Goal: Task Accomplishment & Management: Complete application form

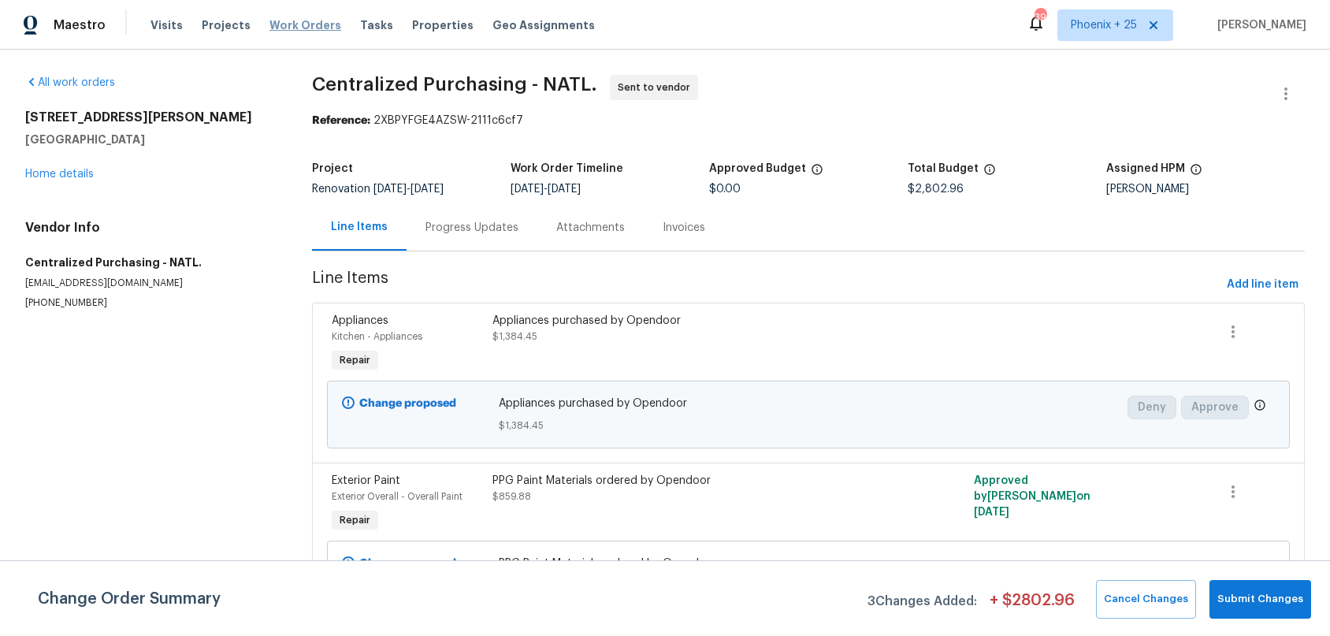
click at [298, 25] on span "Work Orders" at bounding box center [305, 25] width 72 height 16
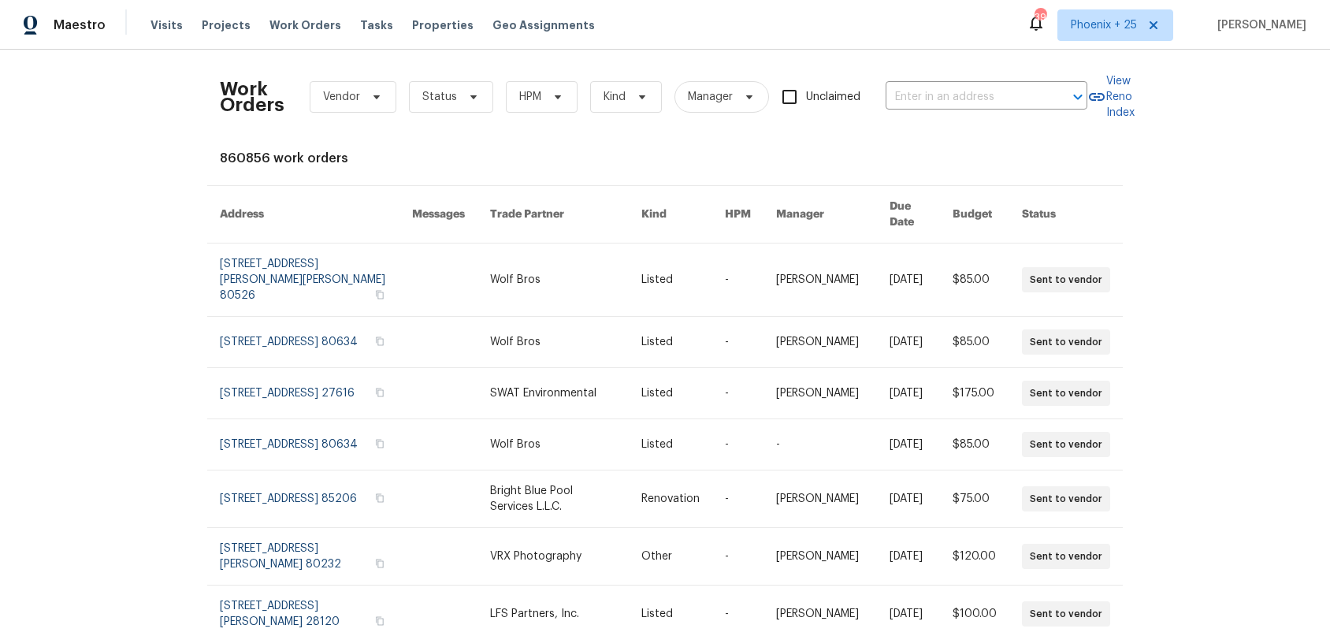
drag, startPoint x: 1085, startPoint y: 75, endPoint x: 1046, endPoint y: 79, distance: 39.6
click at [1082, 75] on div "Work Orders Vendor Status HPM Kind Manager Unclaimed ​" at bounding box center [653, 96] width 867 height 69
click at [984, 90] on input "text" at bounding box center [964, 97] width 158 height 24
paste input "[STREET_ADDRESS]"
type input "[STREET_ADDRESS]"
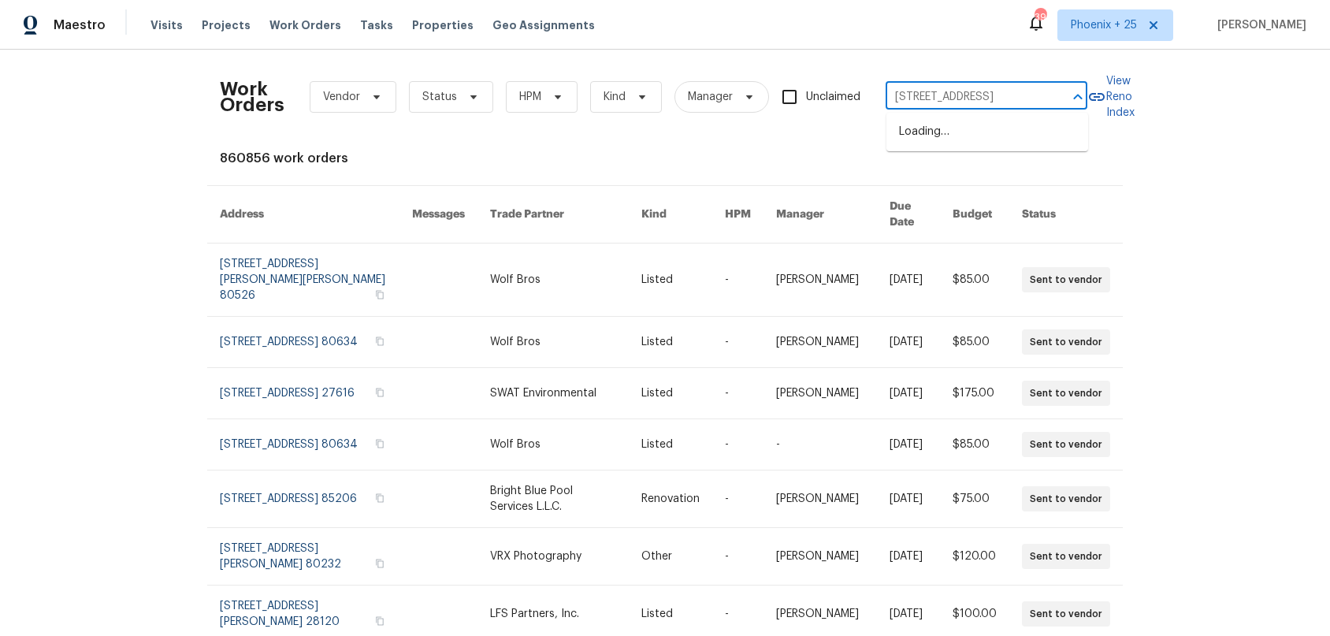
scroll to position [0, 56]
click at [974, 138] on li "[STREET_ADDRESS]" at bounding box center [987, 132] width 202 height 26
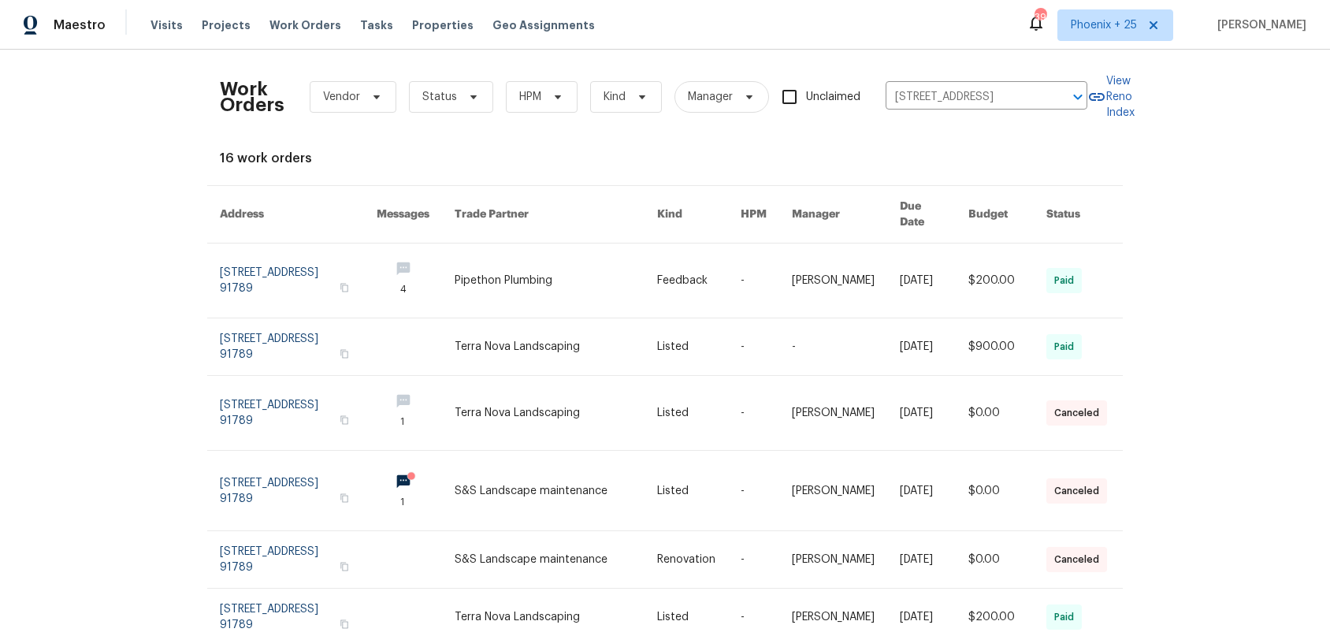
click at [482, 259] on td "Pipethon Plumbing" at bounding box center [543, 280] width 202 height 75
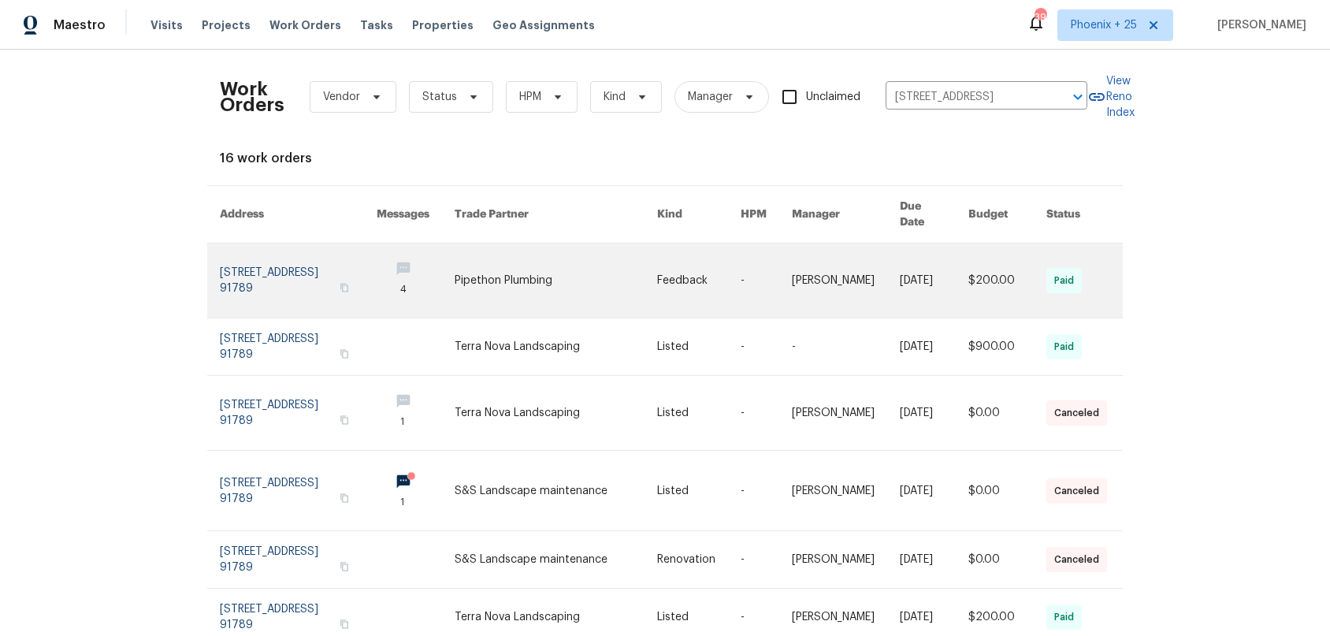
click at [484, 262] on td "Pipethon Plumbing" at bounding box center [543, 280] width 202 height 75
click at [481, 262] on td "Pipethon Plumbing" at bounding box center [543, 280] width 202 height 75
click at [455, 274] on link at bounding box center [416, 280] width 78 height 74
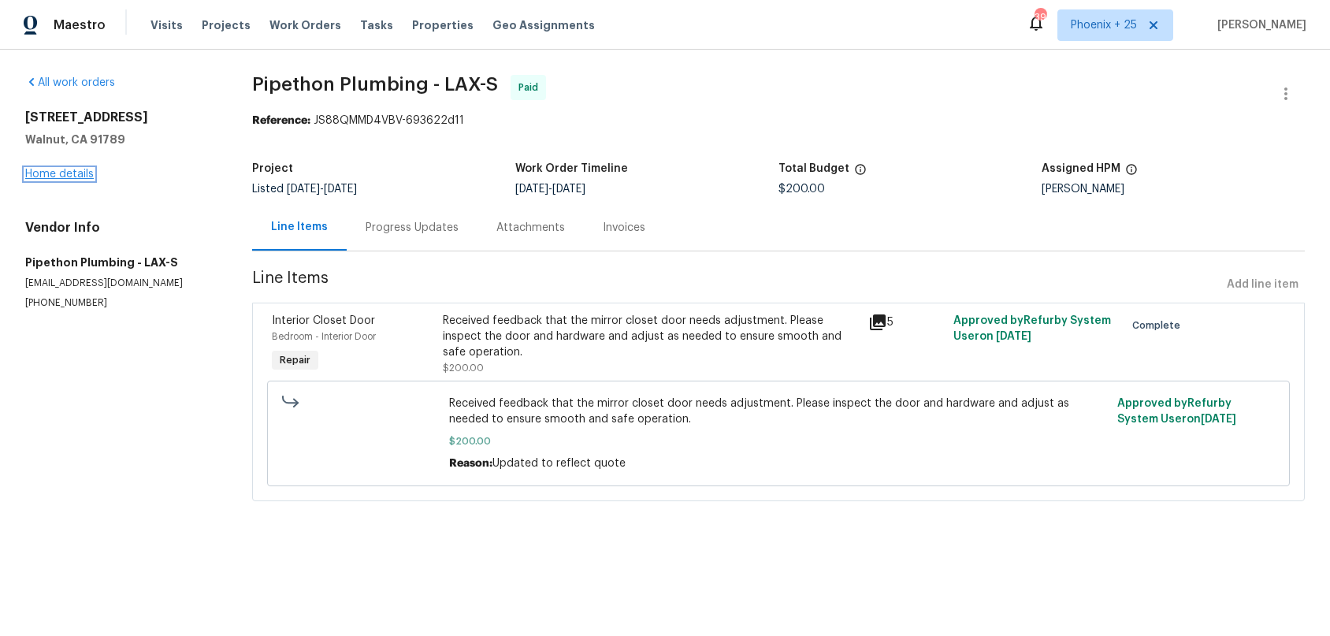
click at [66, 174] on link "Home details" at bounding box center [59, 174] width 69 height 11
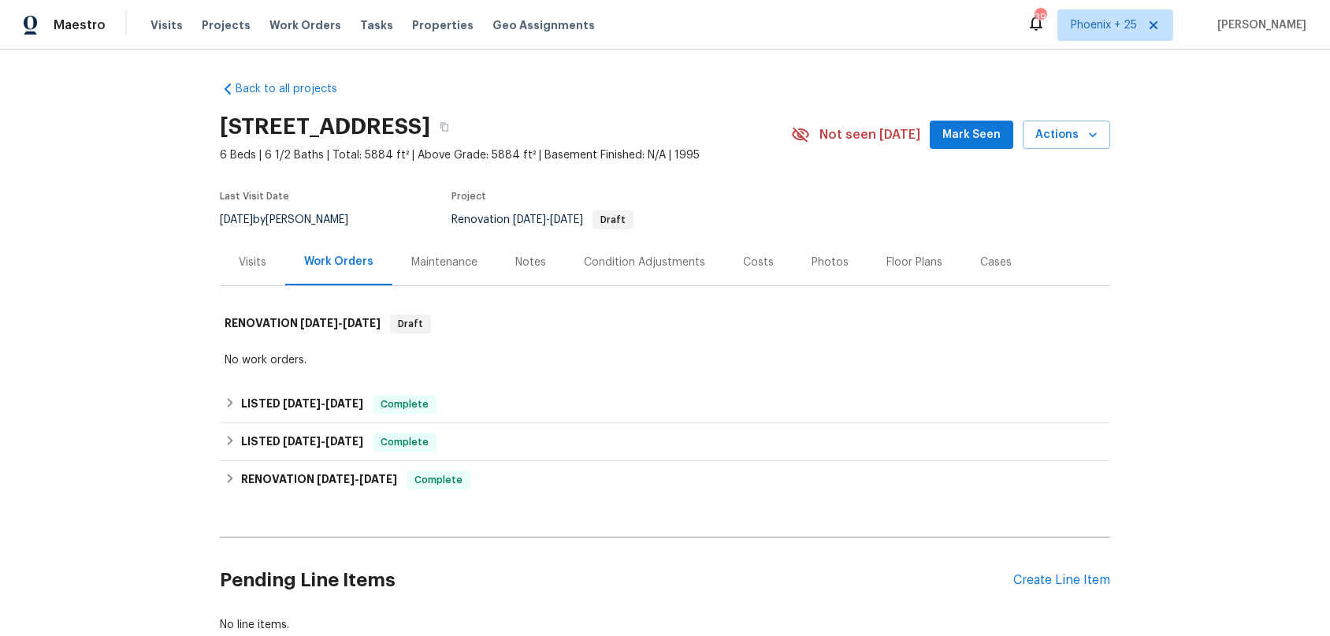
scroll to position [104, 0]
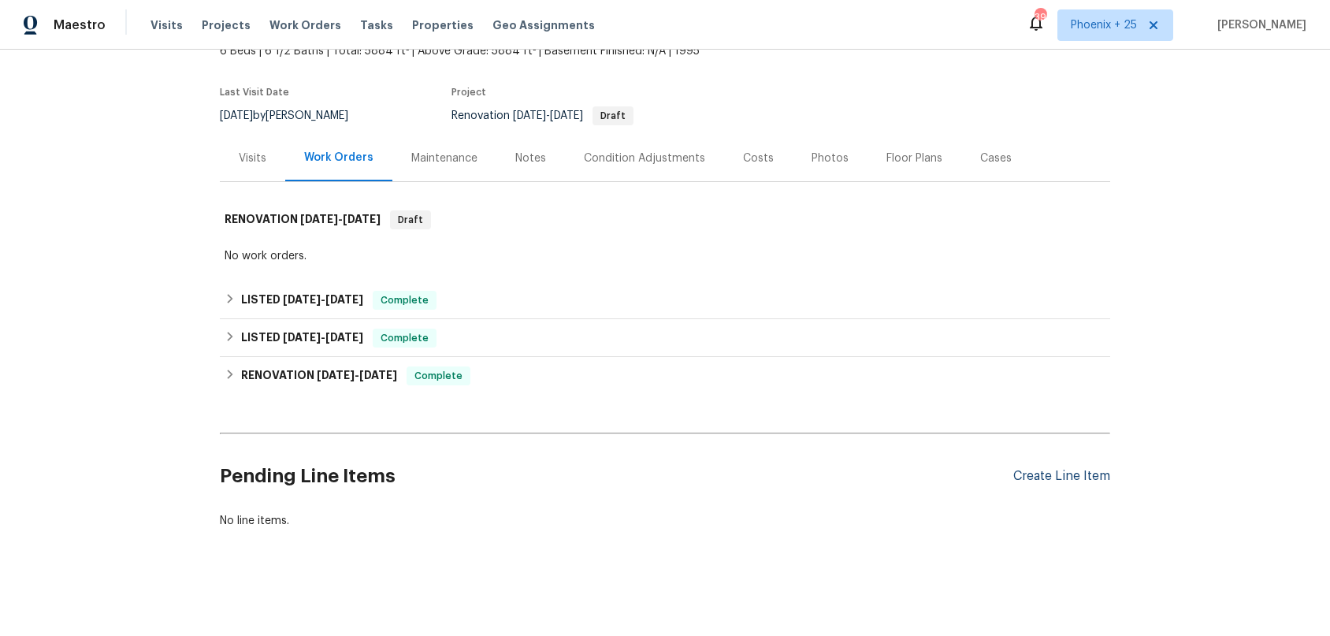
click at [1039, 482] on div "Create Line Item" at bounding box center [1061, 476] width 97 height 15
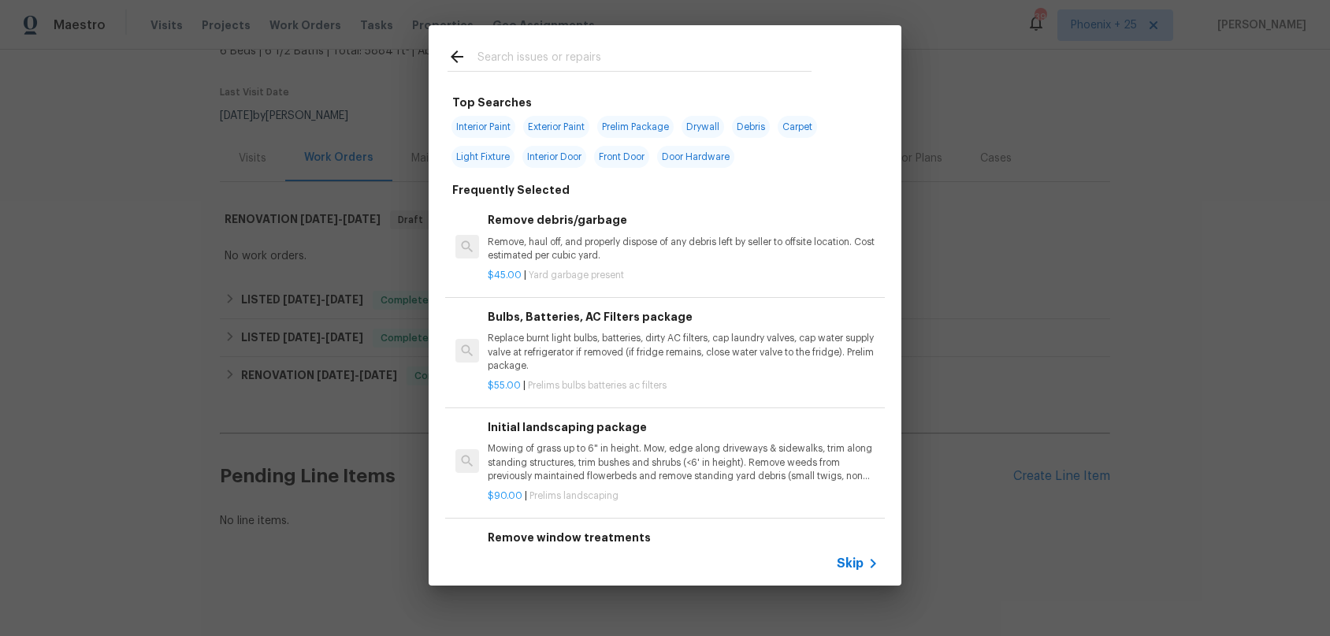
click at [628, 60] on input "text" at bounding box center [644, 59] width 334 height 24
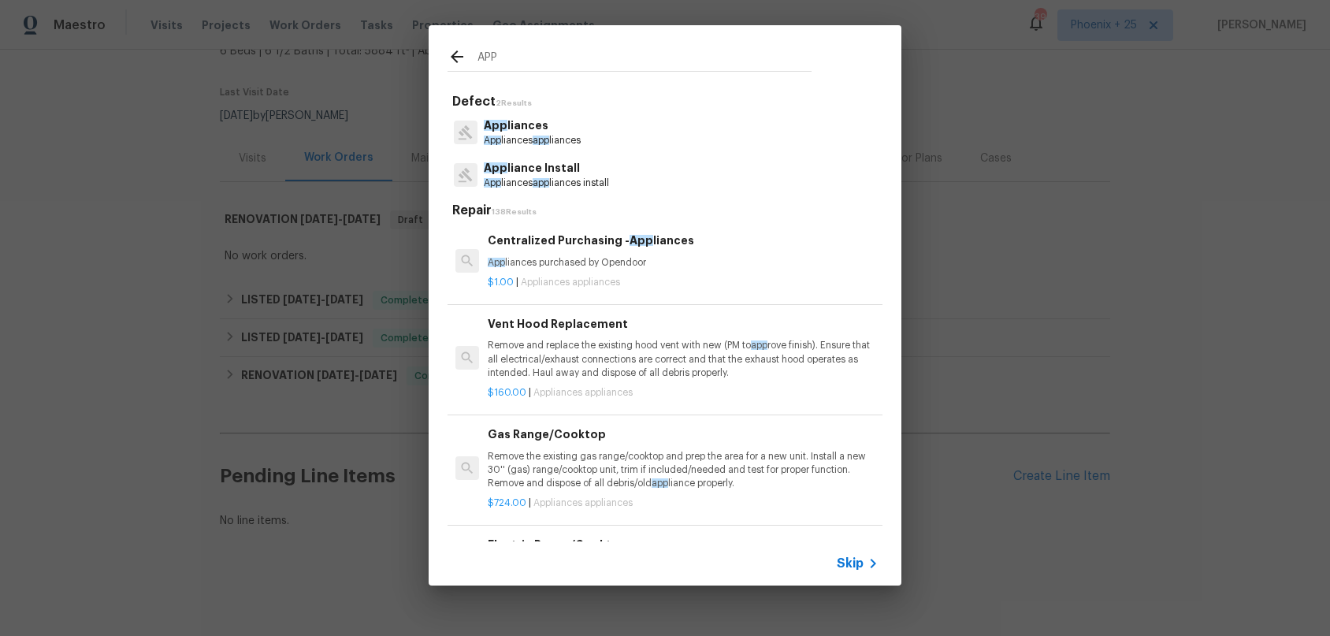
type input "APP"
click at [751, 276] on p "$1.00 | Appliances appliances" at bounding box center [683, 282] width 391 height 13
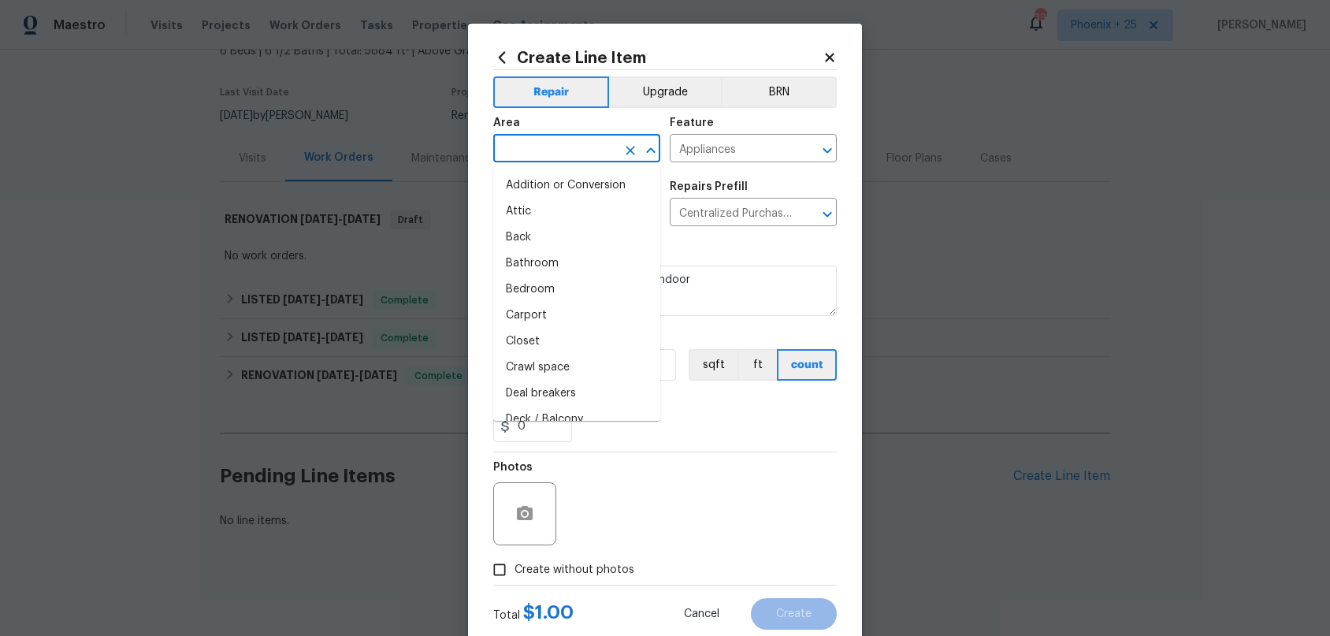
click at [591, 153] on input "text" at bounding box center [554, 150] width 123 height 24
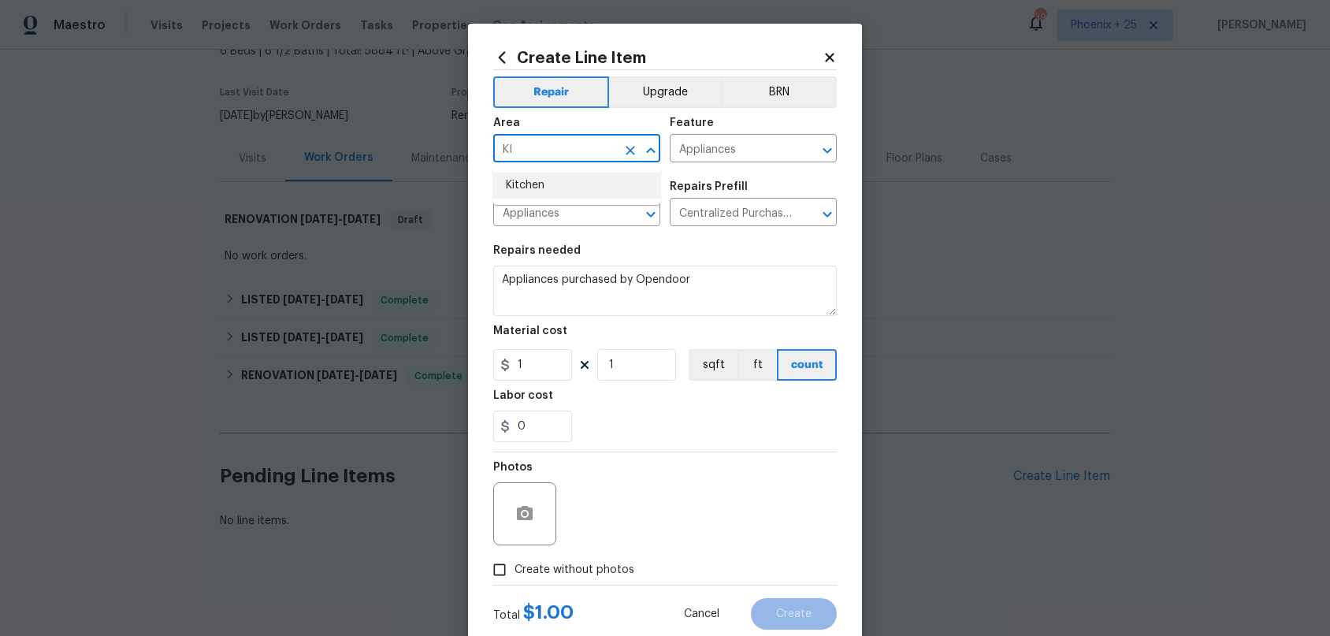
click at [585, 182] on li "Kitchen" at bounding box center [576, 186] width 167 height 26
type input "Kitchen"
click at [642, 78] on button "Upgrade" at bounding box center [665, 92] width 113 height 32
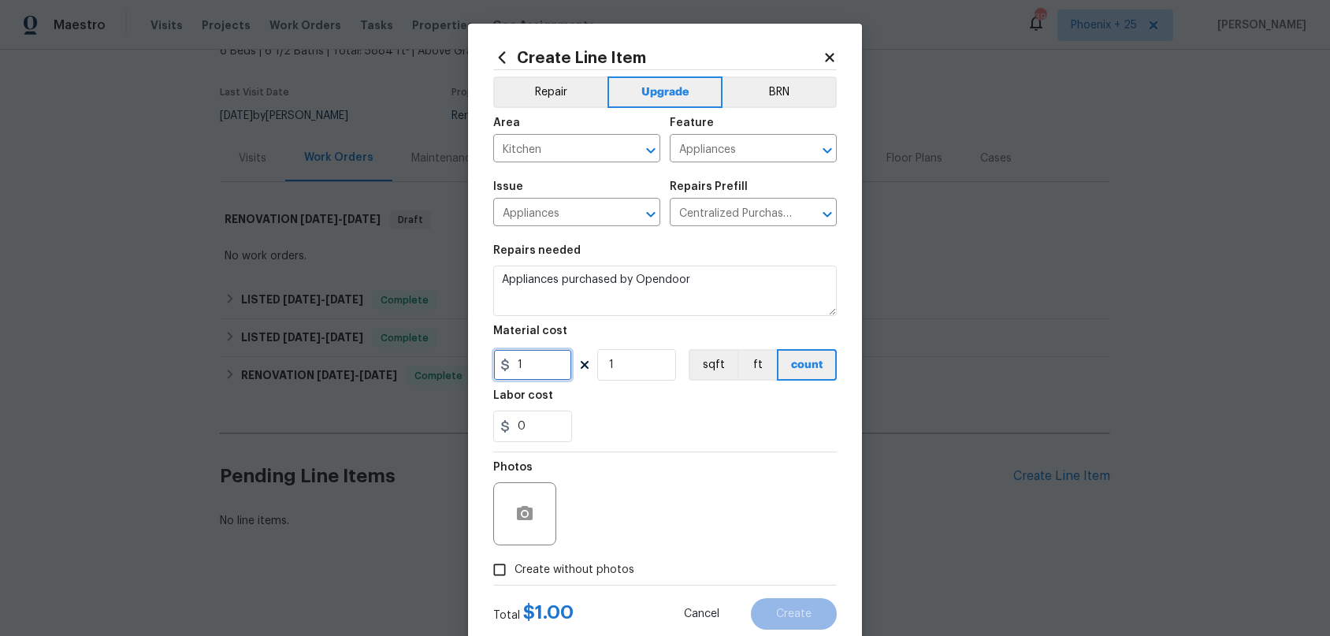
click at [551, 373] on input "1" at bounding box center [532, 365] width 79 height 32
type input "1236.95"
click at [599, 558] on label "Create without photos" at bounding box center [559, 570] width 150 height 30
click at [514, 558] on input "Create without photos" at bounding box center [499, 570] width 30 height 30
checkbox input "true"
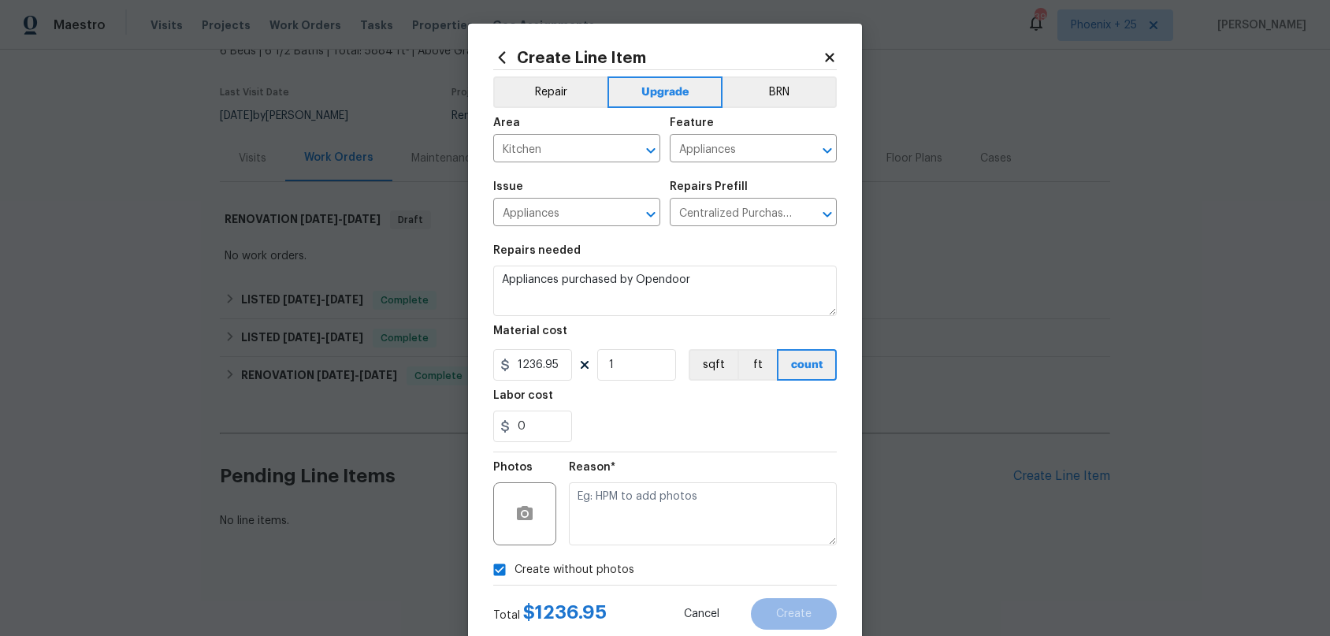
click at [614, 534] on textarea at bounding box center [703, 513] width 268 height 63
type textarea "NA"
click at [807, 609] on span "Create" at bounding box center [793, 614] width 35 height 12
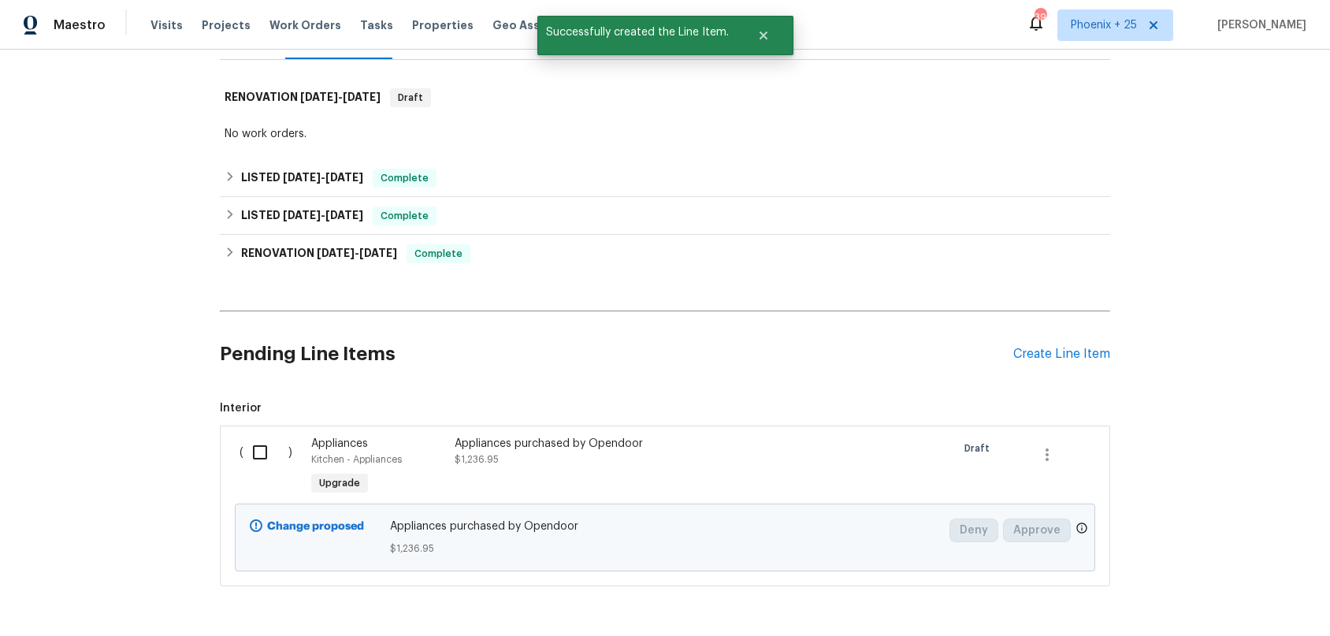
scroll to position [270, 0]
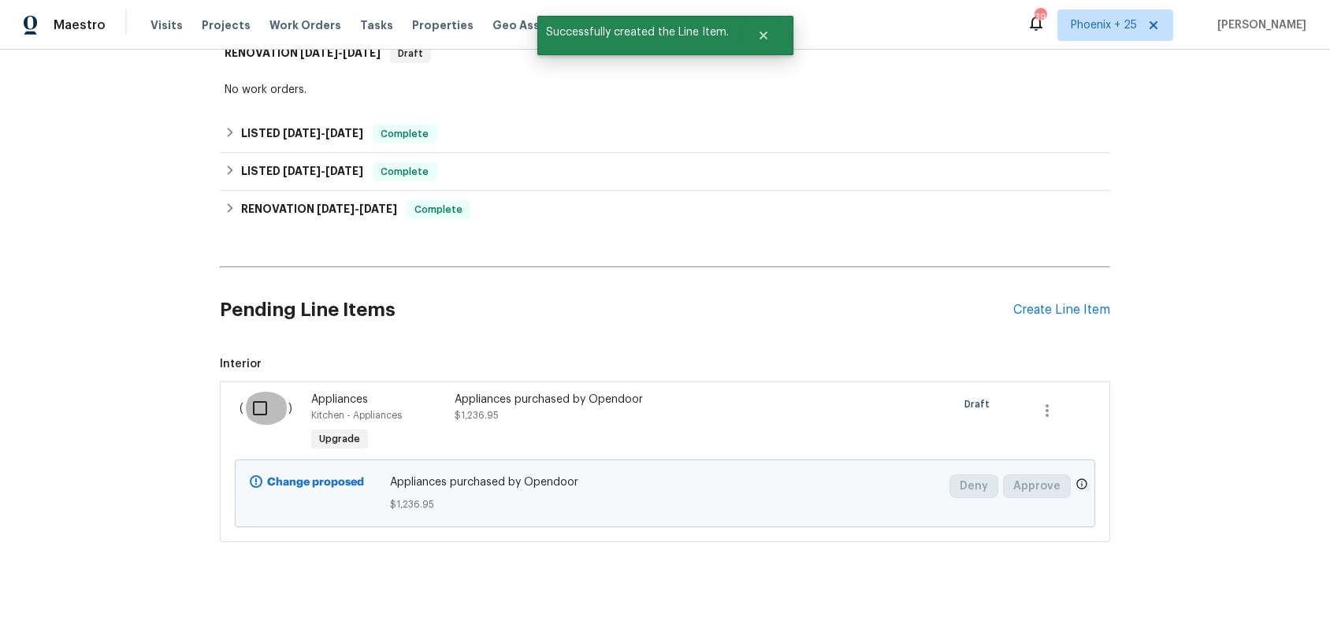
click at [253, 403] on input "checkbox" at bounding box center [265, 407] width 45 height 33
checkbox input "true"
click at [1266, 599] on span "Create Work Order" at bounding box center [1239, 597] width 105 height 20
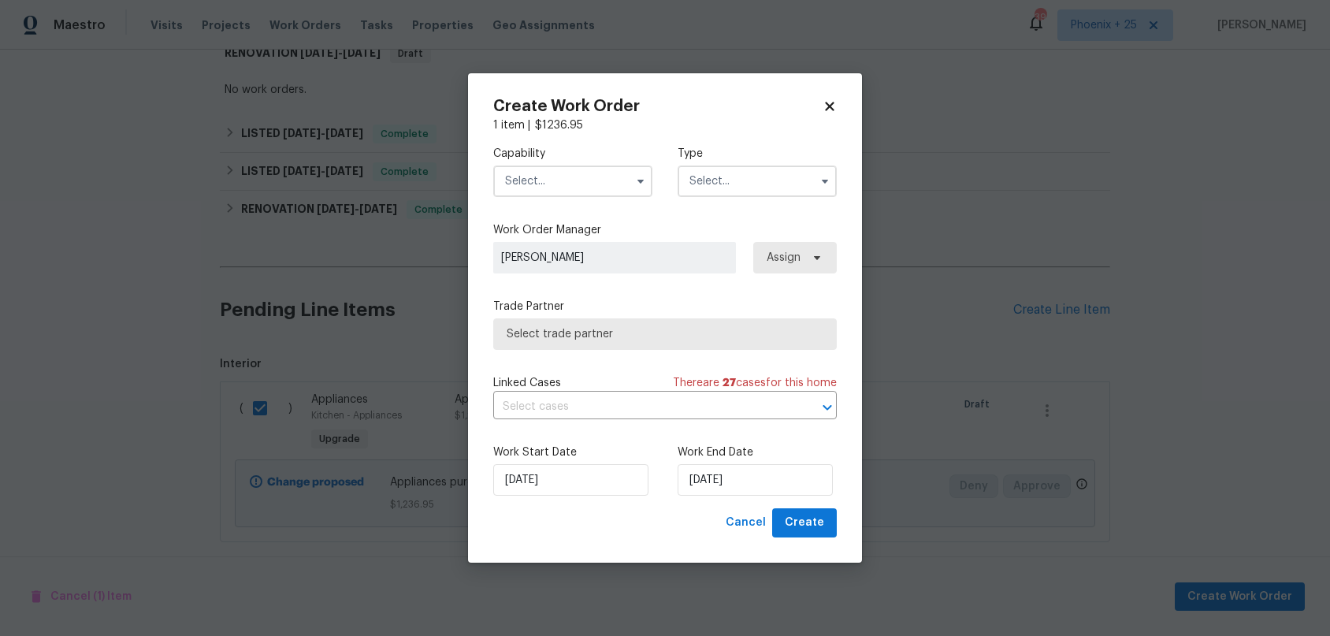
click at [578, 172] on input "text" at bounding box center [572, 181] width 159 height 32
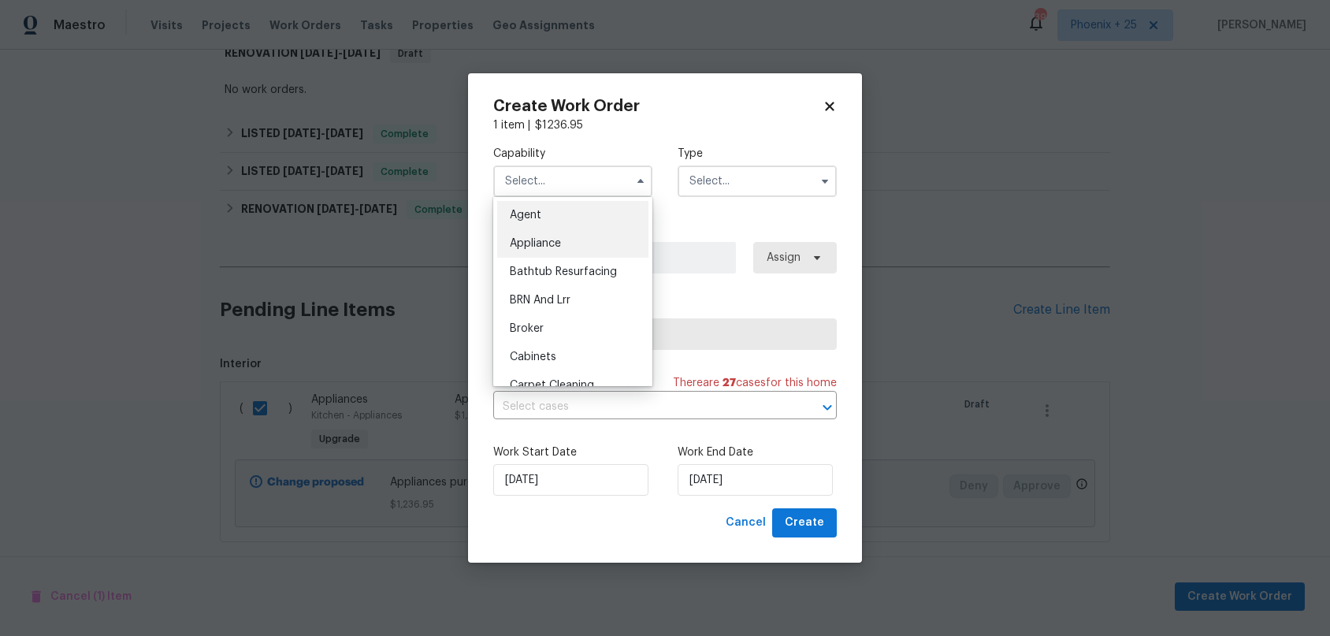
click at [568, 243] on div "Appliance" at bounding box center [572, 243] width 151 height 28
type input "Appliance"
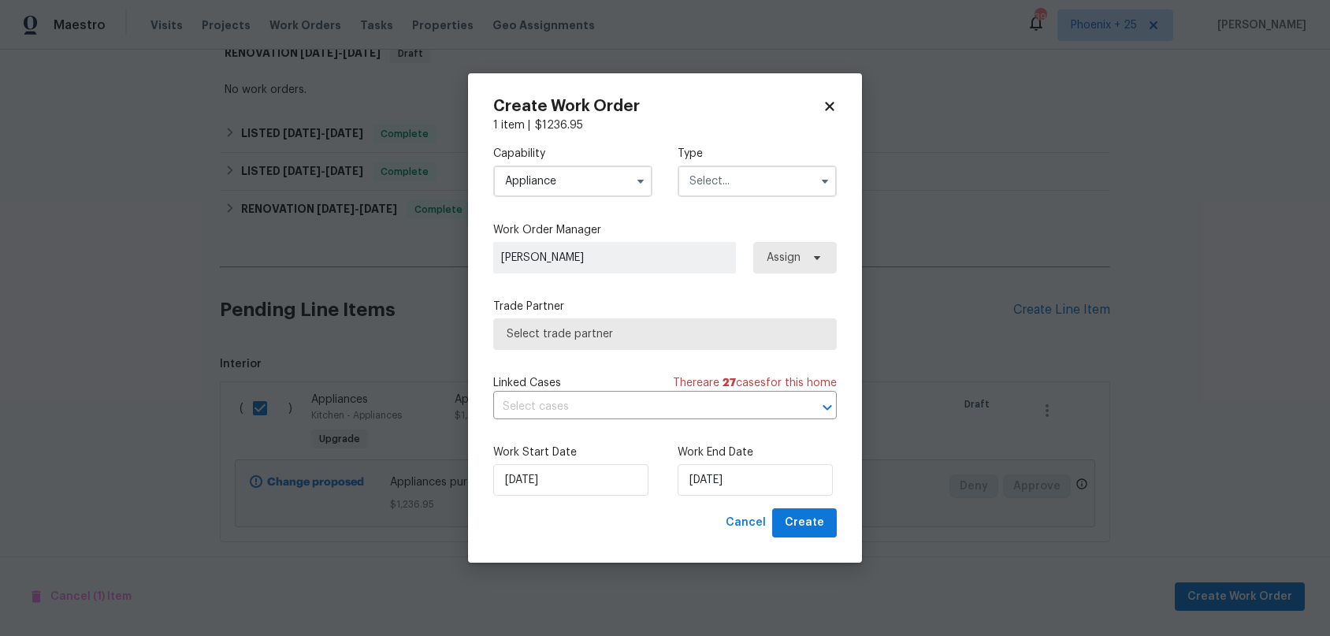
drag, startPoint x: 715, startPoint y: 171, endPoint x: 721, endPoint y: 195, distance: 24.3
click at [716, 173] on input "text" at bounding box center [756, 181] width 159 height 32
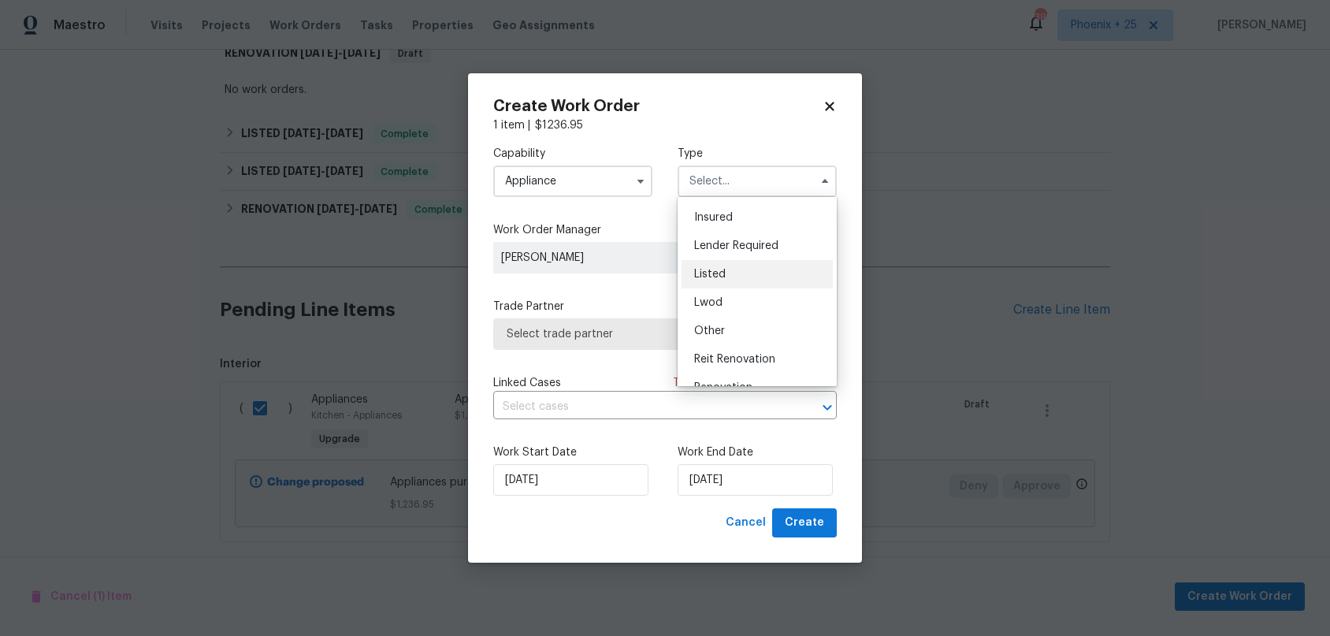
scroll to position [130, 0]
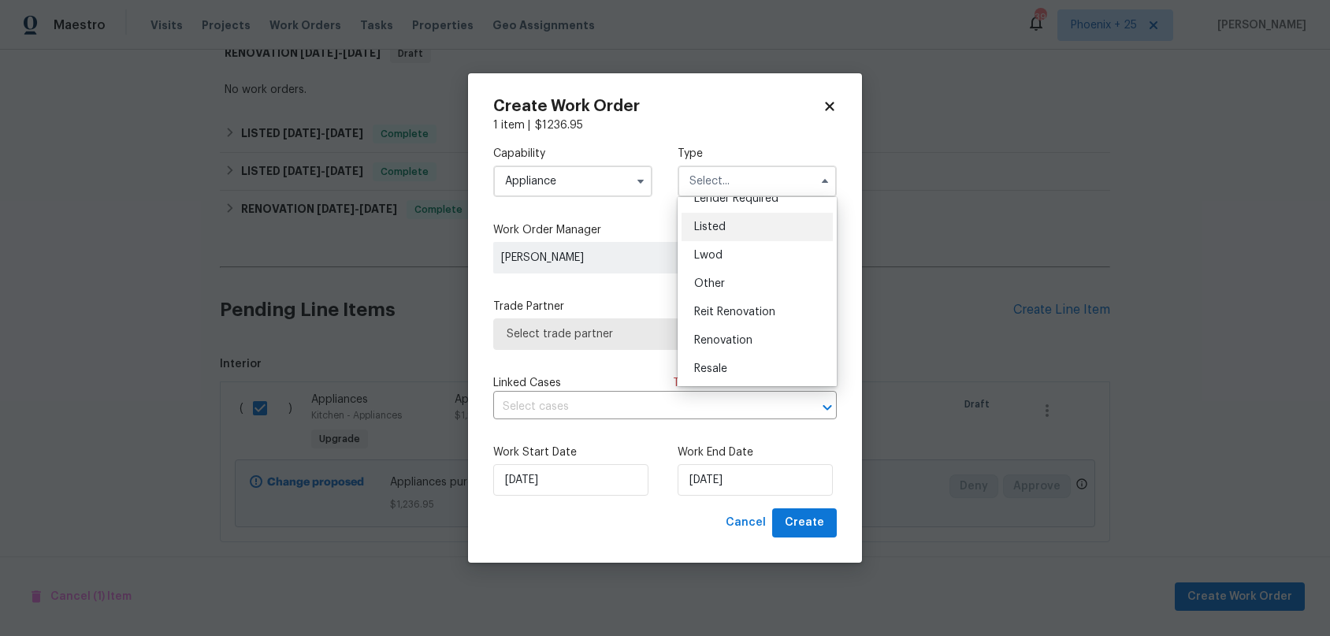
click at [738, 239] on div "Listed" at bounding box center [756, 227] width 151 height 28
type input "Listed"
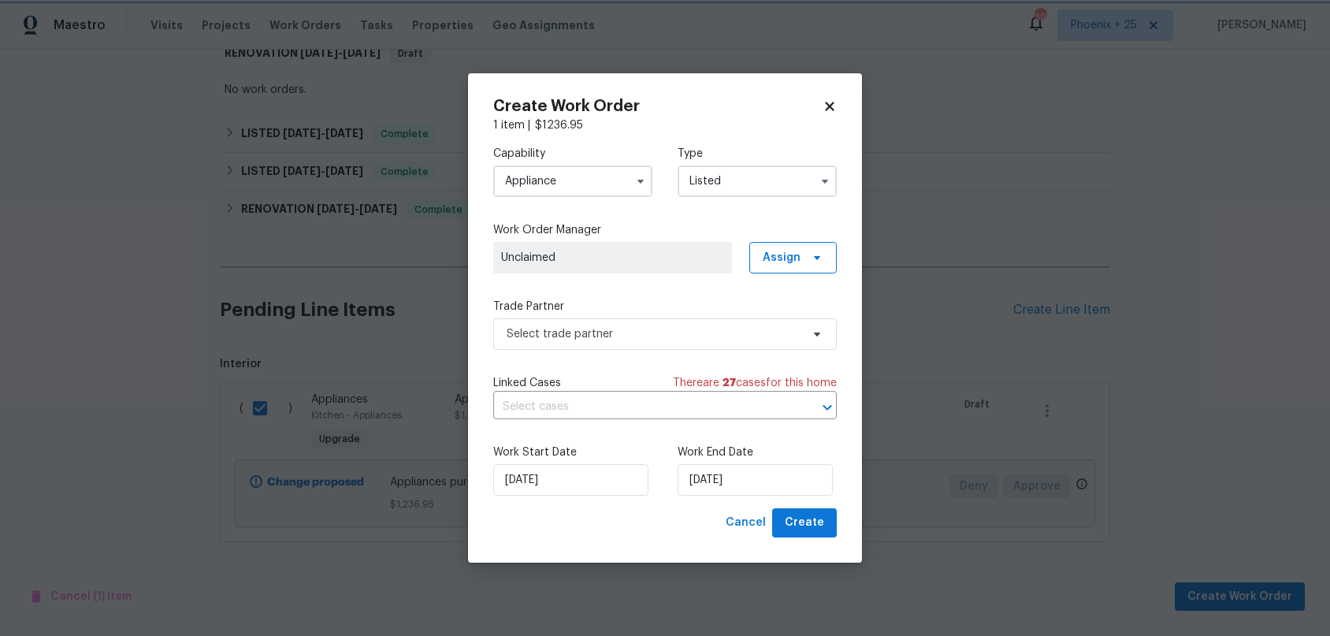
scroll to position [0, 0]
drag, startPoint x: 777, startPoint y: 249, endPoint x: 767, endPoint y: 279, distance: 31.6
click at [777, 251] on span "Assign" at bounding box center [781, 258] width 38 height 16
click at [773, 321] on div "Assign to me" at bounding box center [795, 325] width 69 height 16
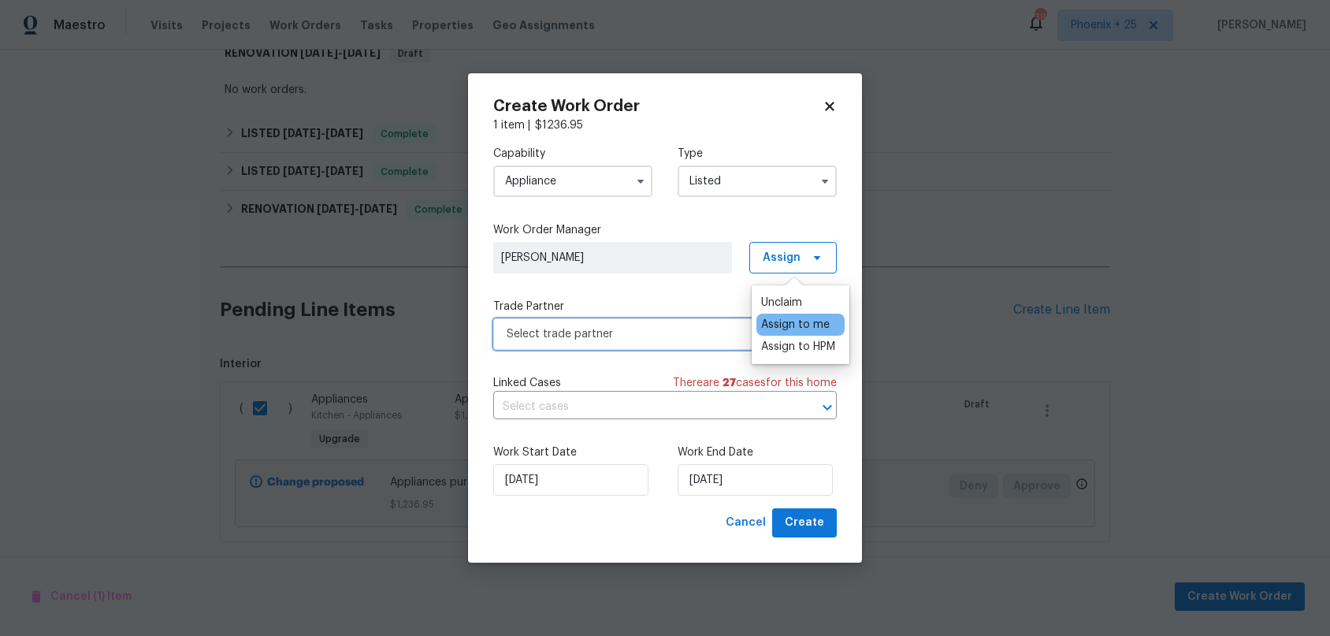
click at [647, 335] on span "Select trade partner" at bounding box center [653, 334] width 294 height 16
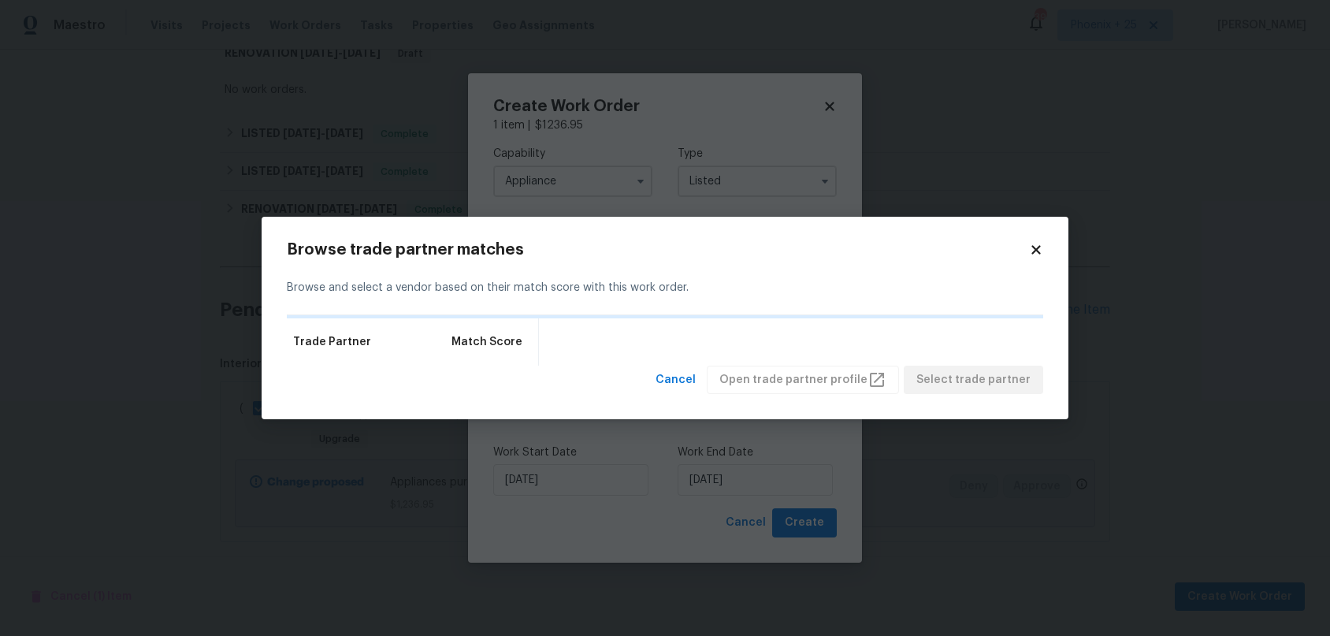
drag, startPoint x: 1042, startPoint y: 244, endPoint x: 983, endPoint y: 274, distance: 66.2
click at [1042, 244] on icon at bounding box center [1036, 250] width 14 height 14
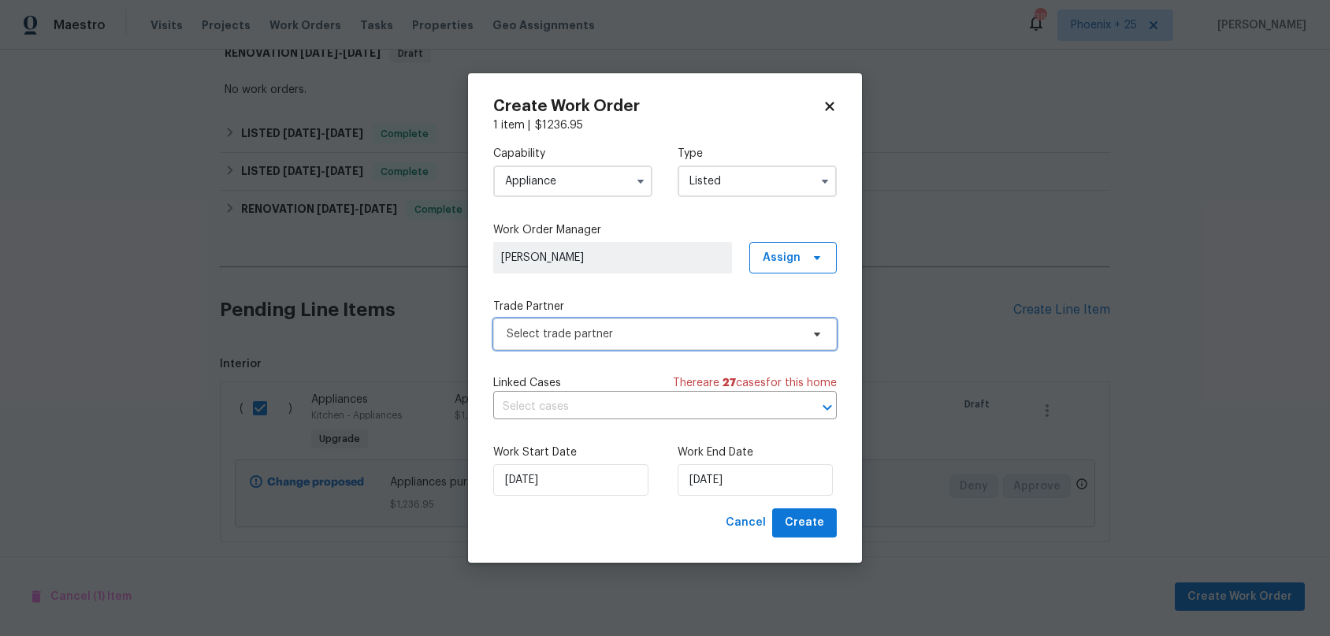
click at [637, 338] on span "Select trade partner" at bounding box center [653, 334] width 294 height 16
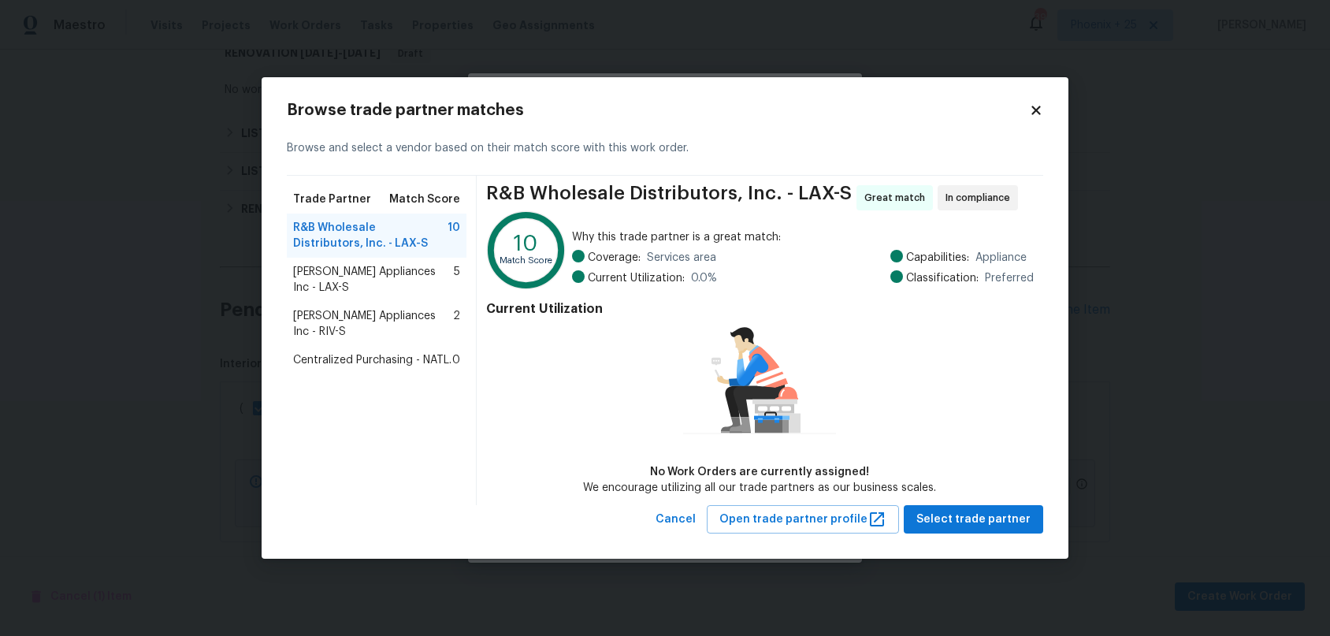
click at [391, 351] on div "Centralized Purchasing - NATL. 0" at bounding box center [377, 360] width 180 height 28
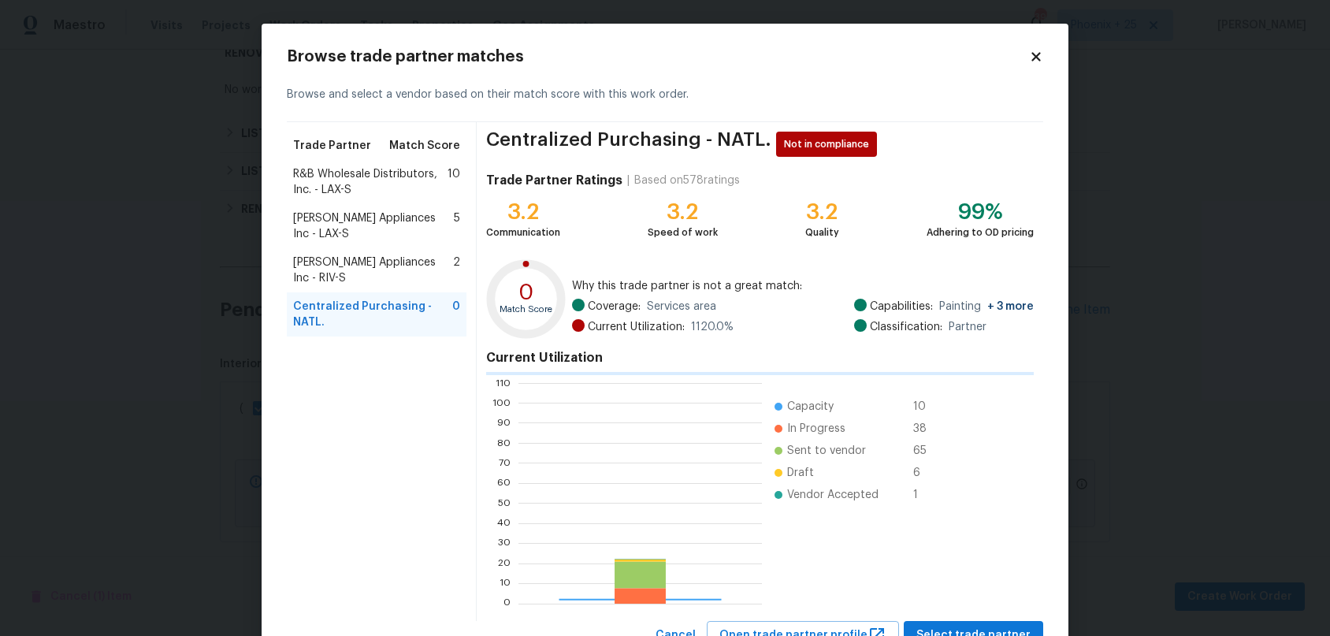
scroll to position [221, 243]
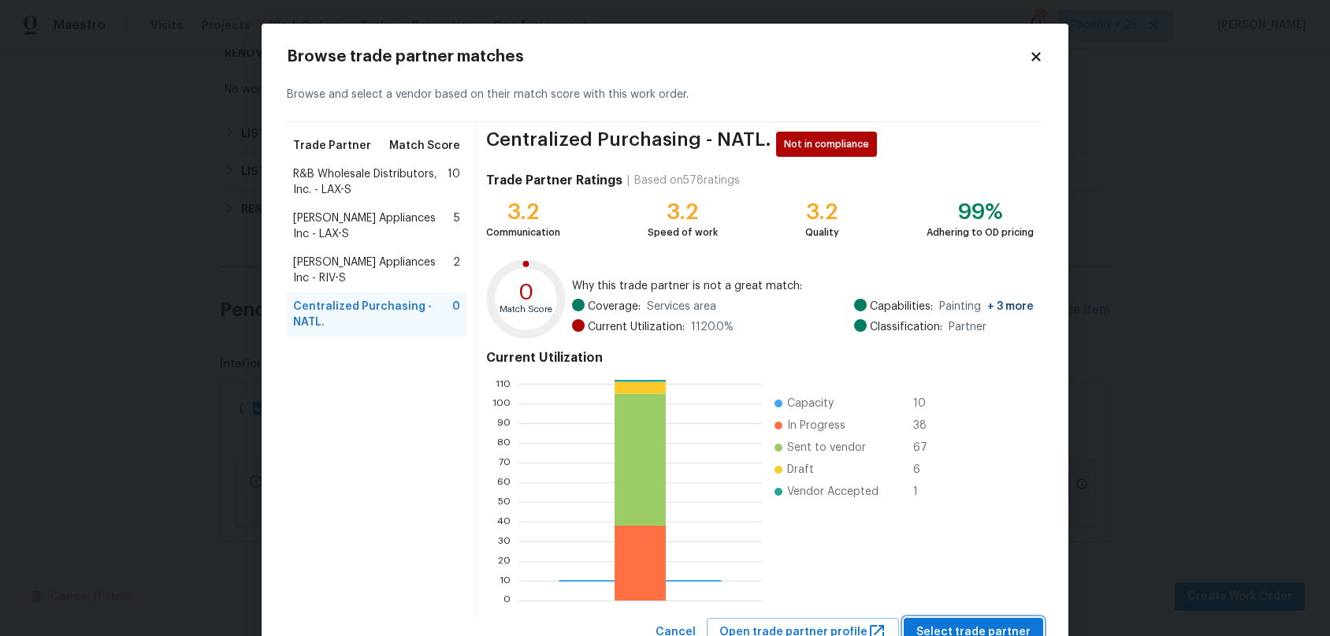
click at [953, 622] on span "Select trade partner" at bounding box center [973, 632] width 114 height 20
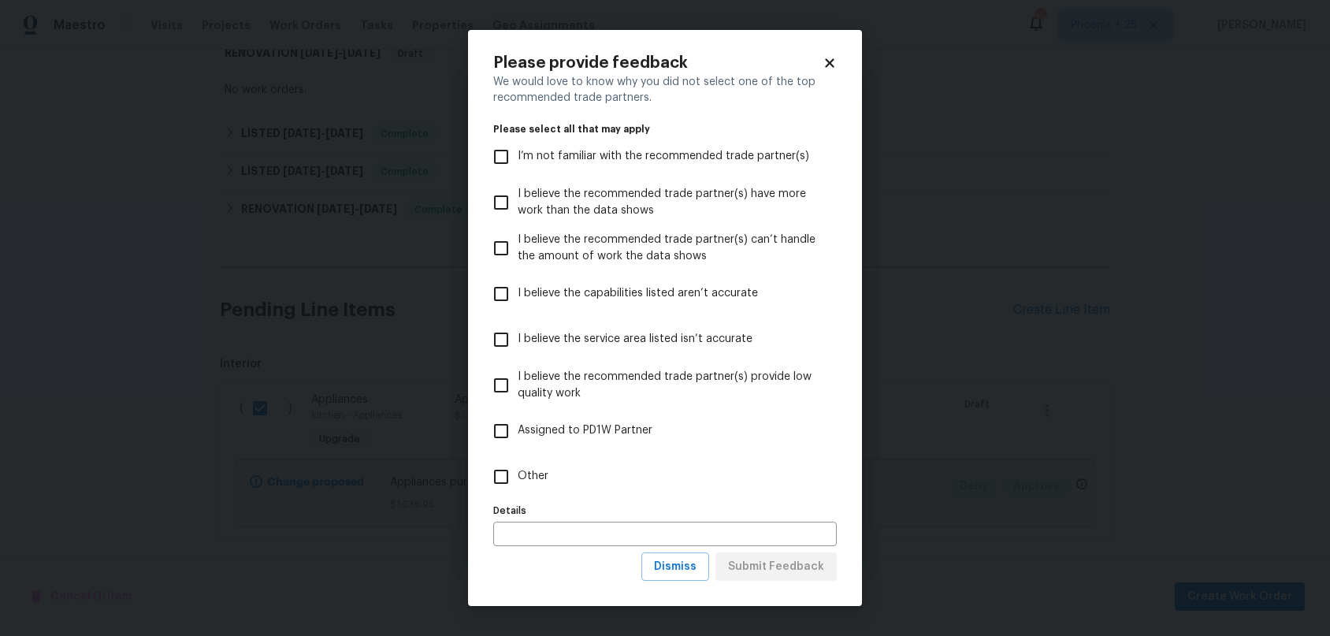
click at [607, 480] on label "Other" at bounding box center [653, 477] width 339 height 46
click at [518, 480] on input "Other" at bounding box center [500, 476] width 33 height 33
checkbox input "true"
click at [784, 583] on div "Please provide feedback We would love to know why you did not select one of the…" at bounding box center [665, 318] width 394 height 577
drag, startPoint x: 781, startPoint y: 572, endPoint x: 806, endPoint y: 570, distance: 25.3
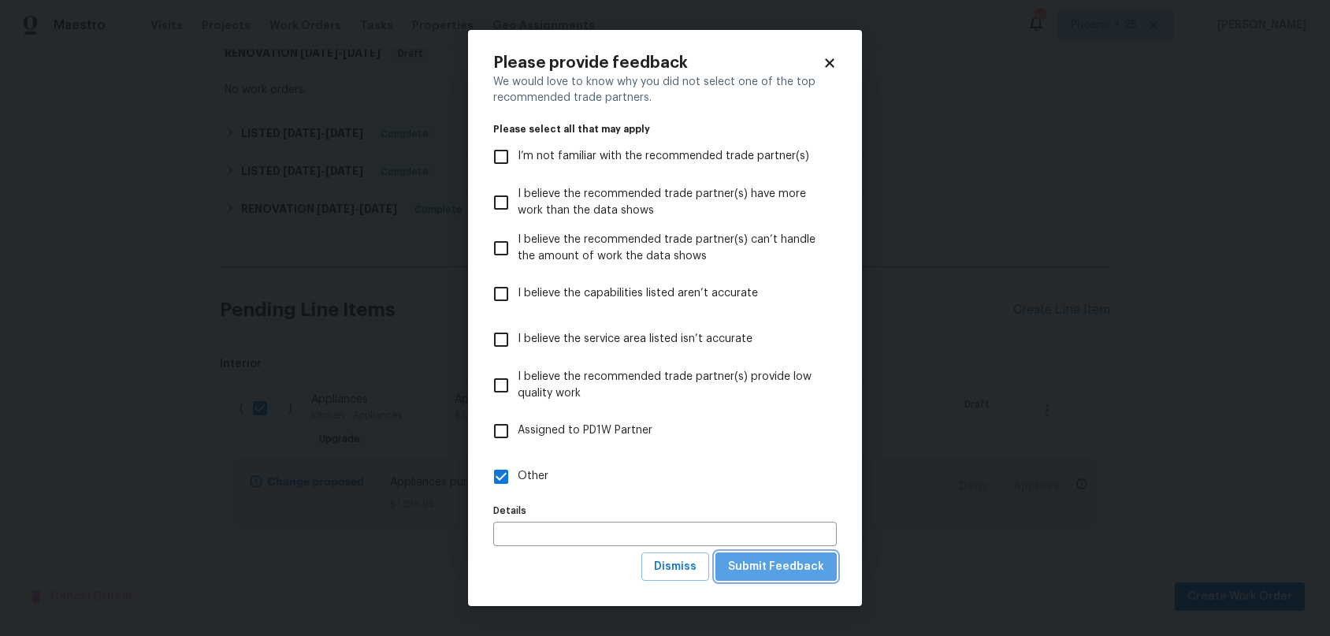
click at [781, 573] on span "Submit Feedback" at bounding box center [776, 567] width 96 height 20
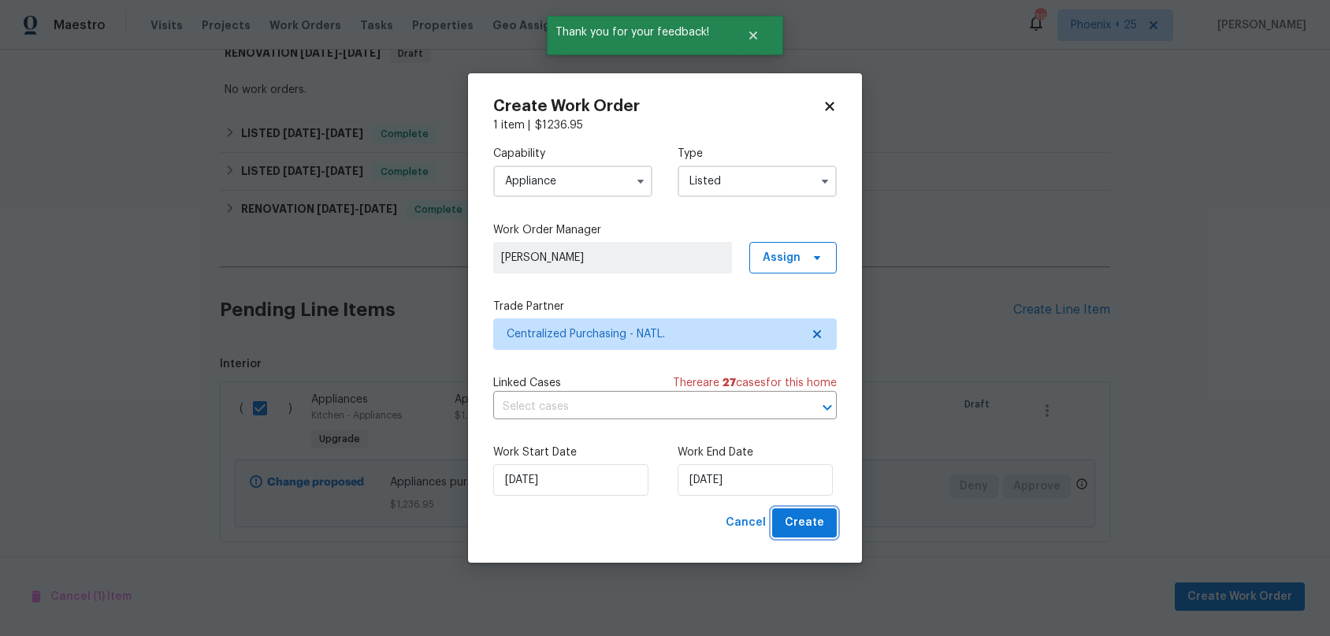
click at [790, 521] on span "Create" at bounding box center [804, 523] width 39 height 20
checkbox input "false"
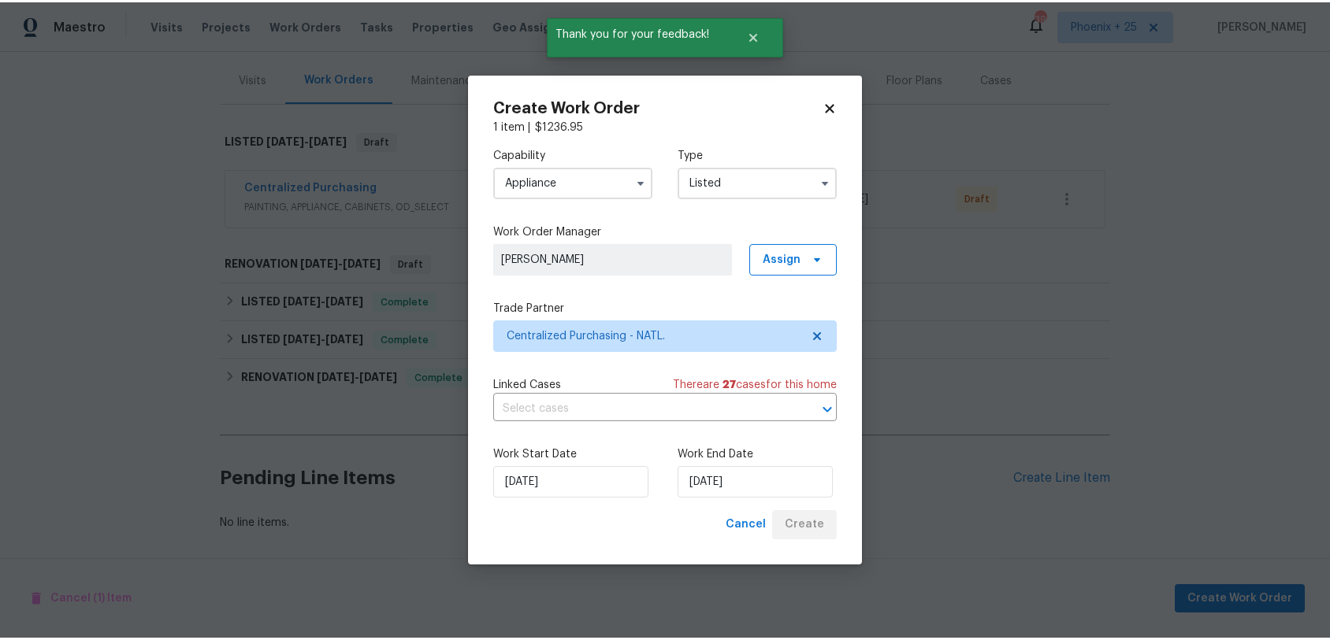
scroll to position [184, 0]
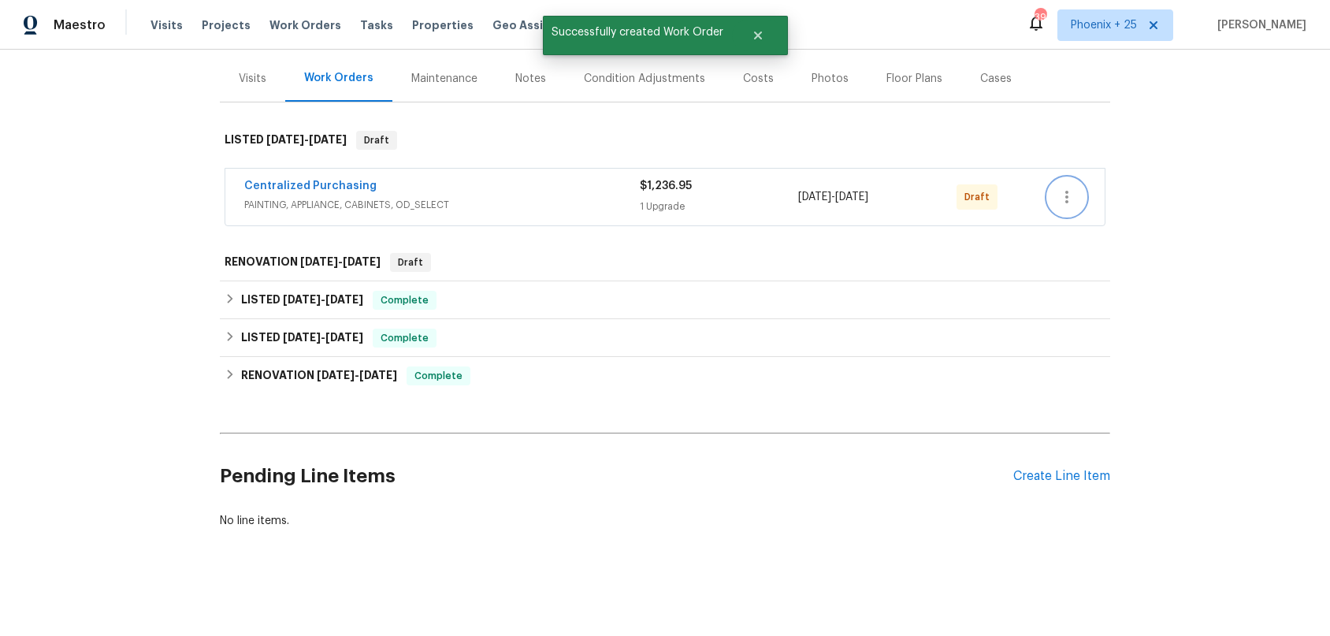
click at [1075, 205] on icon "button" at bounding box center [1066, 196] width 19 height 19
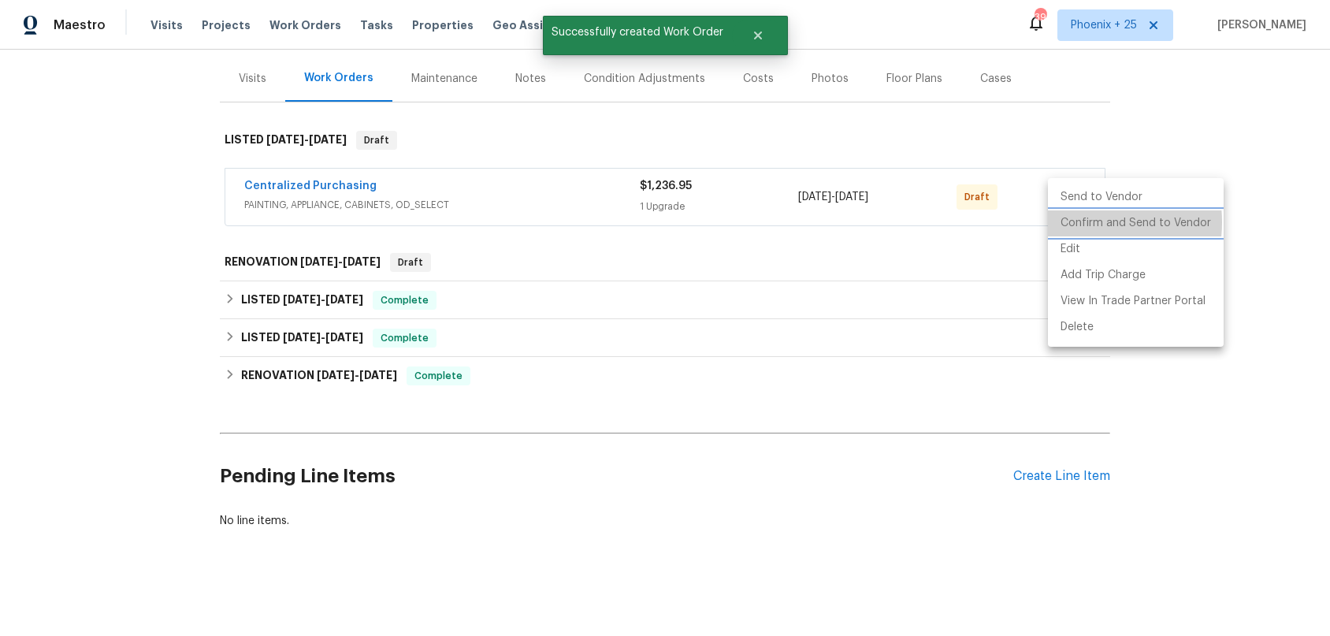
click at [1074, 222] on li "Confirm and Send to Vendor" at bounding box center [1136, 223] width 176 height 26
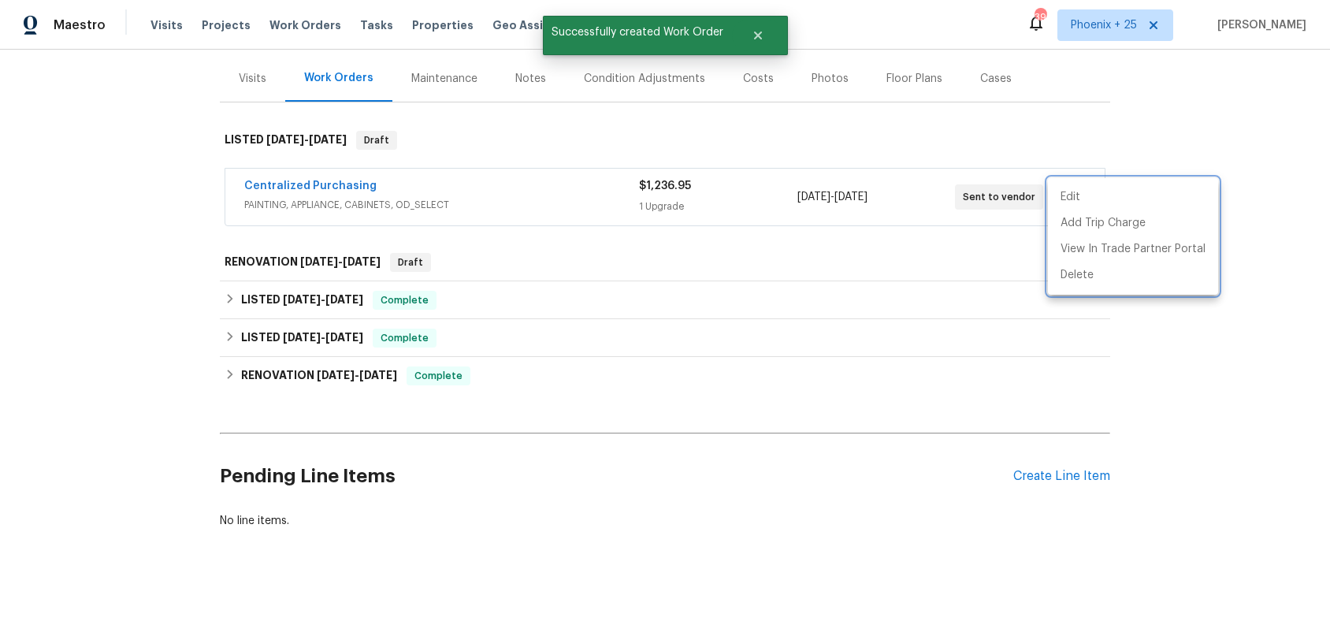
click at [166, 191] on div at bounding box center [665, 318] width 1330 height 636
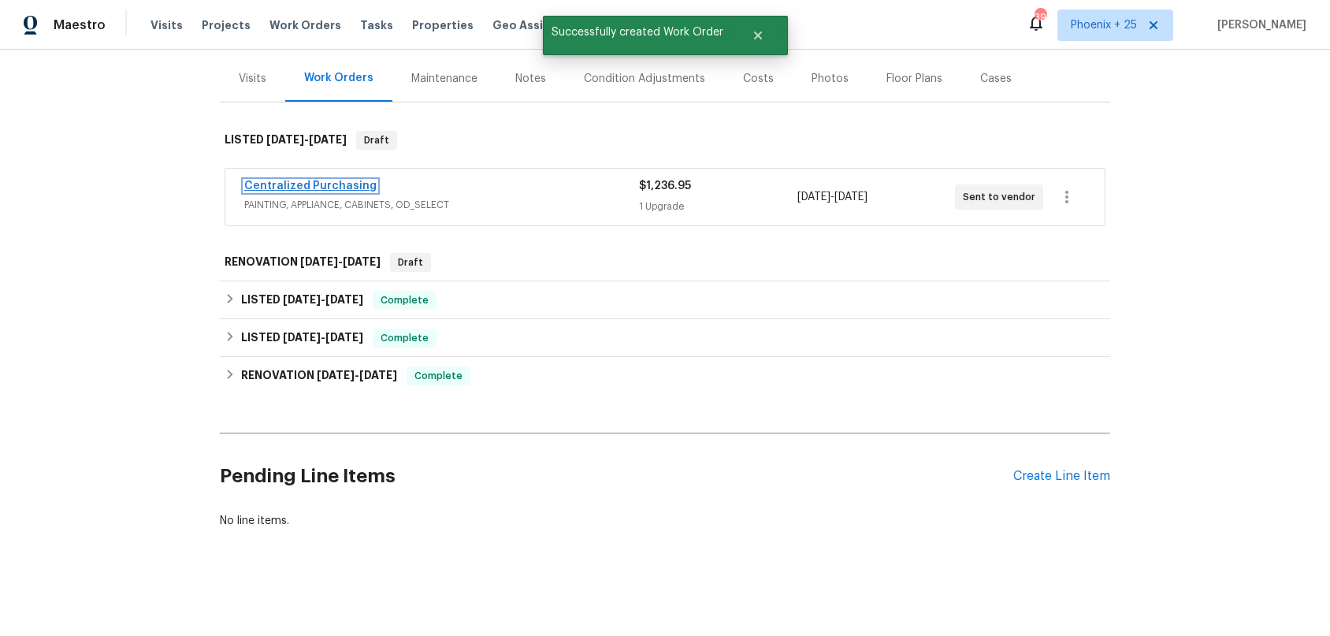
click at [273, 183] on link "Centralized Purchasing" at bounding box center [310, 185] width 132 height 11
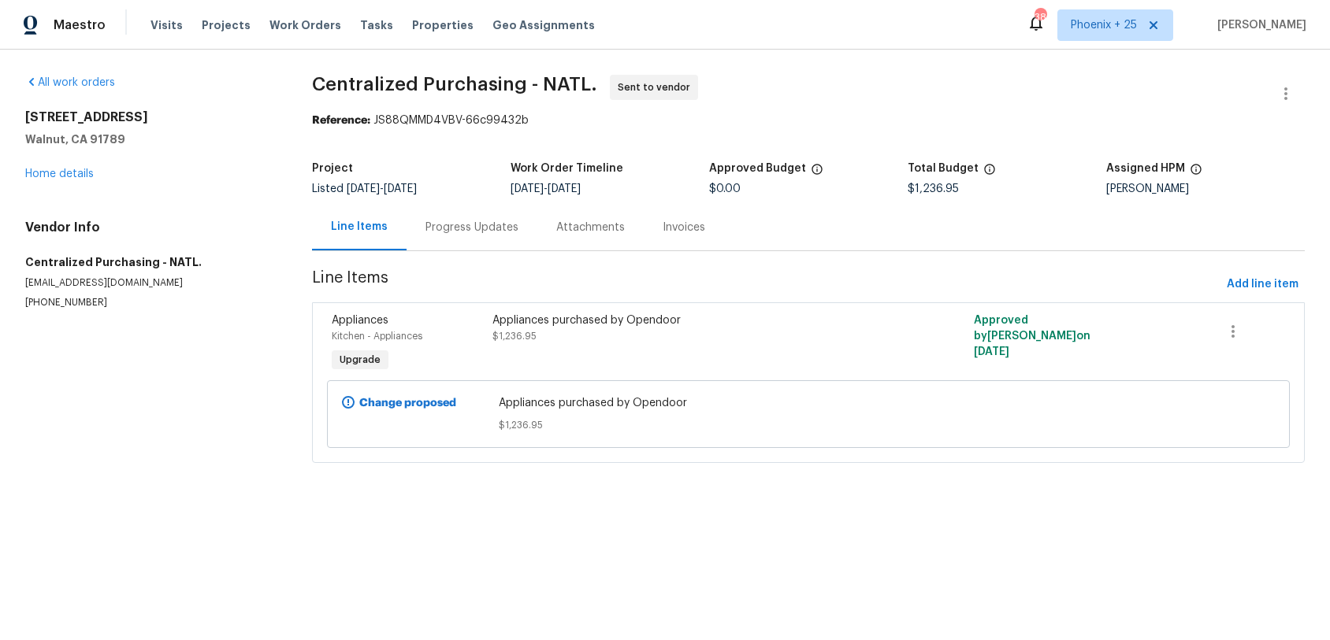
drag, startPoint x: 306, startPoint y: 26, endPoint x: 333, endPoint y: 32, distance: 27.3
click at [306, 26] on span "Work Orders" at bounding box center [305, 25] width 72 height 16
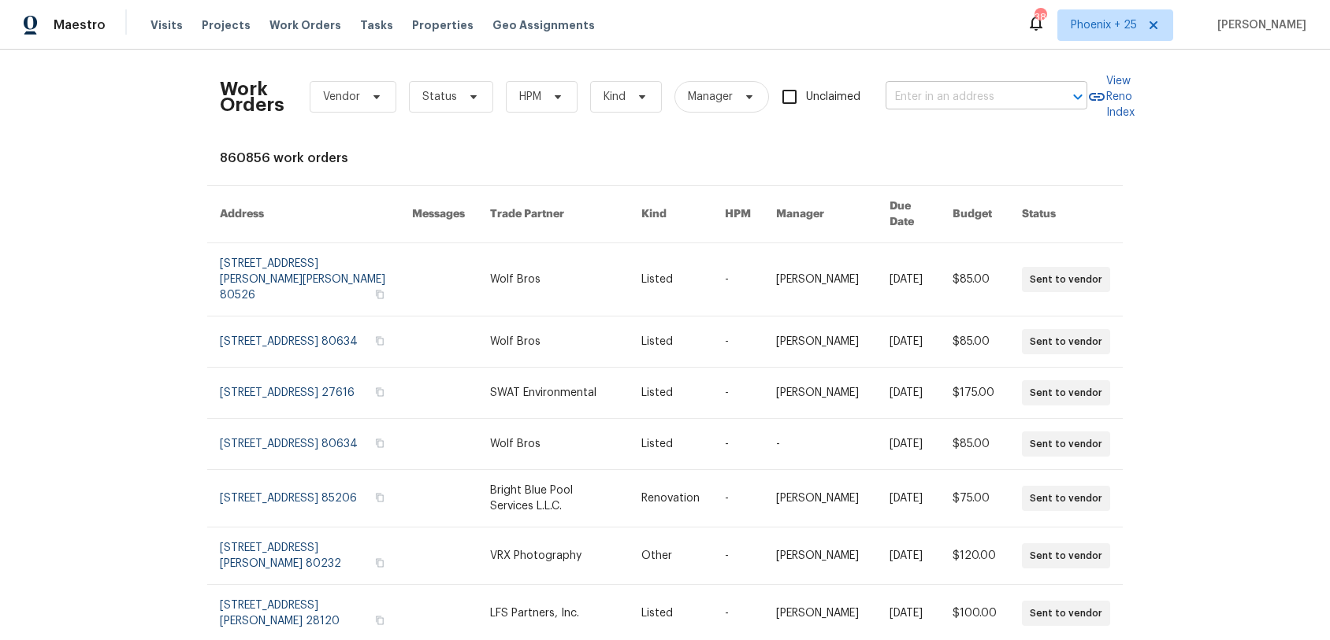
drag, startPoint x: 1000, startPoint y: 112, endPoint x: 989, endPoint y: 100, distance: 16.2
click at [998, 111] on div "Work Orders Vendor Status HPM Kind Manager Unclaimed ​" at bounding box center [653, 96] width 867 height 69
click at [989, 98] on input "text" at bounding box center [964, 97] width 158 height 24
paste input "[STREET_ADDRESS][PERSON_NAME]"
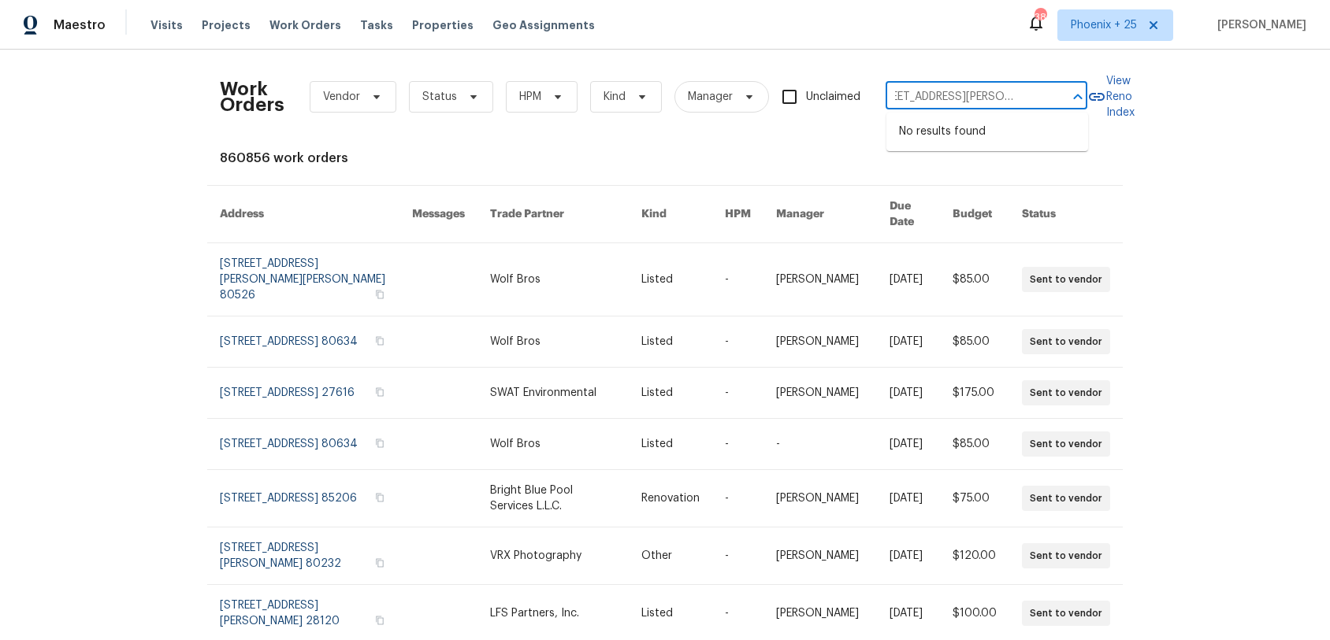
type input "[STREET_ADDRESS][PERSON_NAME]"
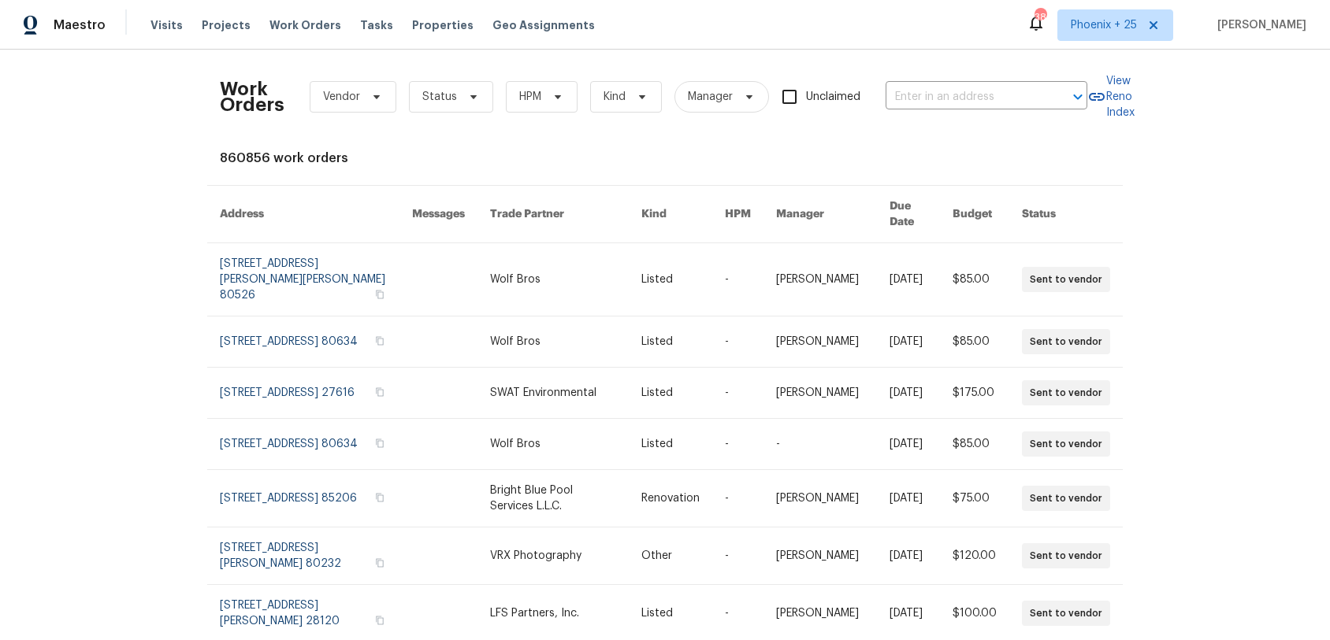
scroll to position [0, 0]
click at [1099, 28] on span "Phoenix + 25" at bounding box center [1103, 25] width 66 height 16
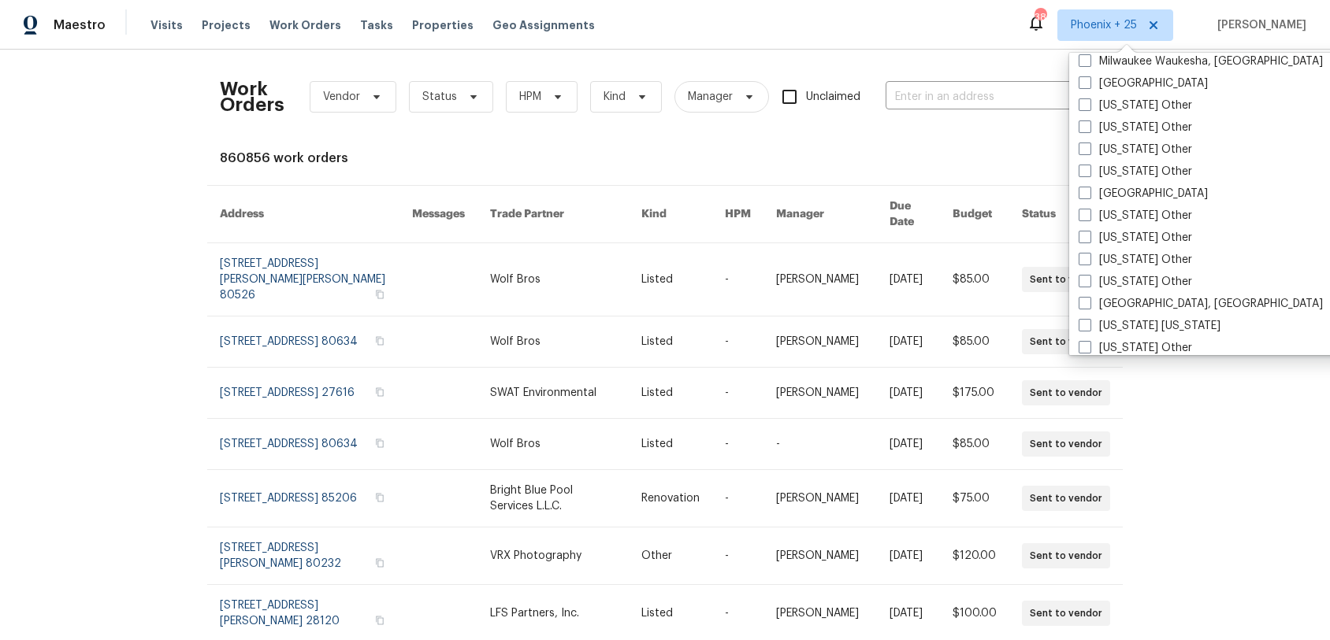
scroll to position [1748, 0]
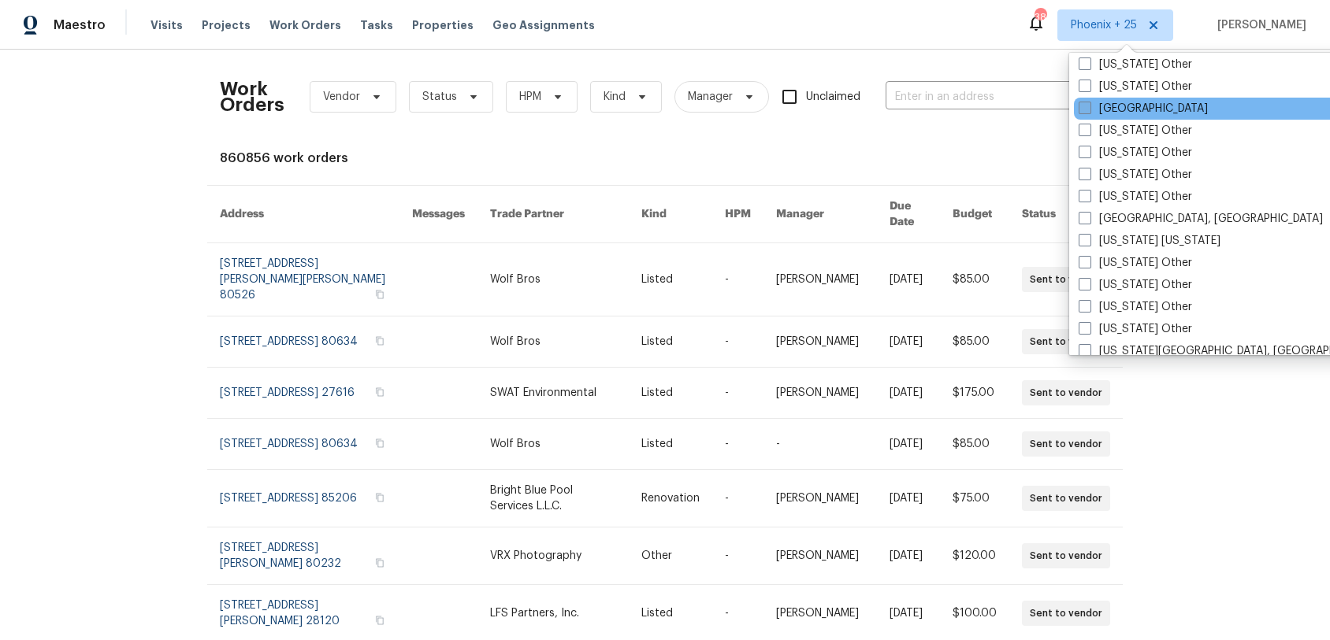
click at [1103, 111] on label "[GEOGRAPHIC_DATA]" at bounding box center [1142, 109] width 129 height 16
click at [1089, 111] on input "[GEOGRAPHIC_DATA]" at bounding box center [1083, 106] width 10 height 10
checkbox input "true"
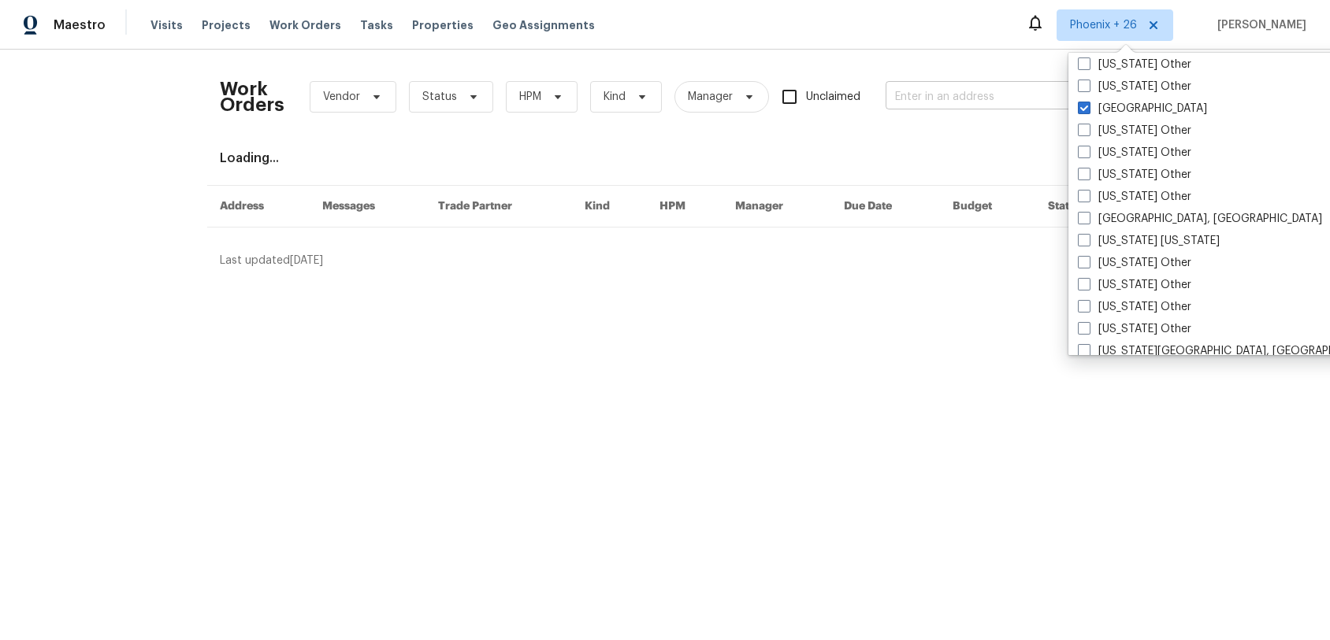
click at [941, 97] on input "text" at bounding box center [964, 97] width 158 height 24
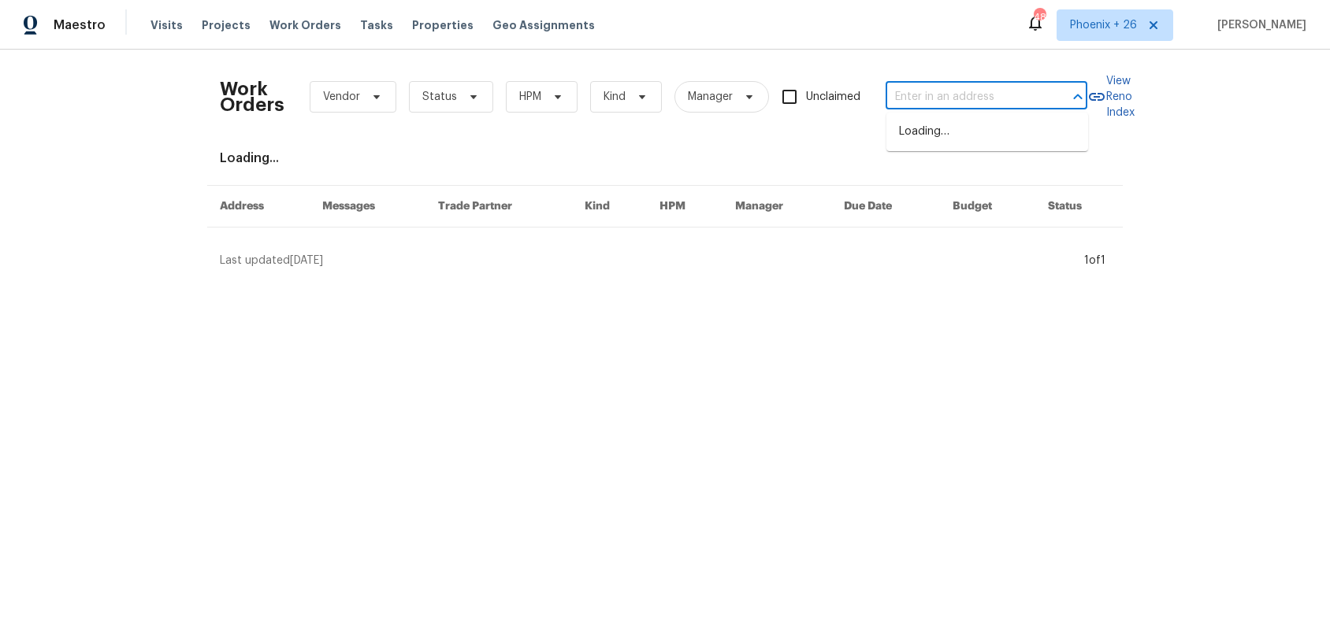
paste input "[STREET_ADDRESS][PERSON_NAME]"
type input "[STREET_ADDRESS][PERSON_NAME]"
click at [959, 133] on li "[STREET_ADDRESS][PERSON_NAME]" at bounding box center [987, 140] width 202 height 43
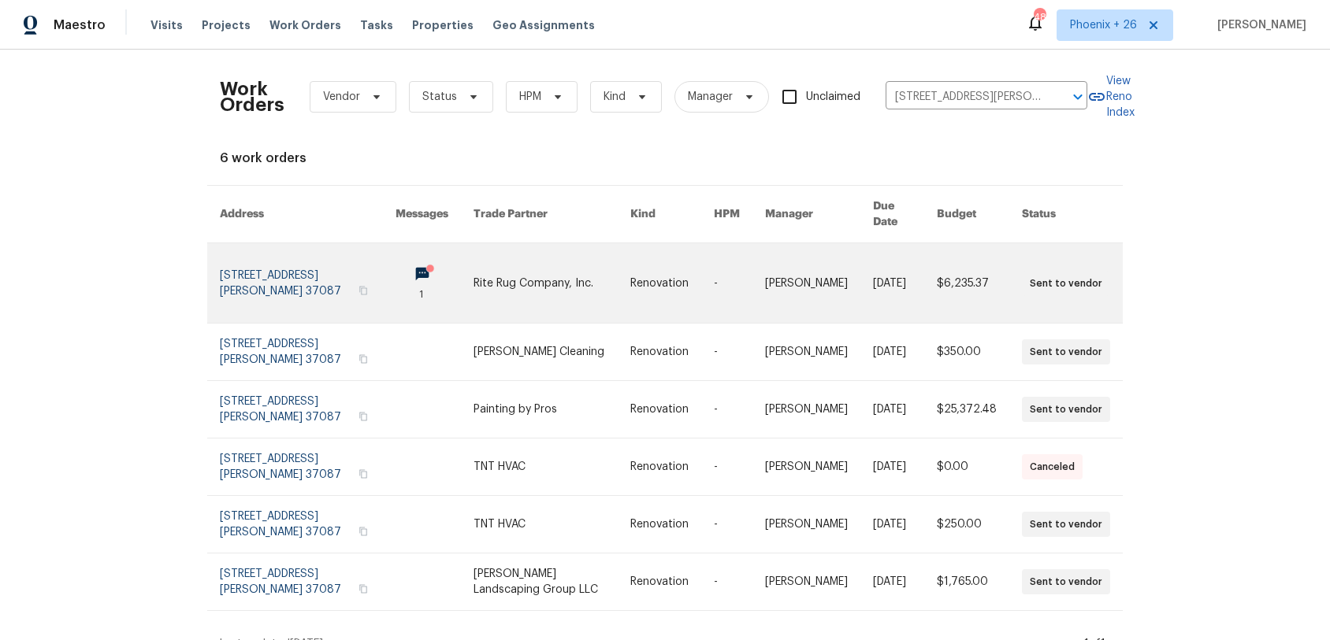
click at [459, 254] on link at bounding box center [434, 283] width 78 height 80
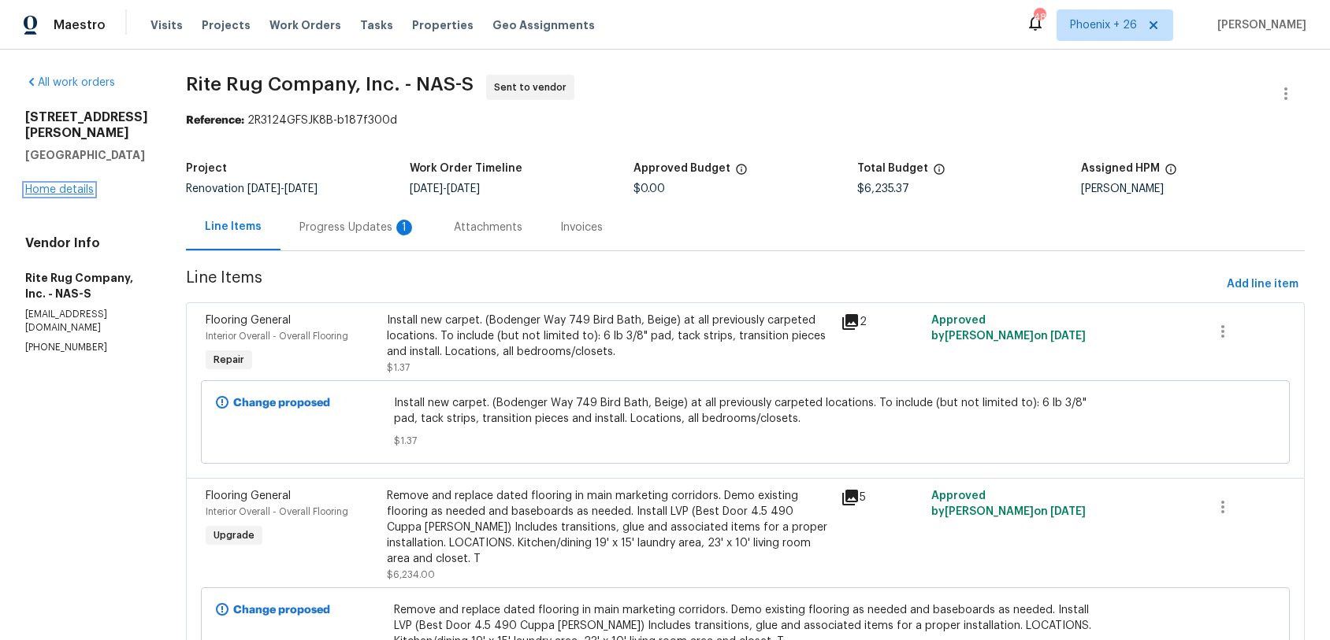
click at [72, 184] on link "Home details" at bounding box center [59, 189] width 69 height 11
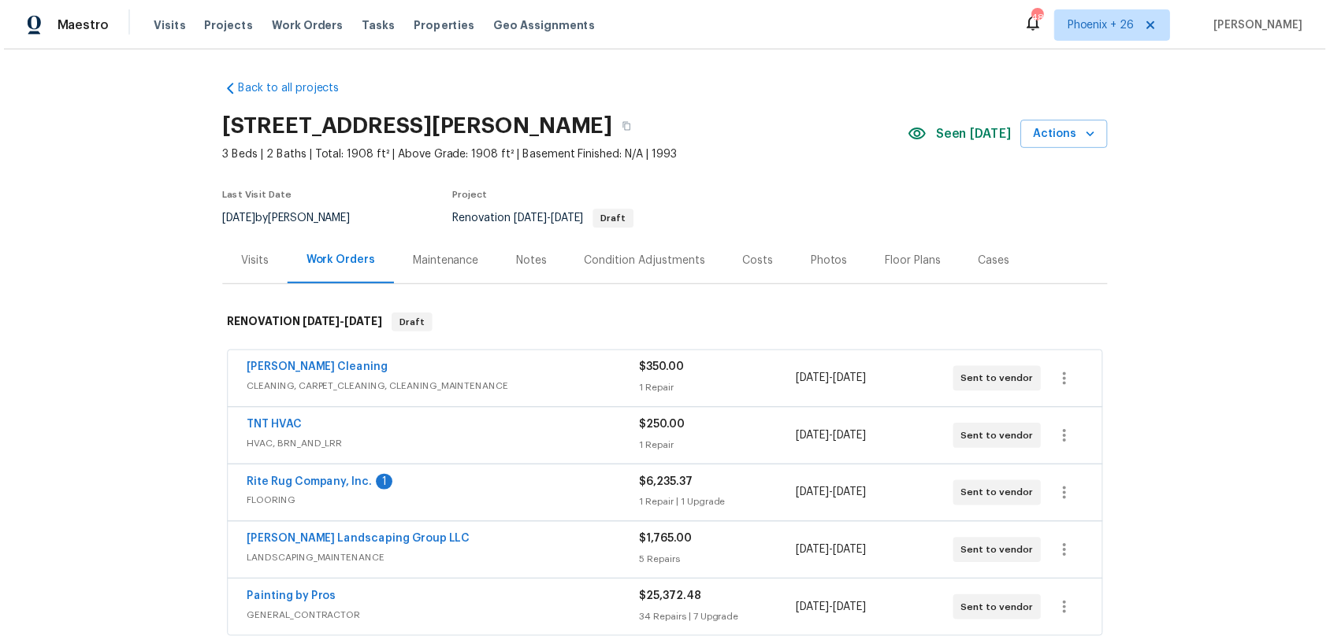
scroll to position [245, 0]
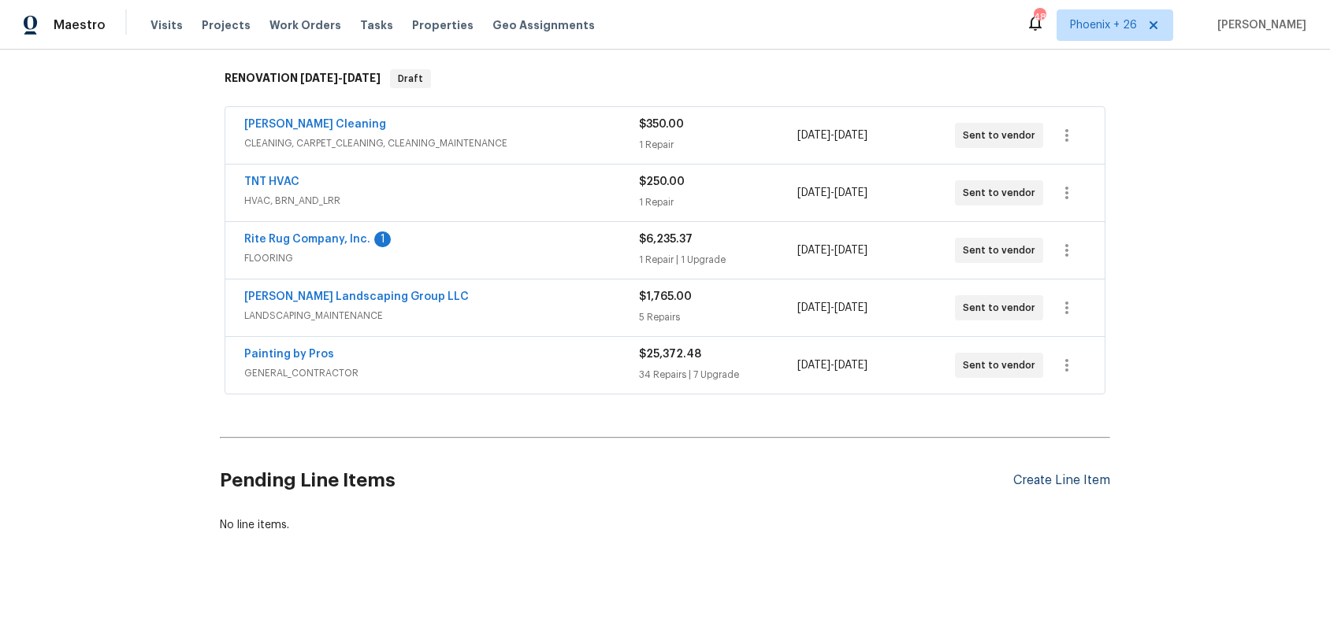
click at [1051, 480] on div "Create Line Item" at bounding box center [1061, 480] width 97 height 15
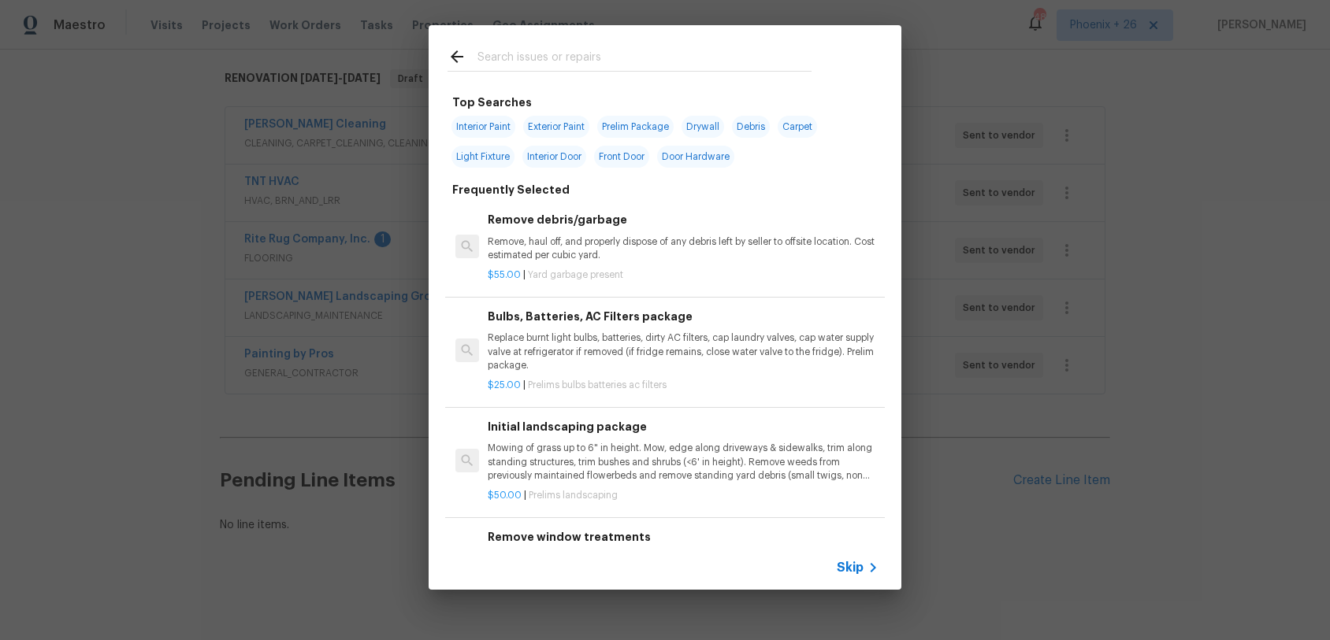
drag, startPoint x: 555, startPoint y: 42, endPoint x: 558, endPoint y: 56, distance: 14.5
click at [555, 43] on div at bounding box center [630, 56] width 402 height 62
click at [558, 55] on input "text" at bounding box center [644, 59] width 334 height 24
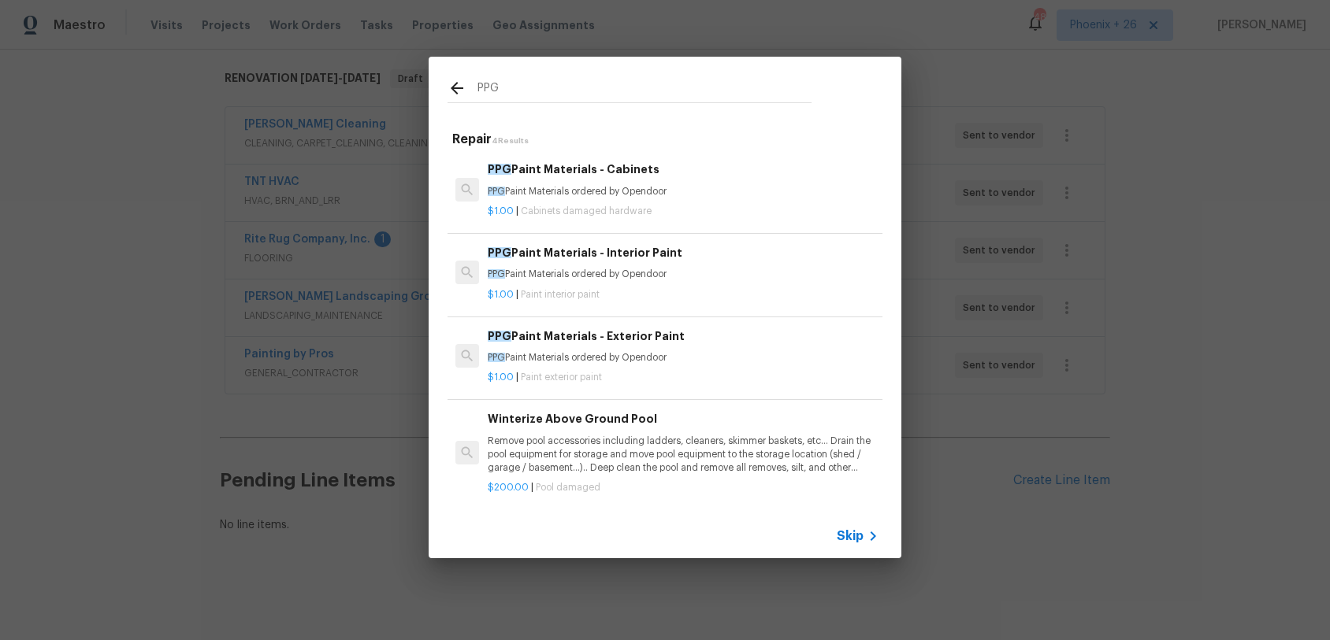
type input "PPG"
click at [700, 288] on p "$1.00 | Paint interior paint" at bounding box center [683, 294] width 391 height 13
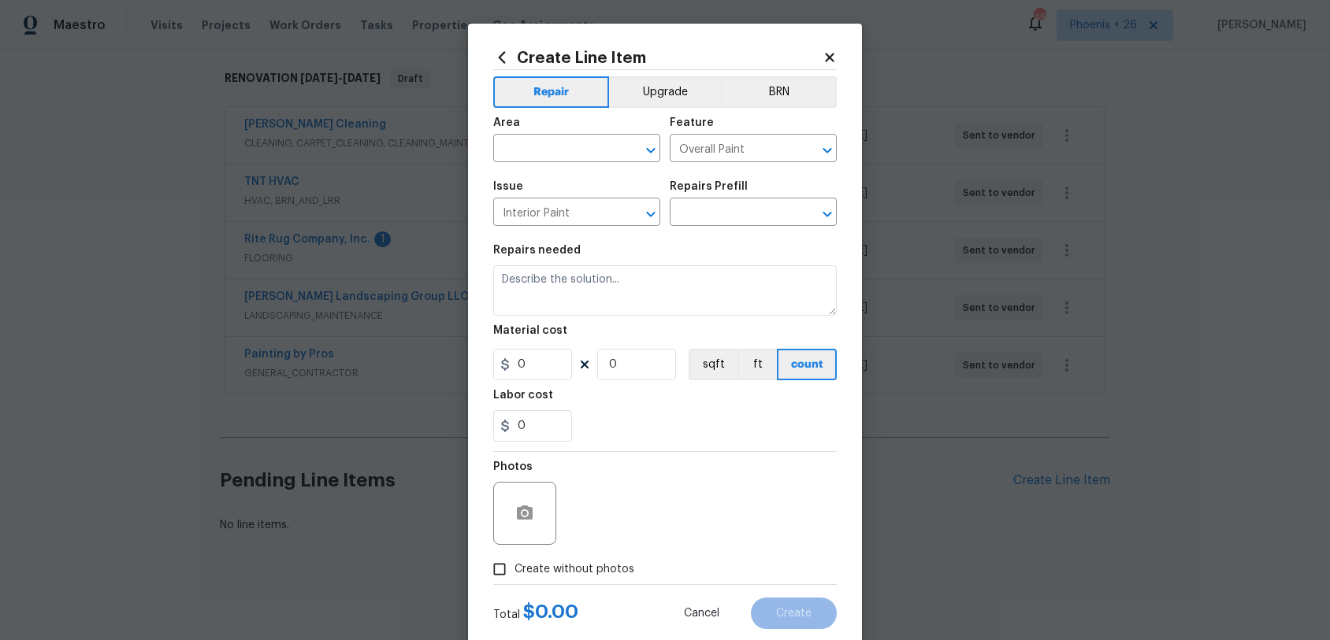
type input "PPG Paint Materials - Interior Paint $1.00"
type textarea "PPG Paint Materials ordered by Opendoor"
type input "1"
click at [590, 154] on input "text" at bounding box center [554, 150] width 123 height 24
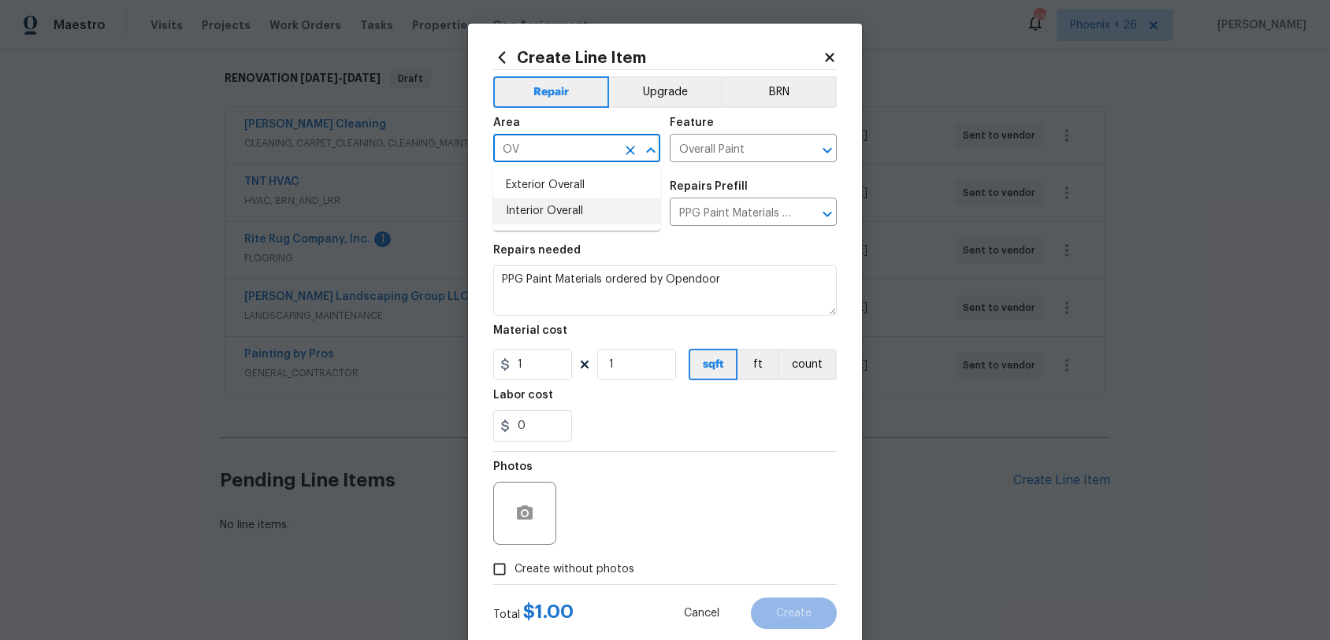
click at [629, 220] on li "Interior Overall" at bounding box center [576, 212] width 167 height 26
type input "Interior Overall"
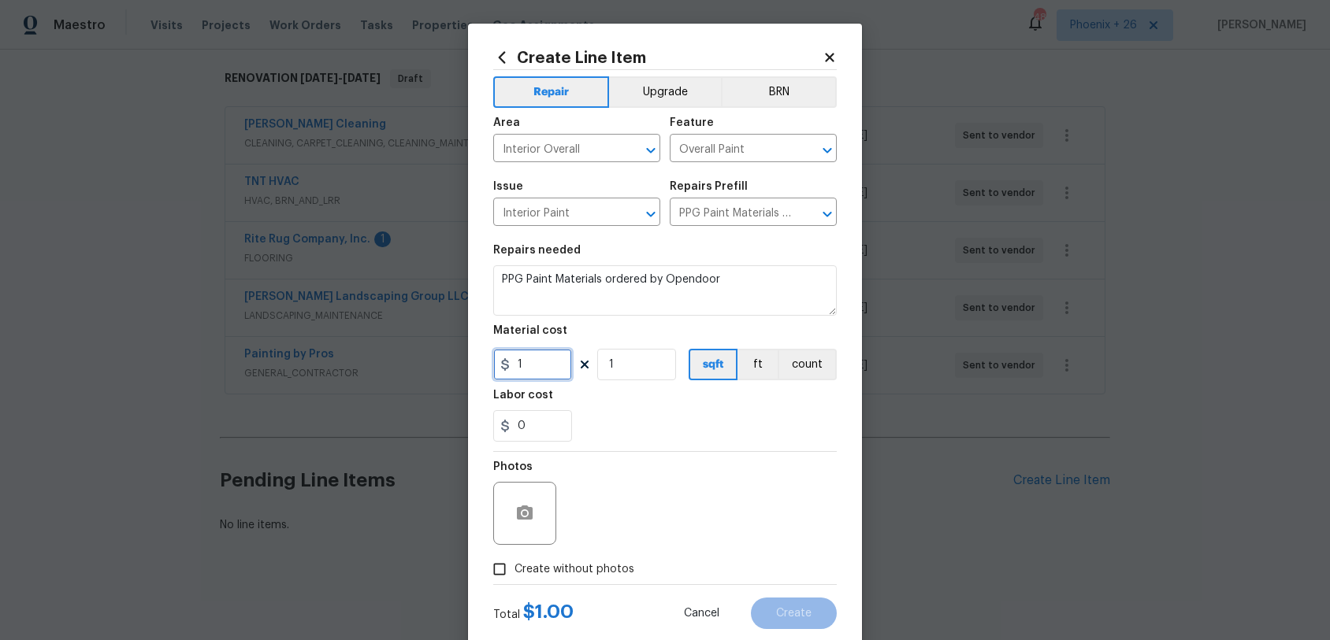
click at [559, 364] on input "1" at bounding box center [532, 365] width 79 height 32
drag, startPoint x: 555, startPoint y: 365, endPoint x: 504, endPoint y: 362, distance: 51.4
click at [504, 362] on div "1" at bounding box center [532, 365] width 79 height 32
type input "449.84"
click at [566, 570] on span "Create without photos" at bounding box center [574, 570] width 120 height 17
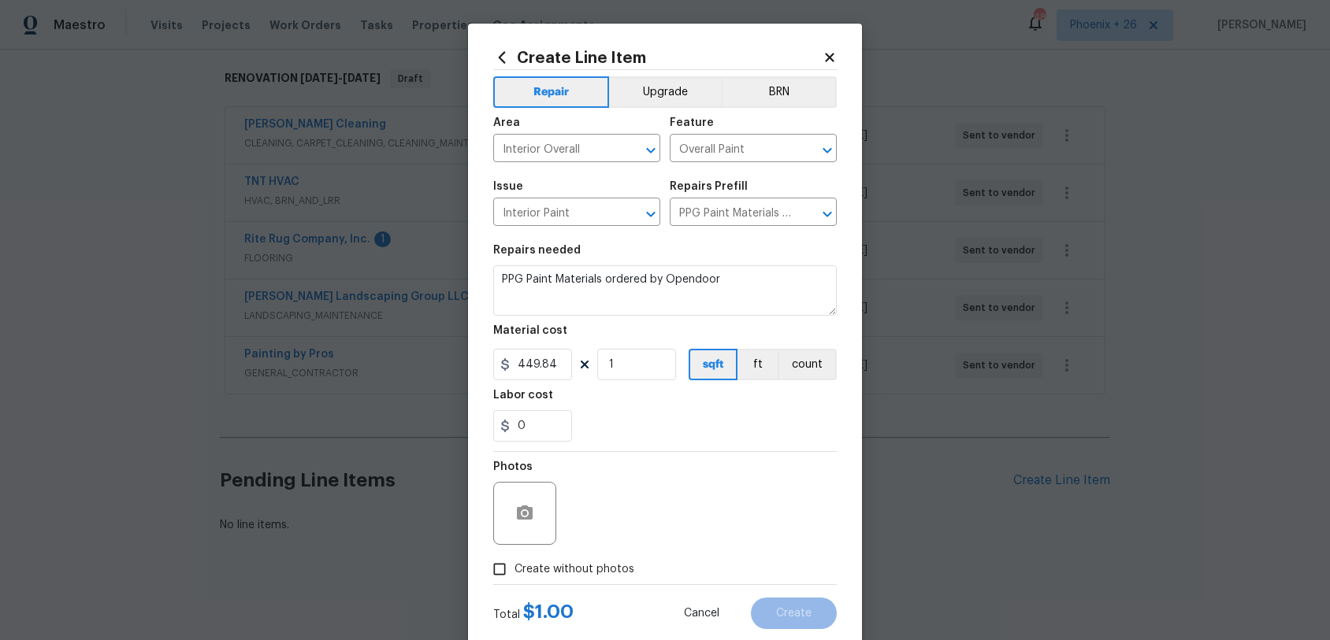
click at [514, 570] on input "Create without photos" at bounding box center [499, 570] width 30 height 30
checkbox input "true"
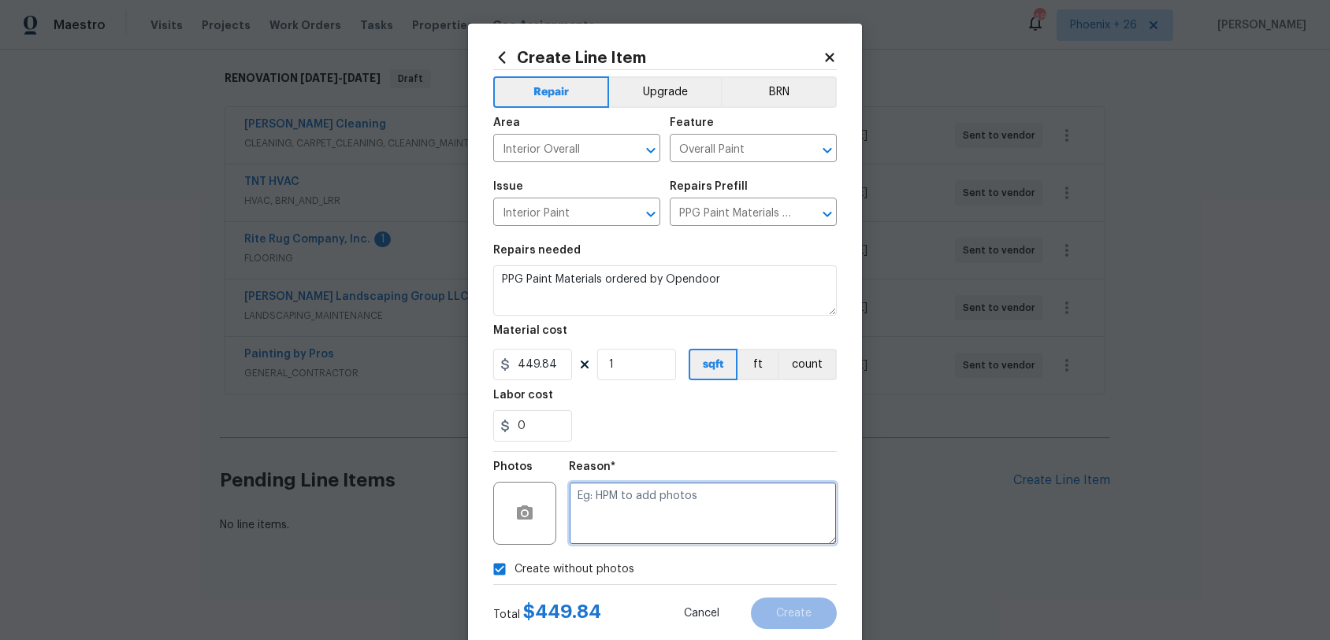
click at [600, 534] on textarea at bounding box center [703, 513] width 268 height 63
type textarea "NA"
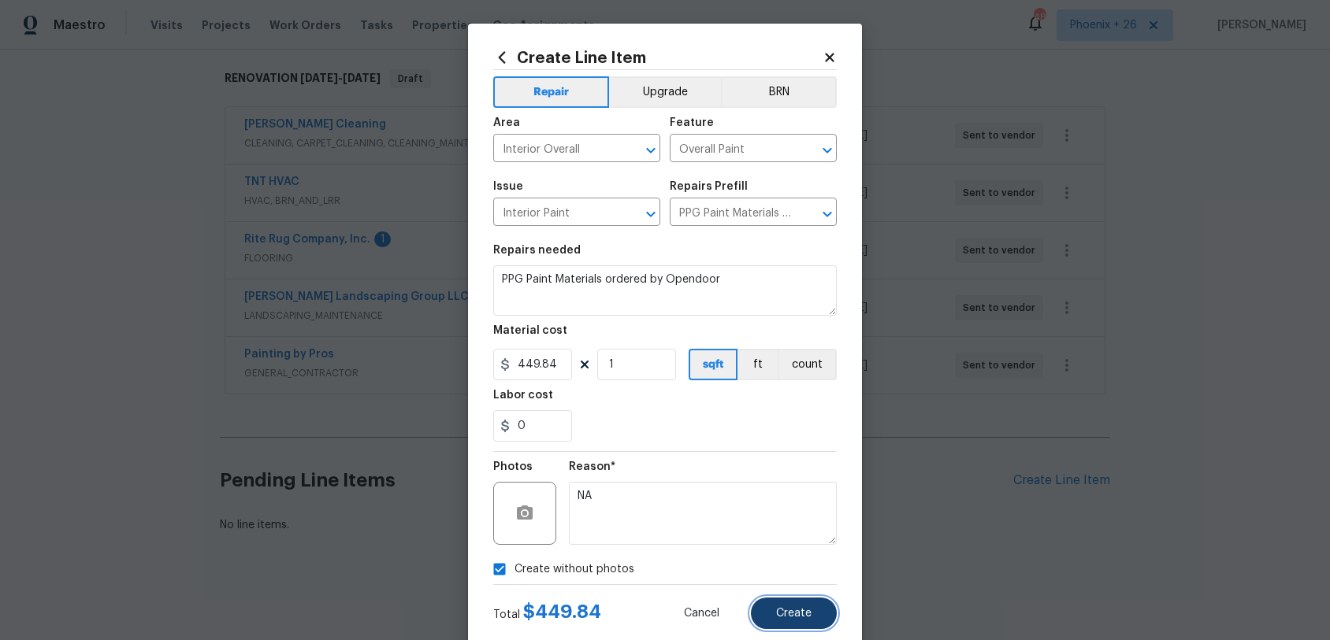
click at [796, 598] on button "Create" at bounding box center [794, 614] width 86 height 32
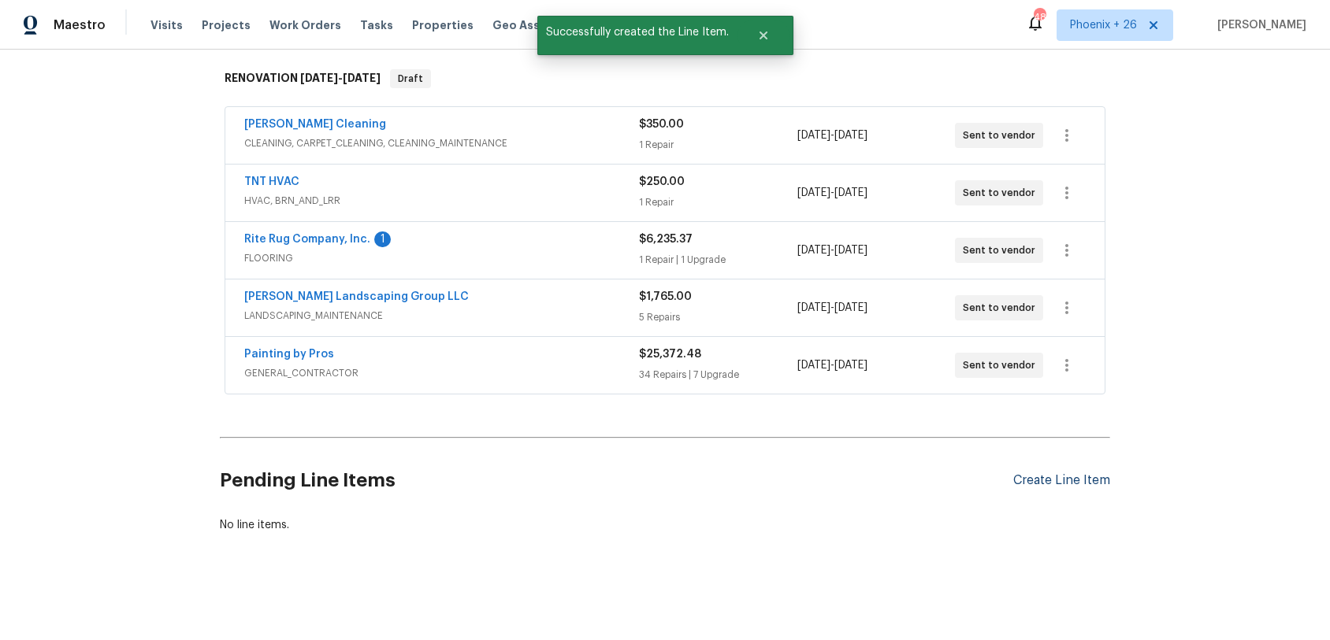
click at [1028, 486] on div "Create Line Item" at bounding box center [1061, 480] width 97 height 15
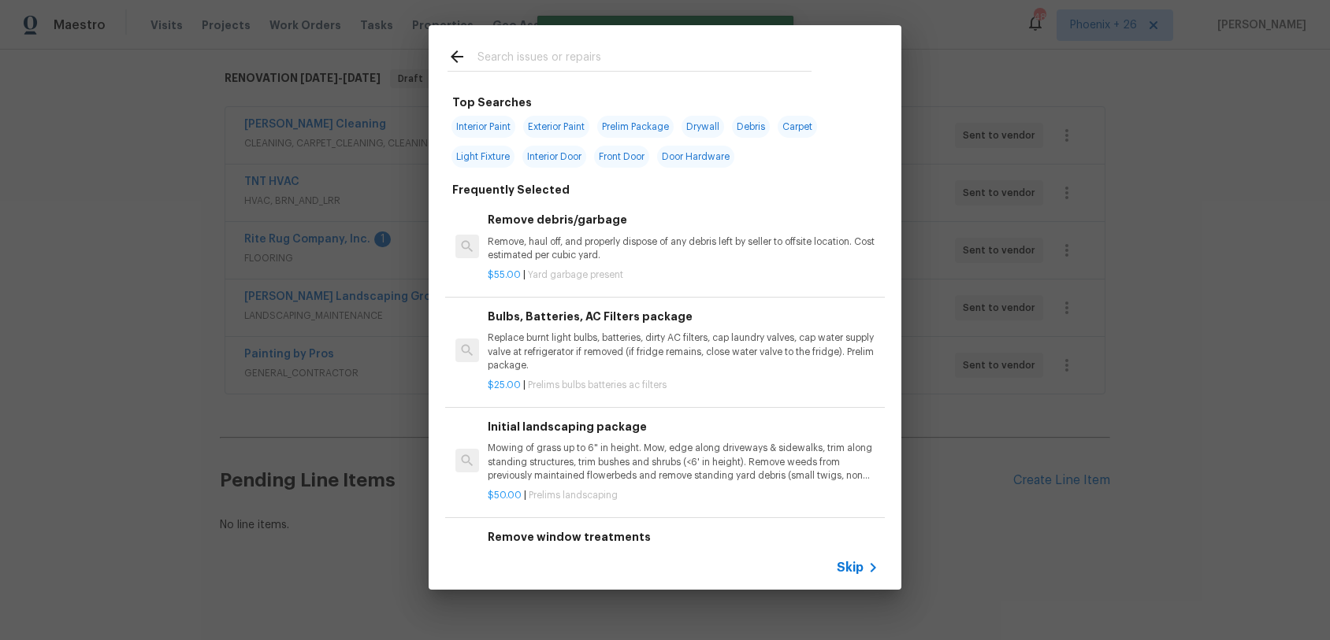
click at [522, 53] on input "text" at bounding box center [644, 59] width 334 height 24
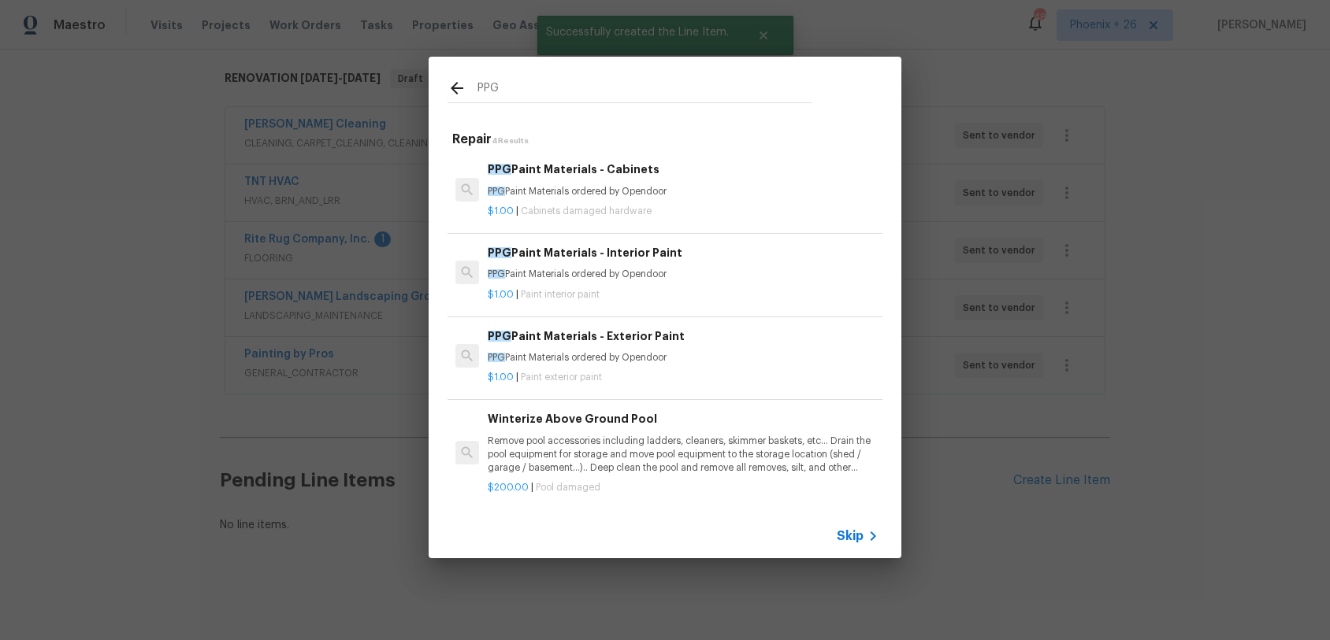
type input "PPG"
click at [632, 206] on p "$1.00 | Cabinets damaged hardware" at bounding box center [683, 211] width 391 height 13
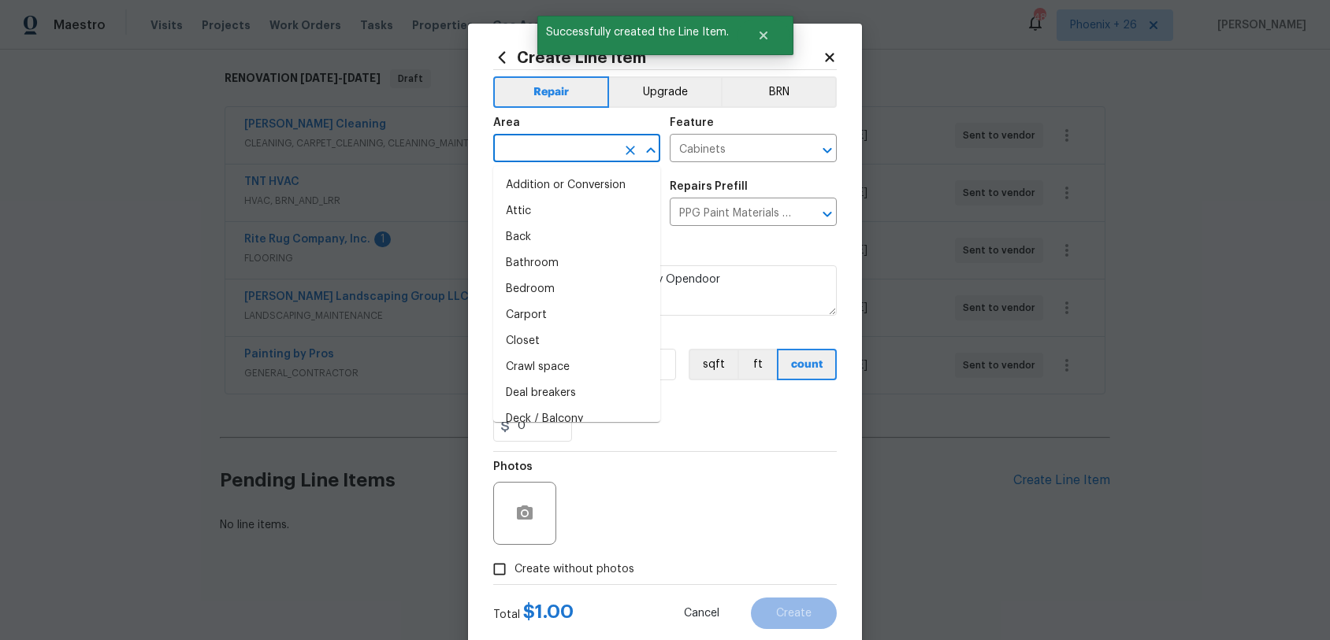
click at [582, 148] on input "text" at bounding box center [554, 150] width 123 height 24
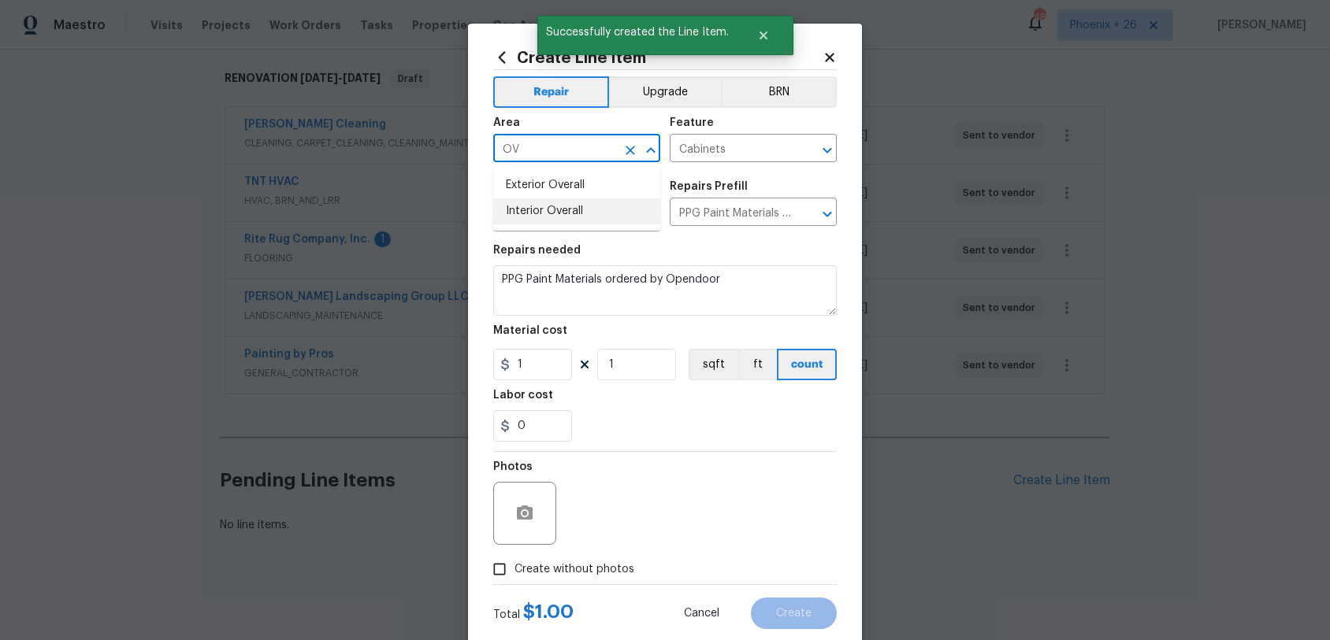
click at [599, 201] on li "Interior Overall" at bounding box center [576, 212] width 167 height 26
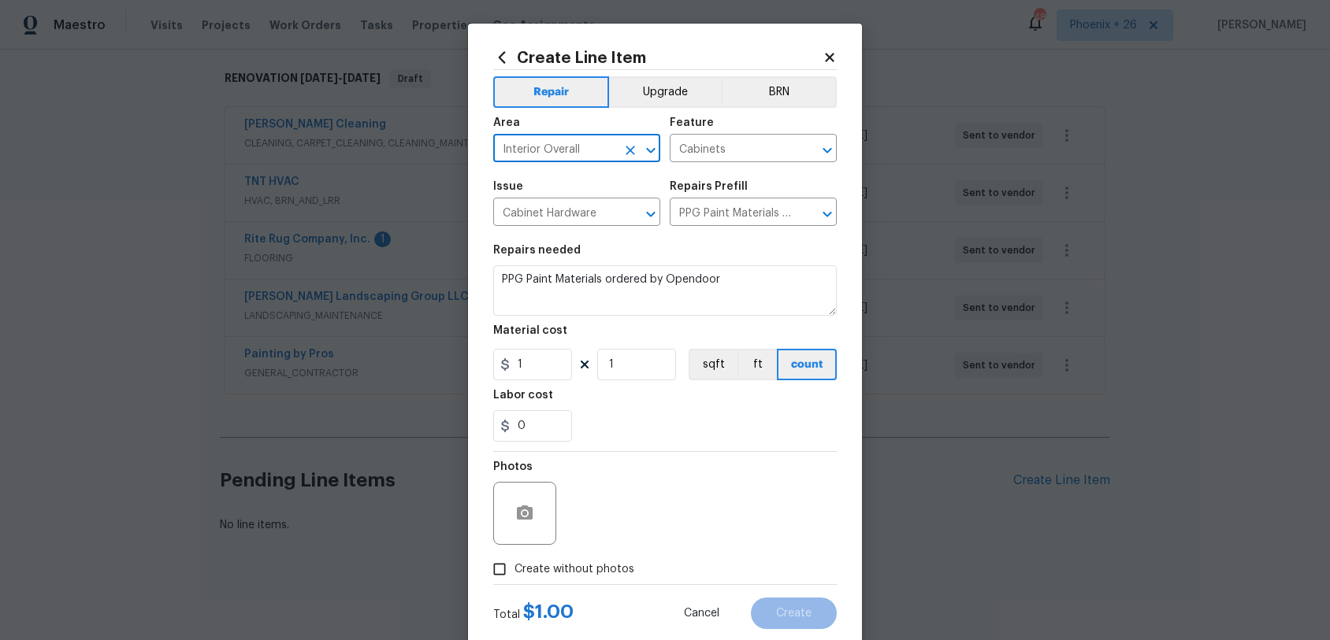
type input "Interior Overall"
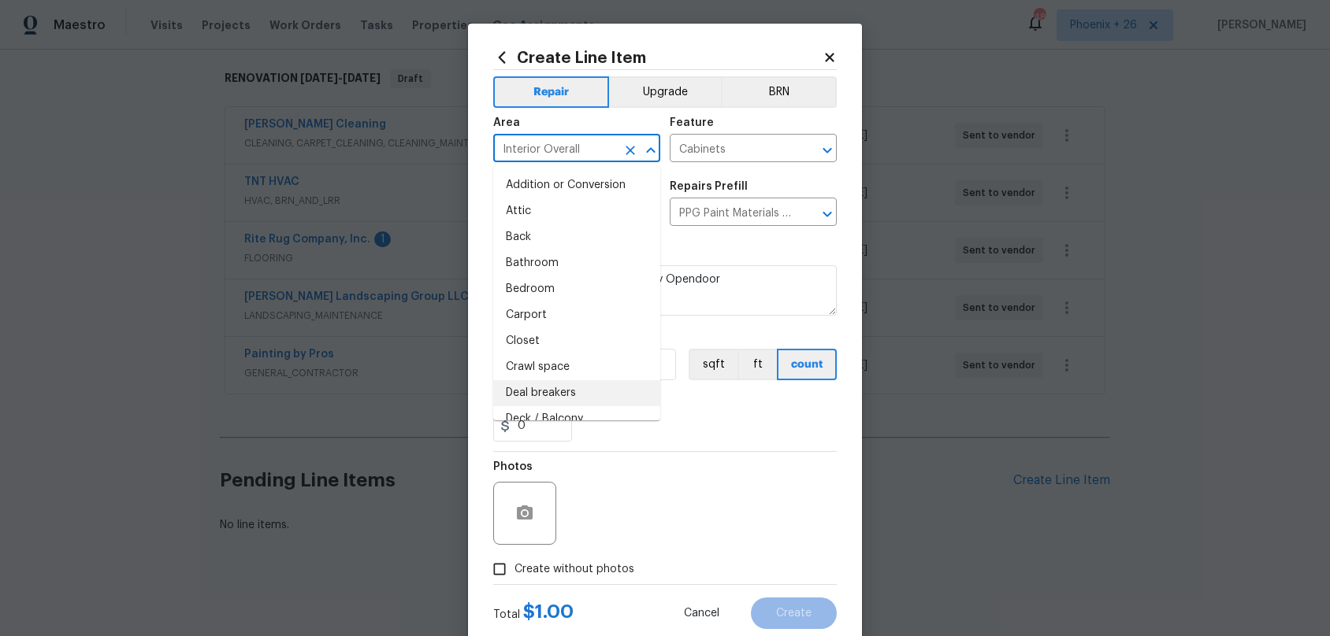
click at [672, 426] on div "0" at bounding box center [664, 426] width 343 height 32
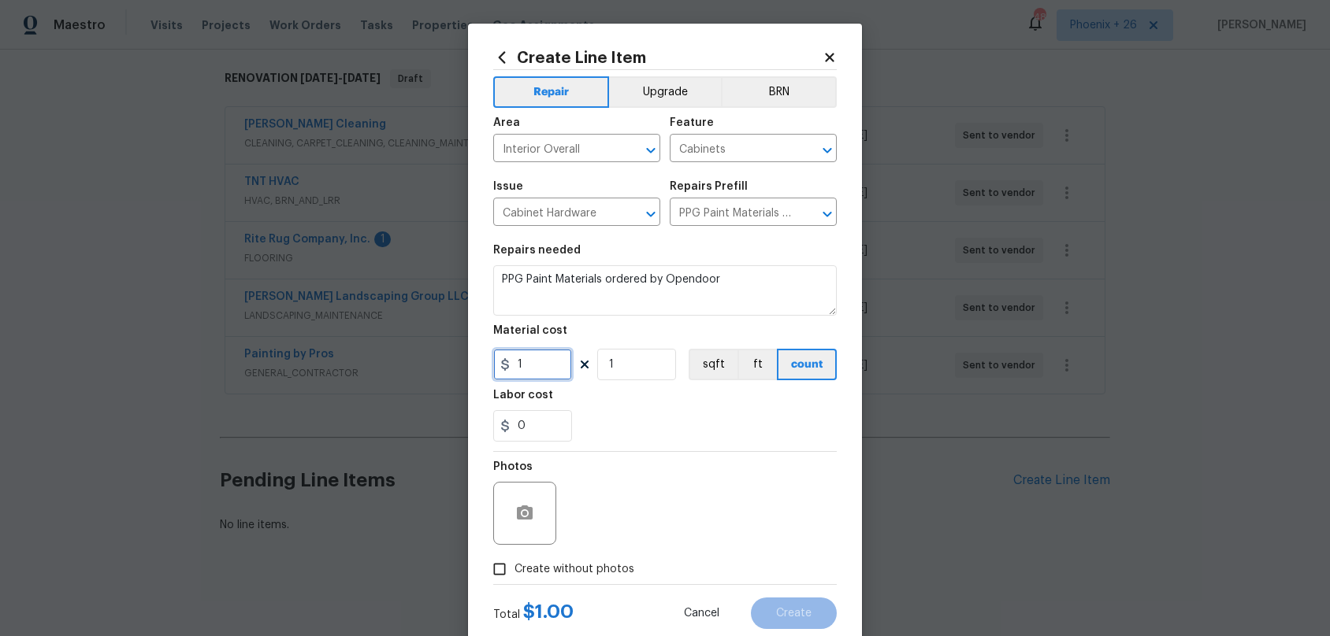
drag, startPoint x: 539, startPoint y: 355, endPoint x: 506, endPoint y: 358, distance: 32.4
click at [506, 358] on div "1" at bounding box center [532, 365] width 79 height 32
type input "307.82"
click at [586, 566] on span "Create without photos" at bounding box center [574, 570] width 120 height 17
click at [514, 566] on input "Create without photos" at bounding box center [499, 570] width 30 height 30
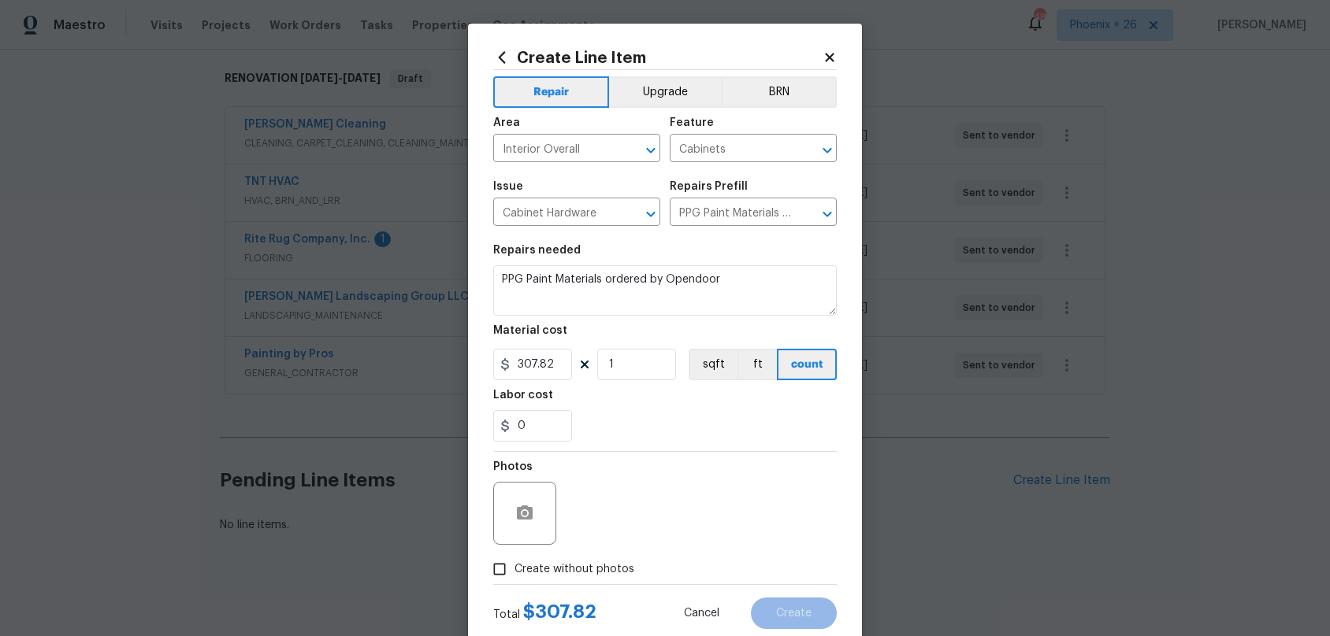
checkbox input "true"
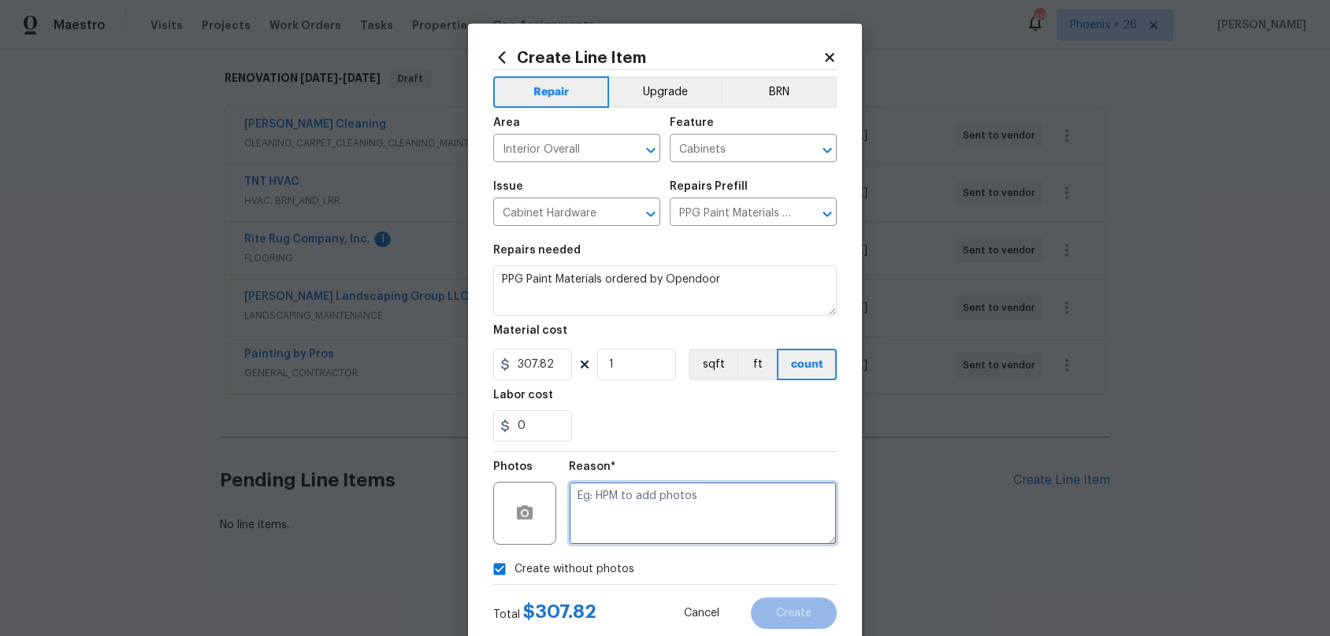
drag, startPoint x: 599, startPoint y: 555, endPoint x: 636, endPoint y: 529, distance: 45.2
click at [636, 529] on textarea at bounding box center [703, 513] width 268 height 63
type textarea "NA"
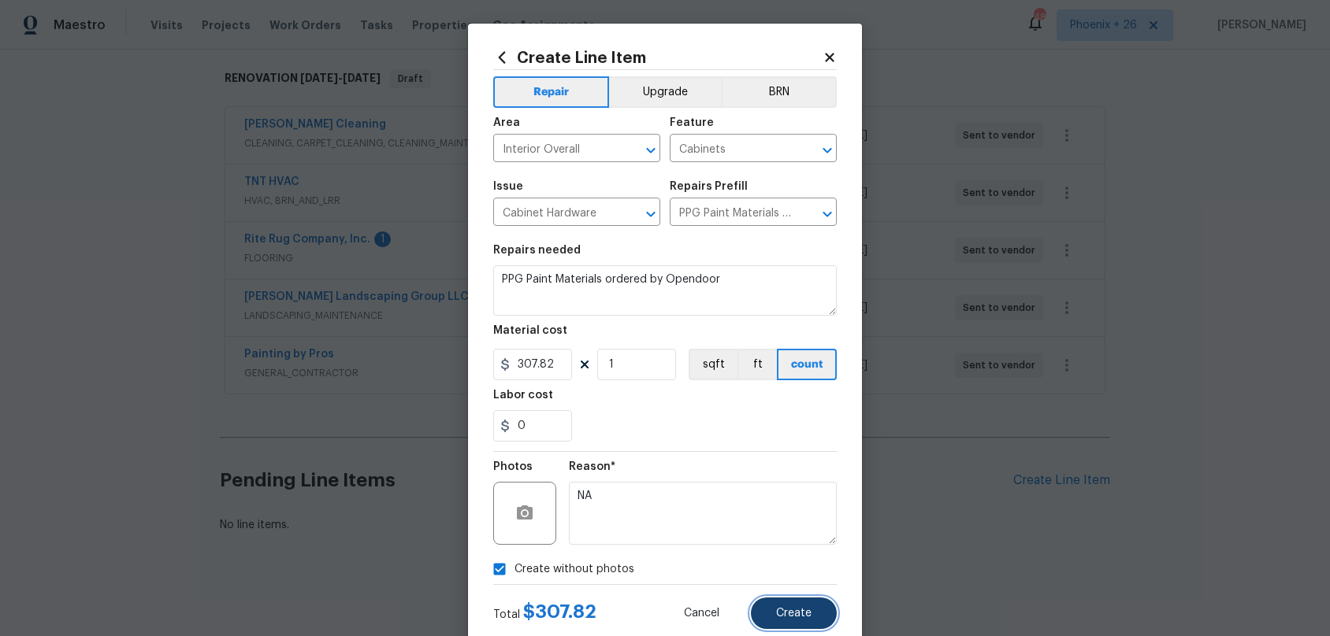
click at [767, 610] on button "Create" at bounding box center [794, 614] width 86 height 32
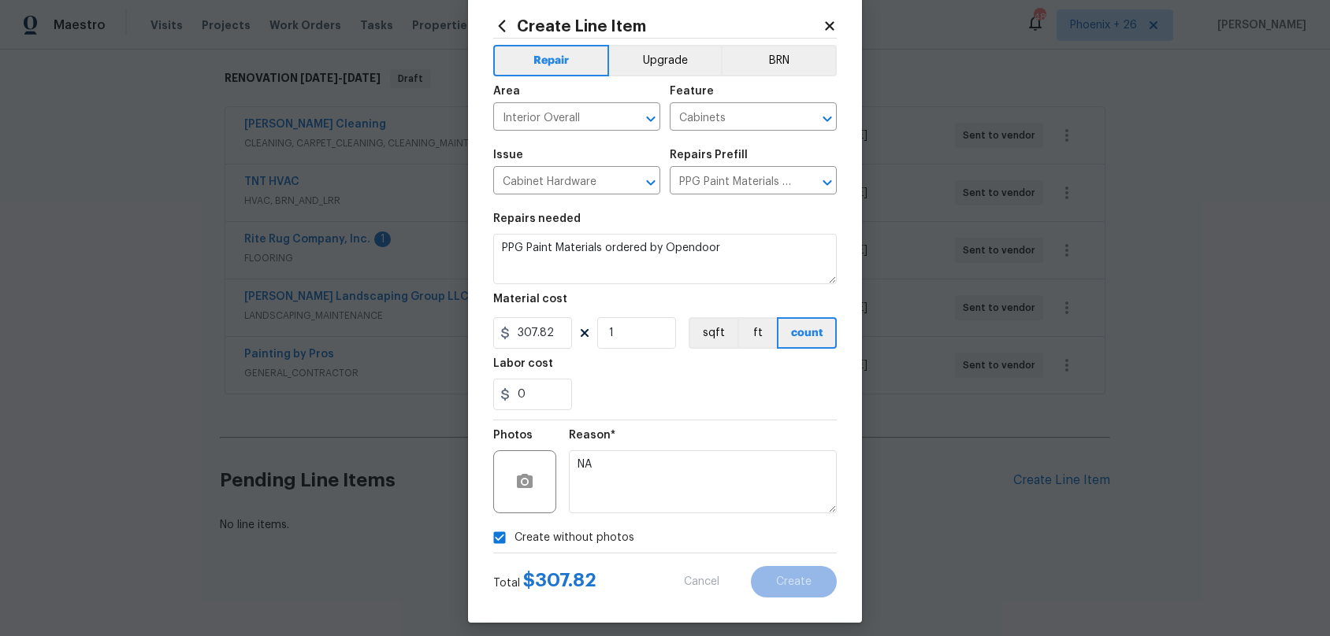
scroll to position [43, 0]
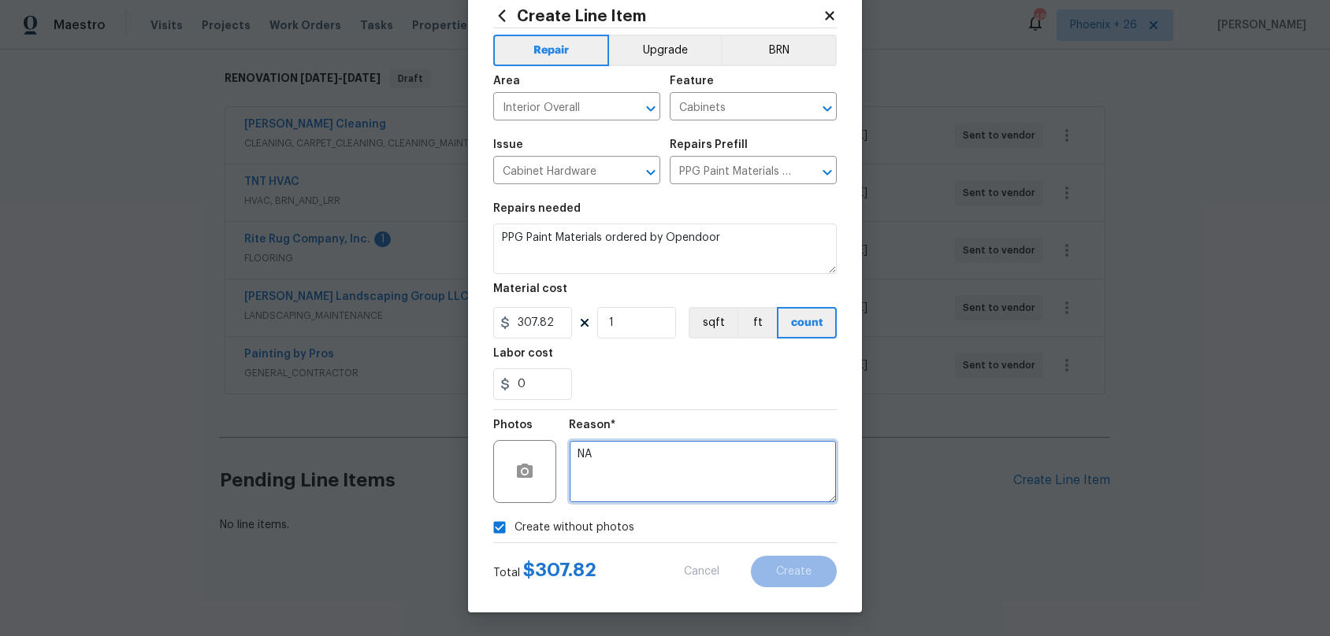
click at [621, 478] on textarea "NA" at bounding box center [703, 471] width 268 height 63
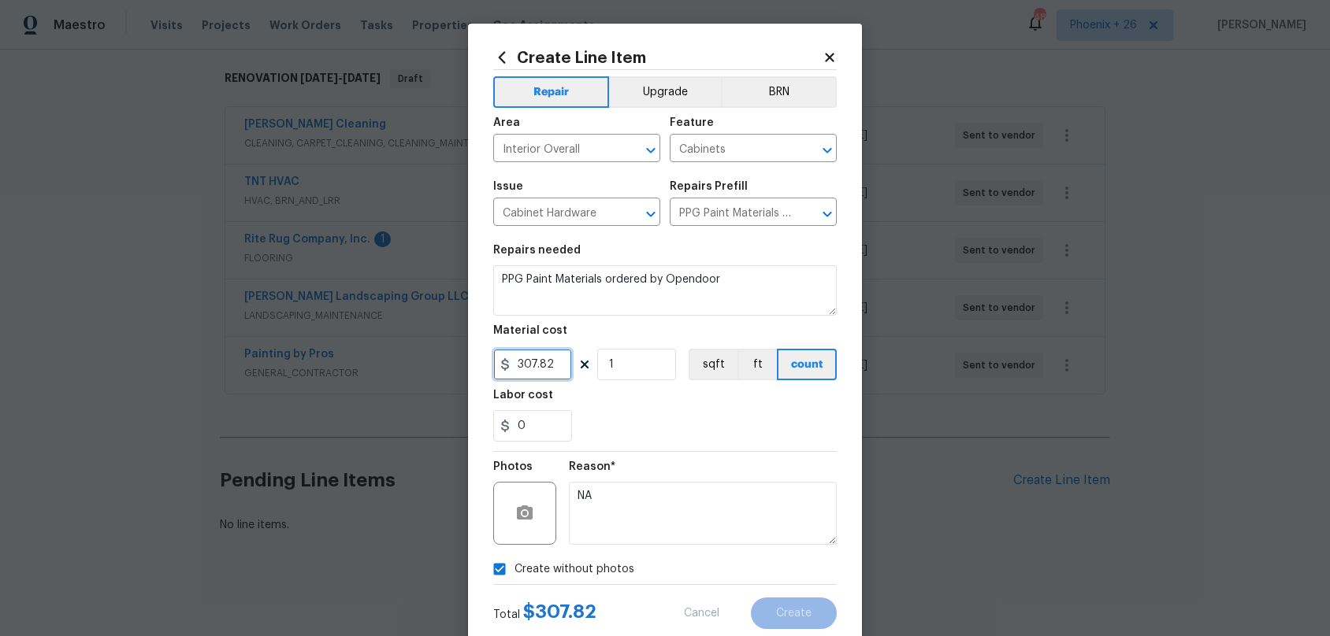
click at [550, 369] on input "307.82" at bounding box center [532, 365] width 79 height 32
type input "307.82"
click at [792, 430] on div "0" at bounding box center [664, 426] width 343 height 32
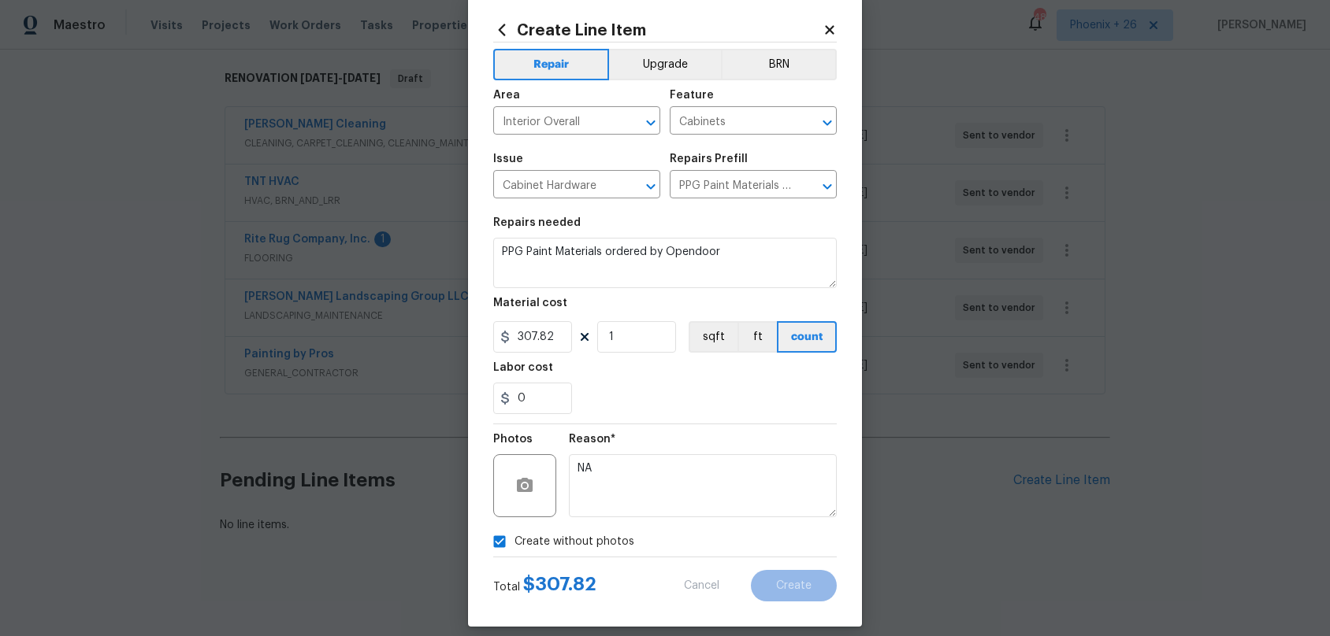
scroll to position [35, 0]
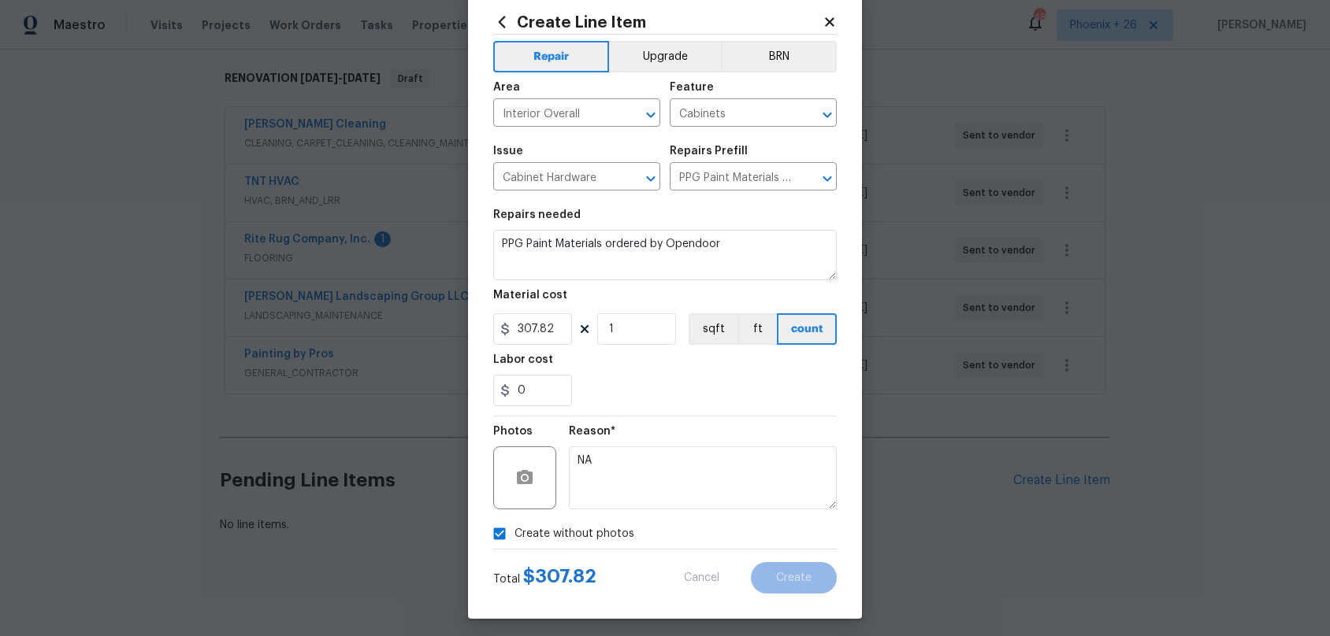
click at [627, 532] on span "Create without photos" at bounding box center [574, 534] width 120 height 17
click at [514, 532] on input "Create without photos" at bounding box center [499, 534] width 30 height 30
click at [626, 533] on span "Create without photos" at bounding box center [574, 534] width 120 height 17
click at [514, 533] on input "Create without photos" at bounding box center [499, 534] width 30 height 30
checkbox input "true"
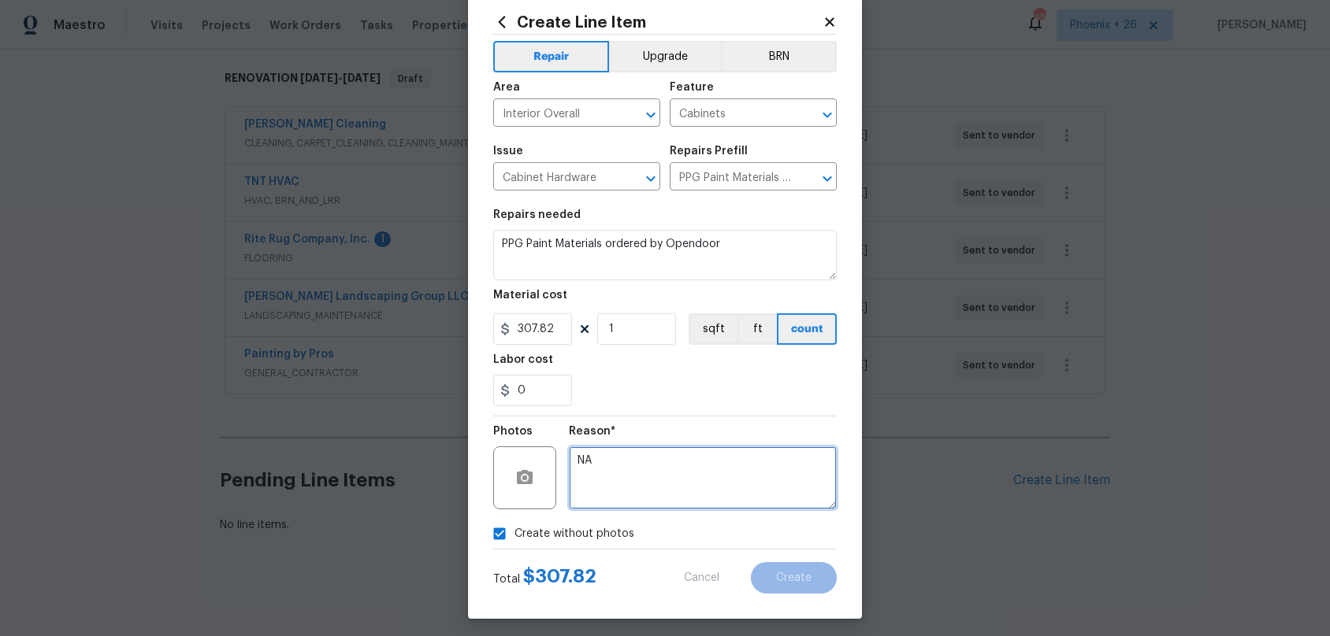
click at [662, 477] on textarea "NA" at bounding box center [703, 478] width 268 height 63
click at [758, 424] on div "Reason* NA" at bounding box center [703, 468] width 268 height 102
click at [828, 20] on icon at bounding box center [829, 21] width 9 height 9
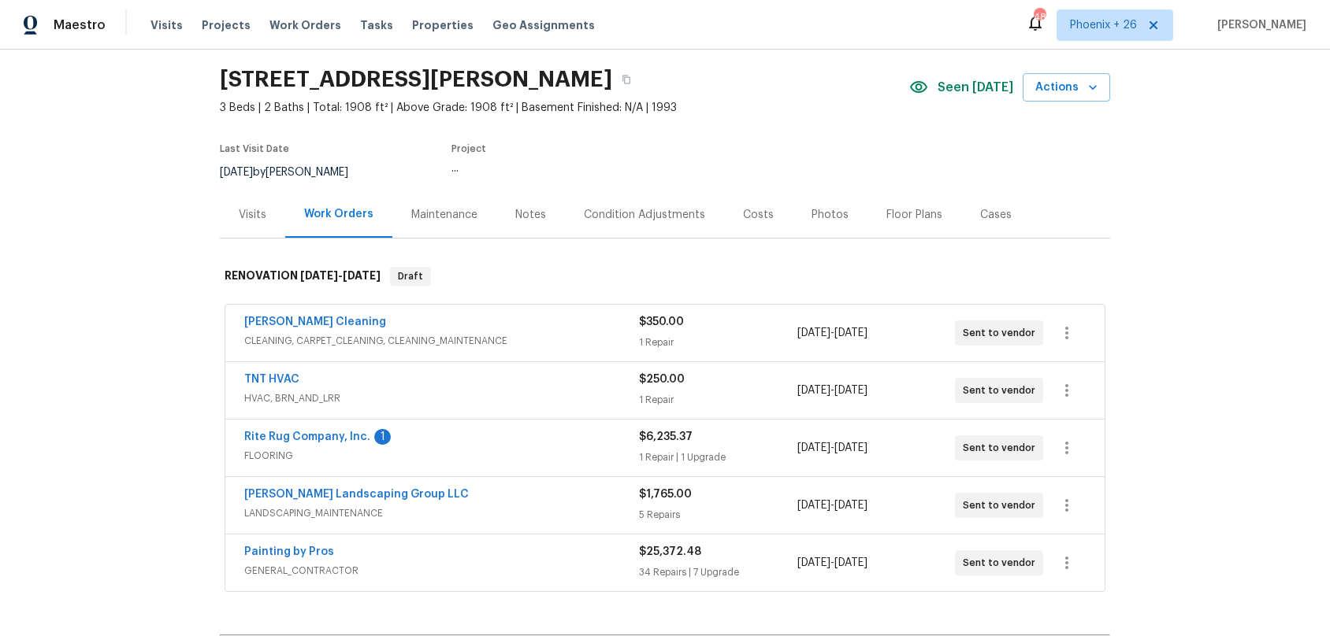
scroll to position [0, 0]
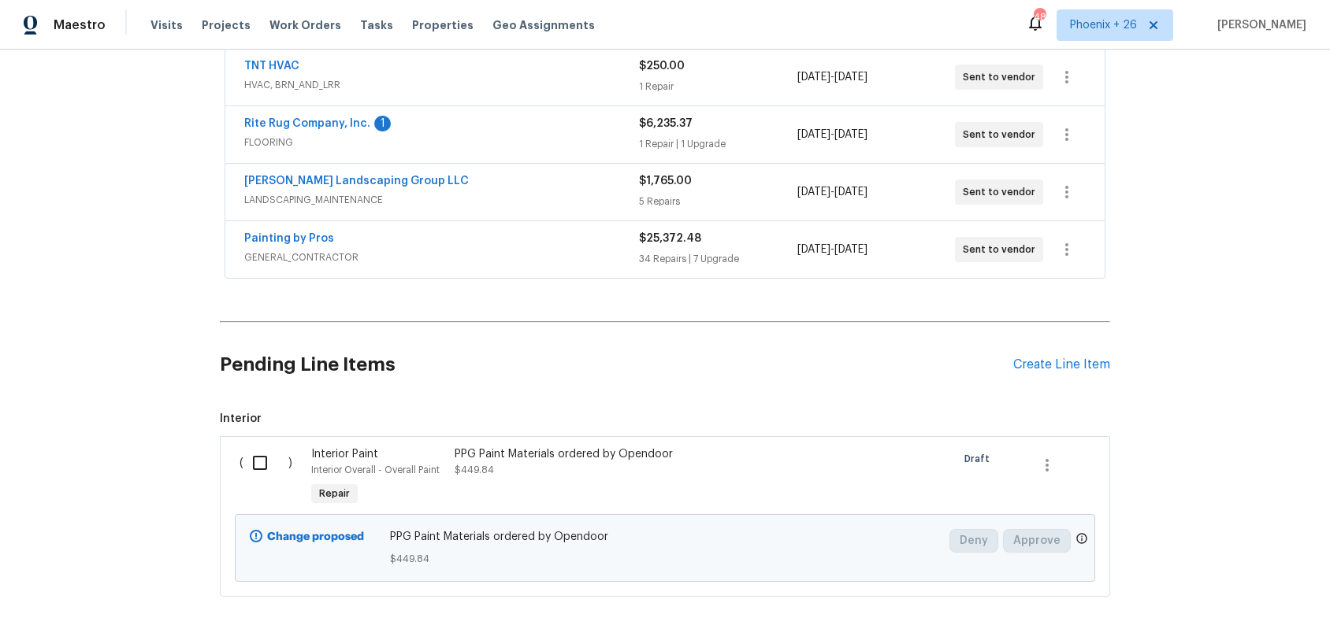
scroll to position [429, 0]
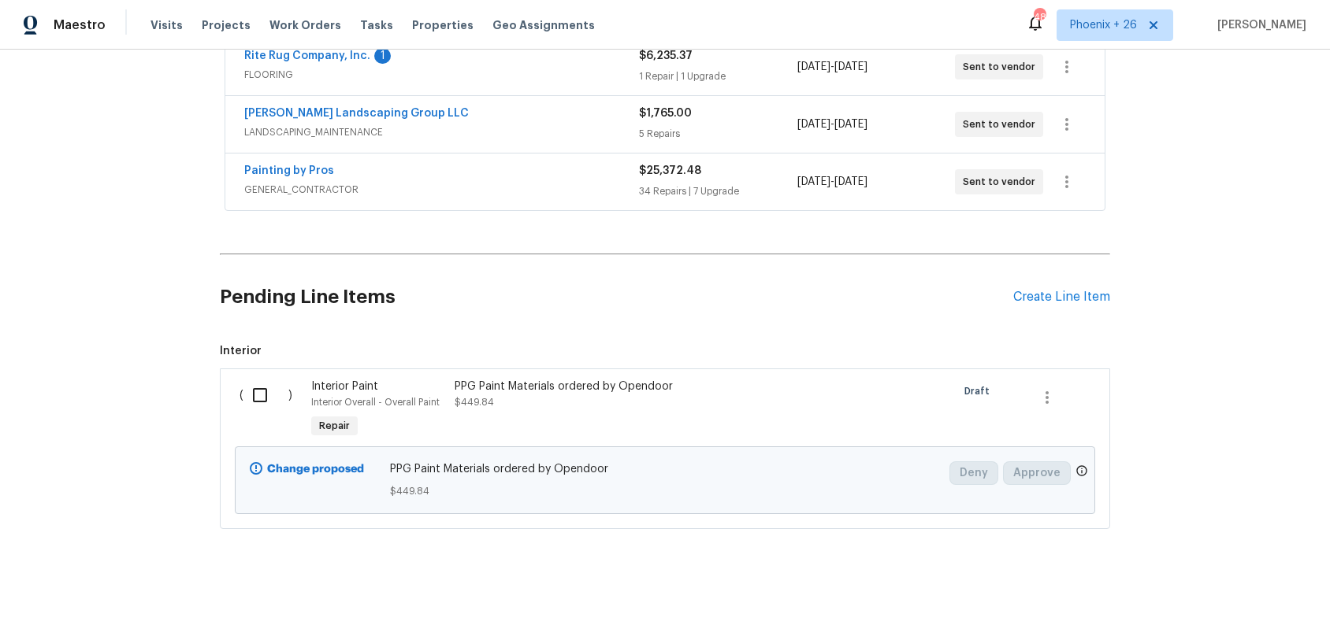
click at [1084, 310] on div "Pending Line Items Create Line Item" at bounding box center [665, 297] width 890 height 73
click at [1072, 293] on div "Create Line Item" at bounding box center [1061, 297] width 97 height 15
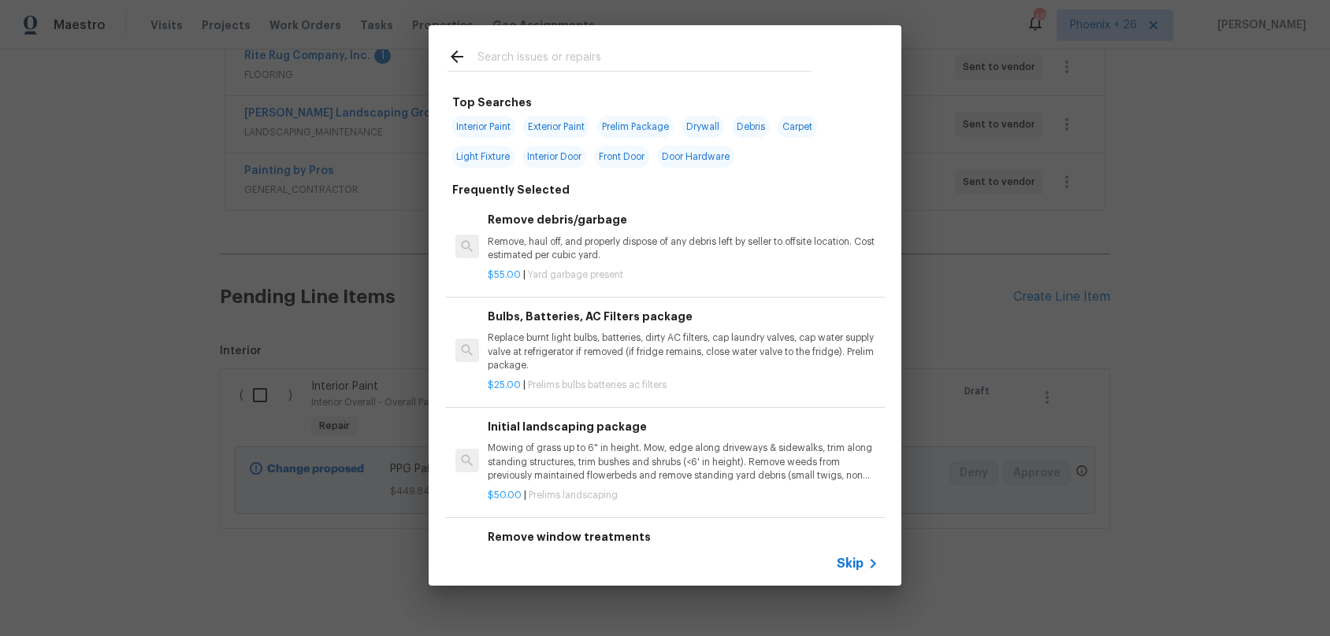
click at [599, 57] on input "text" at bounding box center [644, 59] width 334 height 24
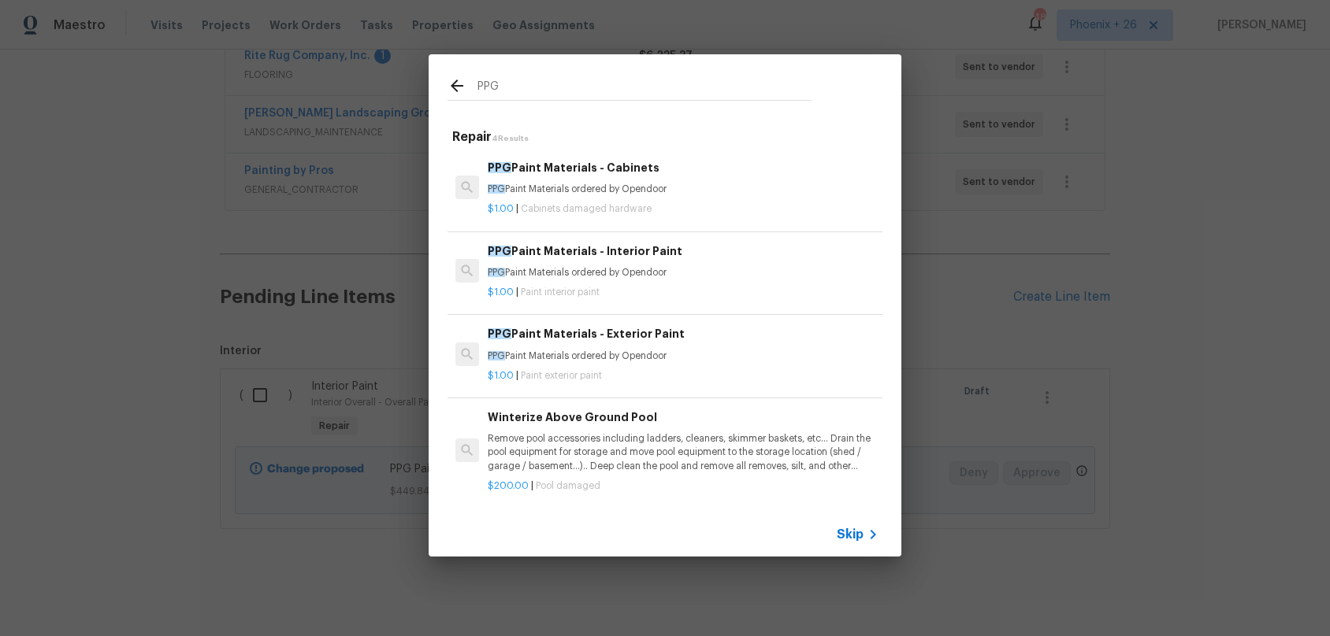
type input "PPG"
click at [681, 177] on div "PPG Paint Materials - Cabinets PPG Paint Materials ordered by Opendoor" at bounding box center [683, 178] width 391 height 38
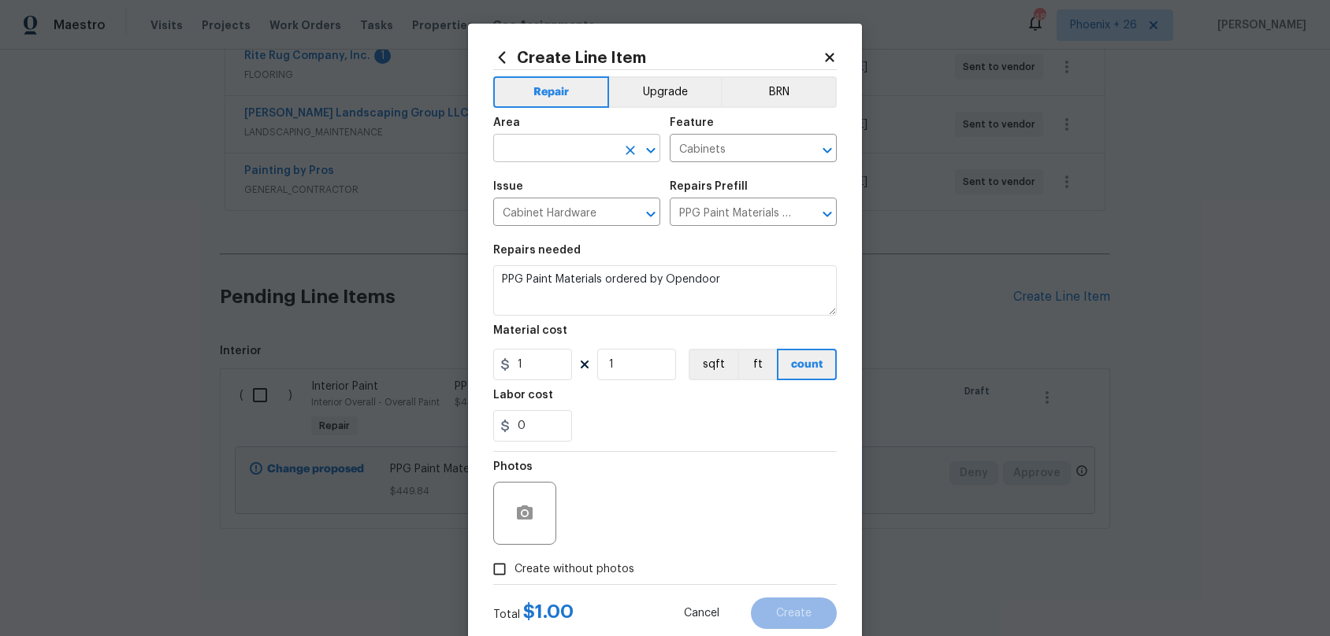
click at [591, 160] on input "text" at bounding box center [554, 150] width 123 height 24
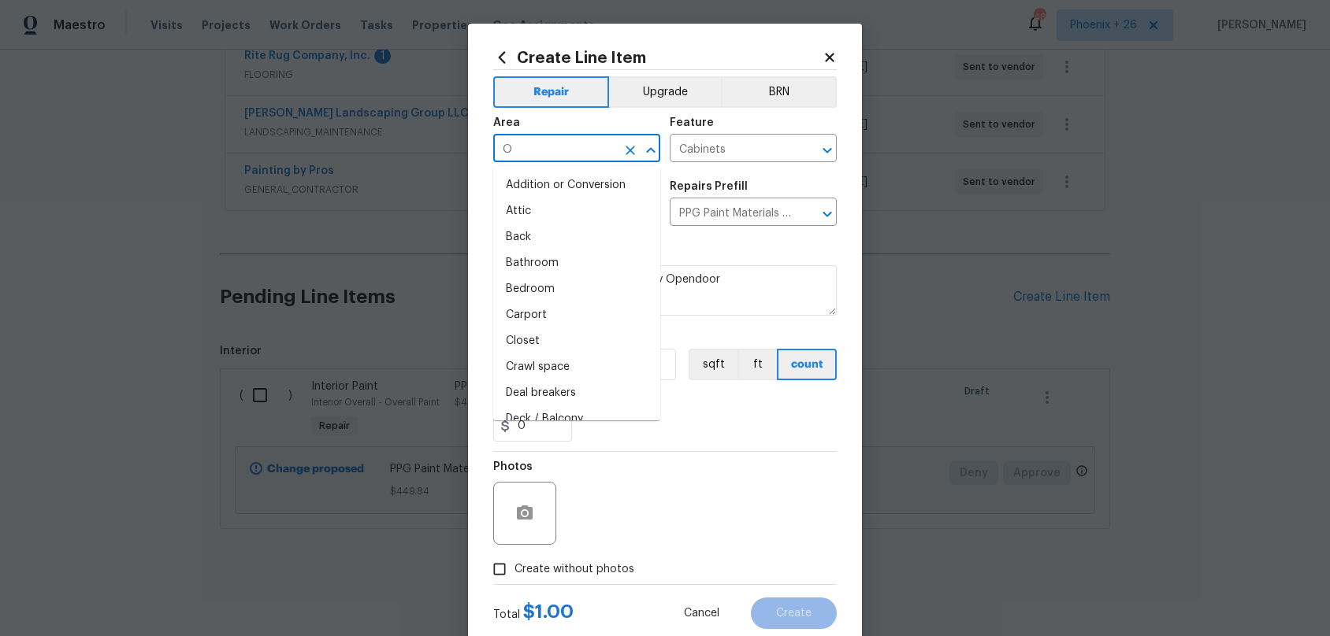
type input "OV"
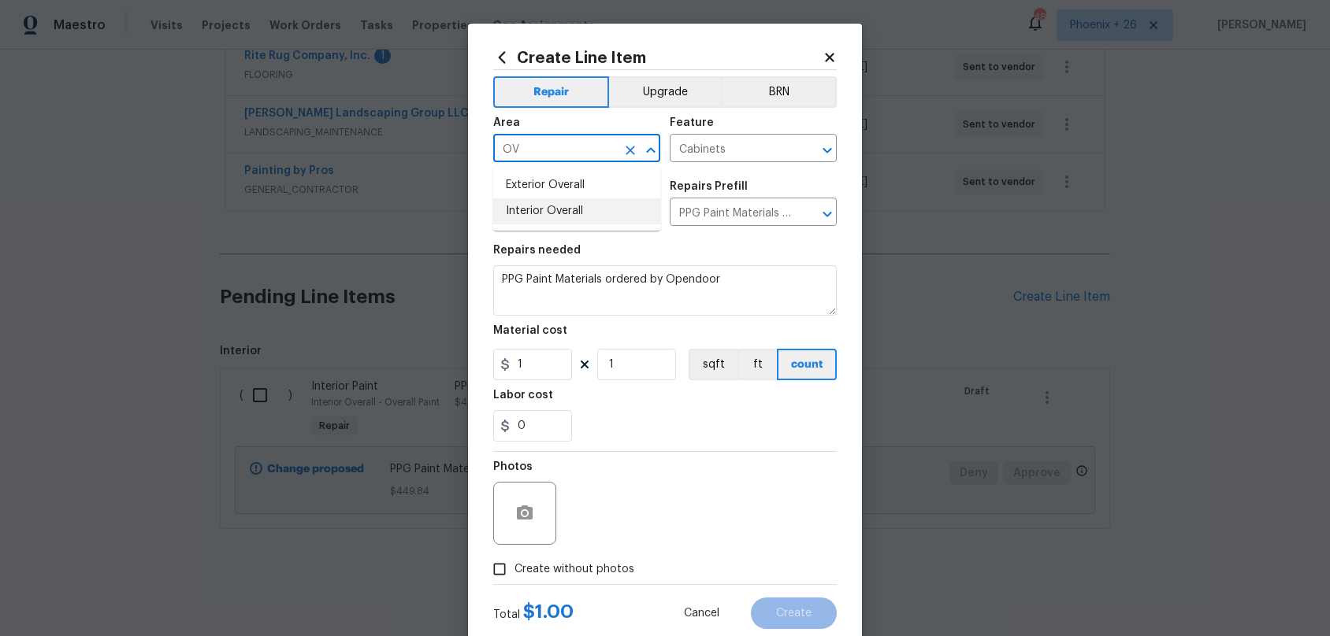
click at [590, 210] on li "Interior Overall" at bounding box center [576, 212] width 167 height 26
type input "Interior Overall"
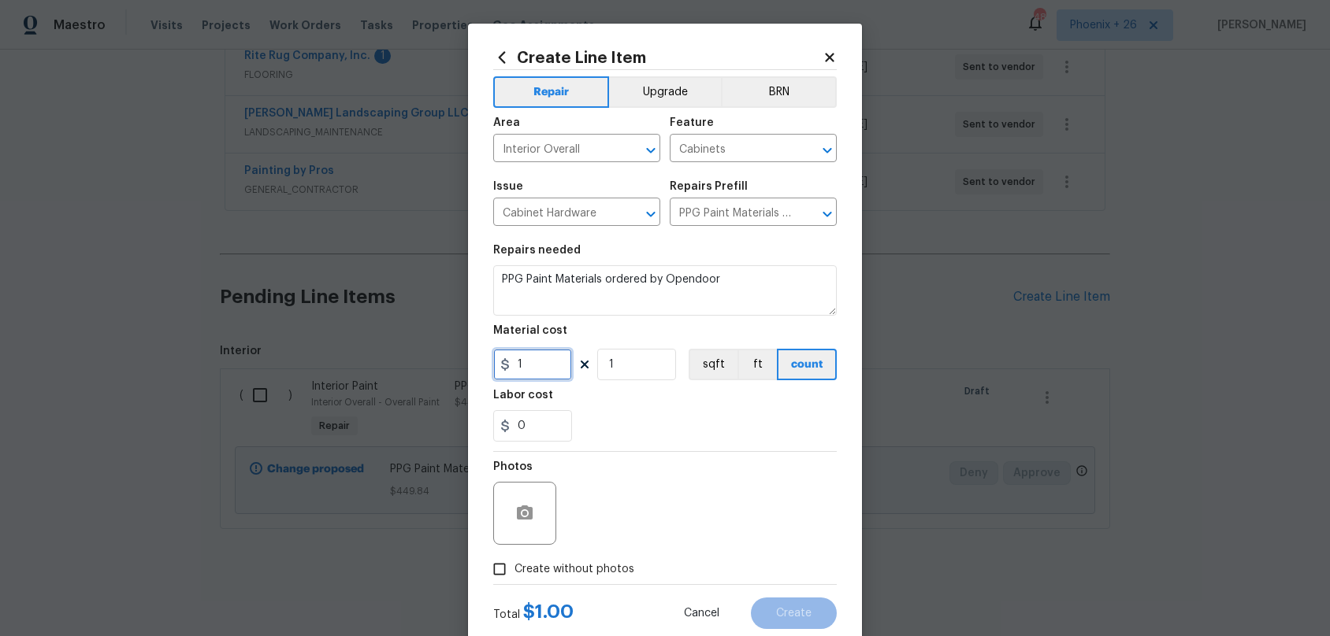
drag, startPoint x: 540, startPoint y: 362, endPoint x: 496, endPoint y: 358, distance: 43.5
click at [496, 358] on input "1" at bounding box center [532, 365] width 79 height 32
type input "307.82"
drag, startPoint x: 580, startPoint y: 576, endPoint x: 588, endPoint y: 571, distance: 9.9
click at [580, 576] on span "Create without photos" at bounding box center [574, 570] width 120 height 17
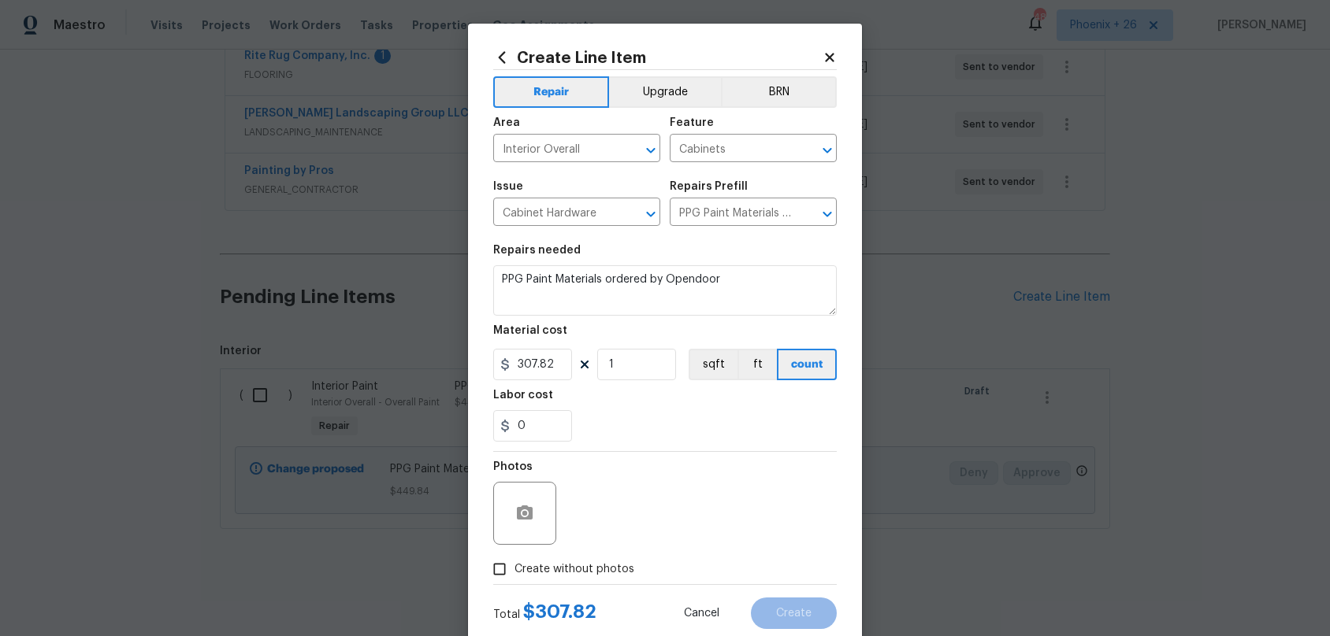
click at [514, 576] on input "Create without photos" at bounding box center [499, 570] width 30 height 30
checkbox input "true"
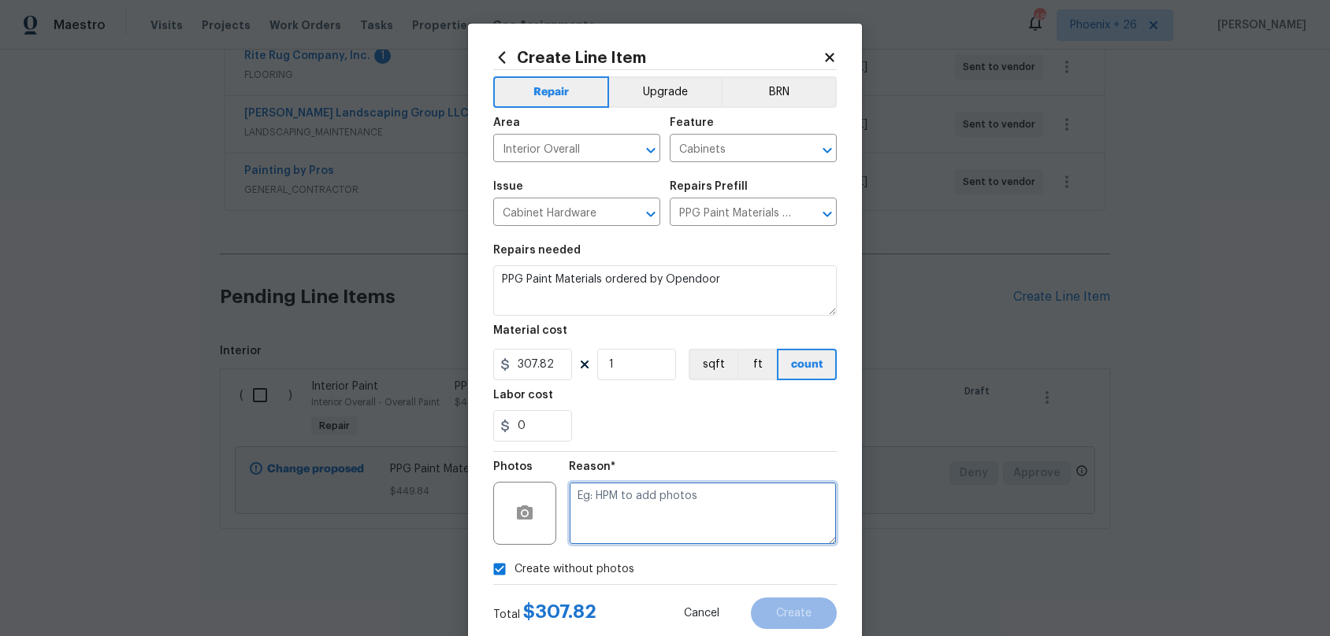
click at [613, 533] on textarea at bounding box center [703, 513] width 268 height 63
type textarea "NA"
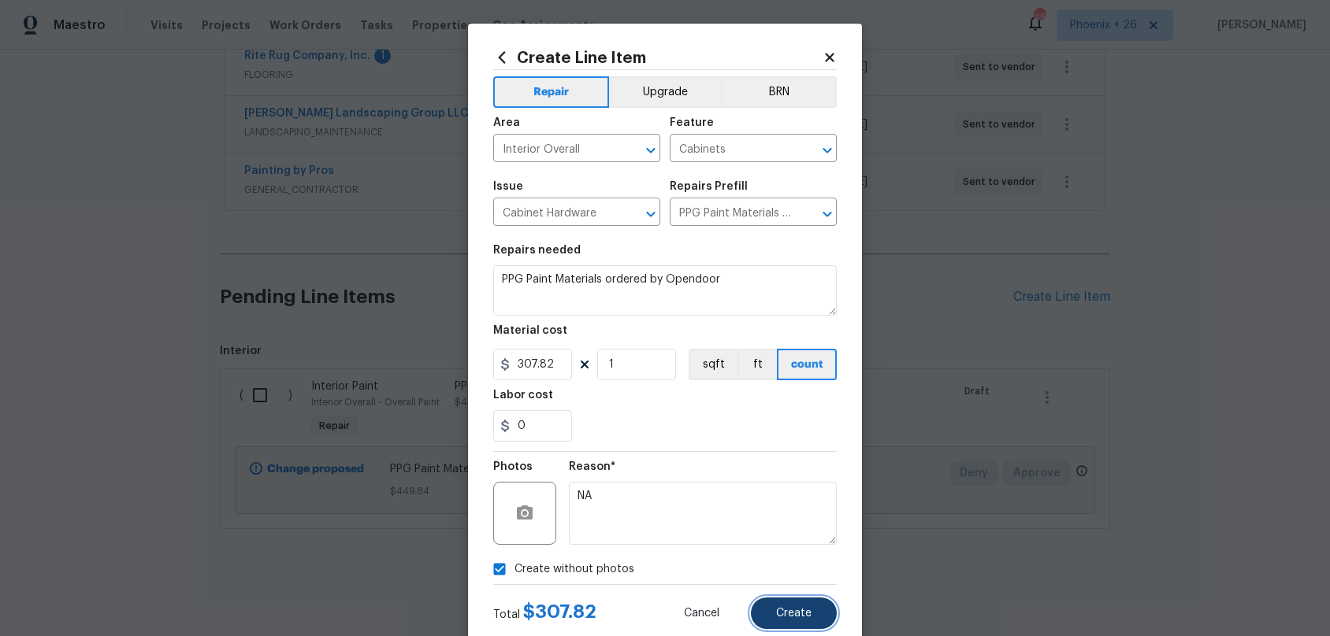
click at [781, 615] on span "Create" at bounding box center [793, 614] width 35 height 12
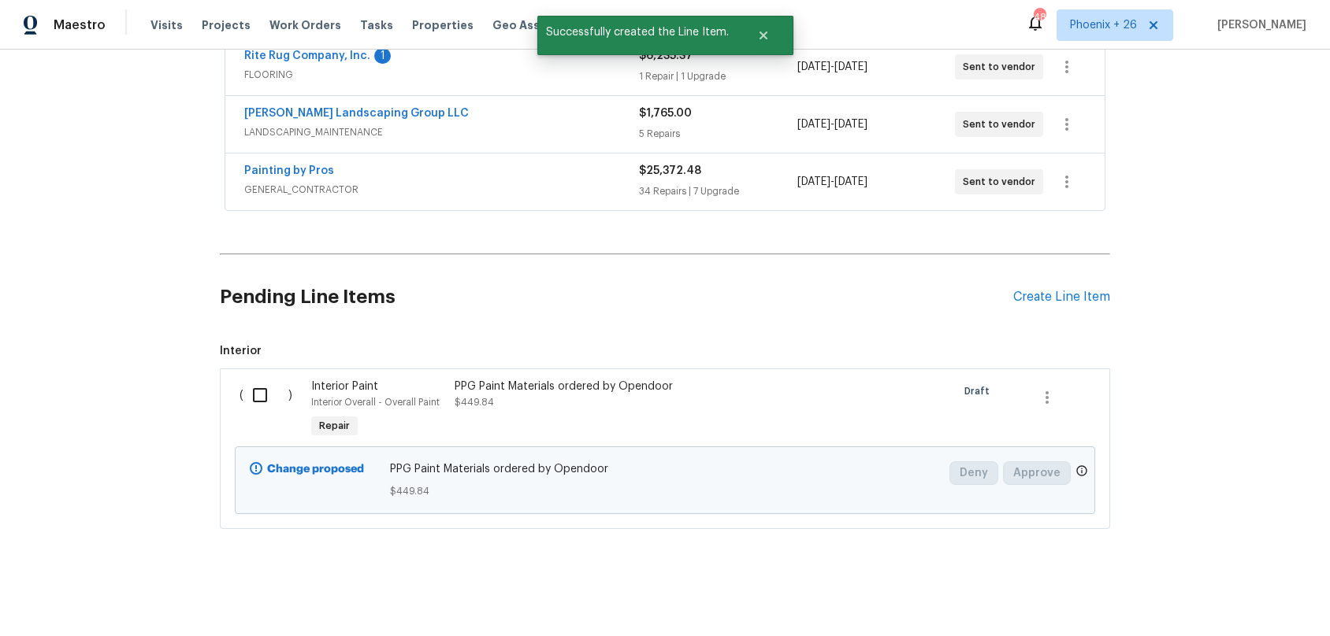
click at [1054, 299] on div "Create Line Item" at bounding box center [1061, 297] width 97 height 15
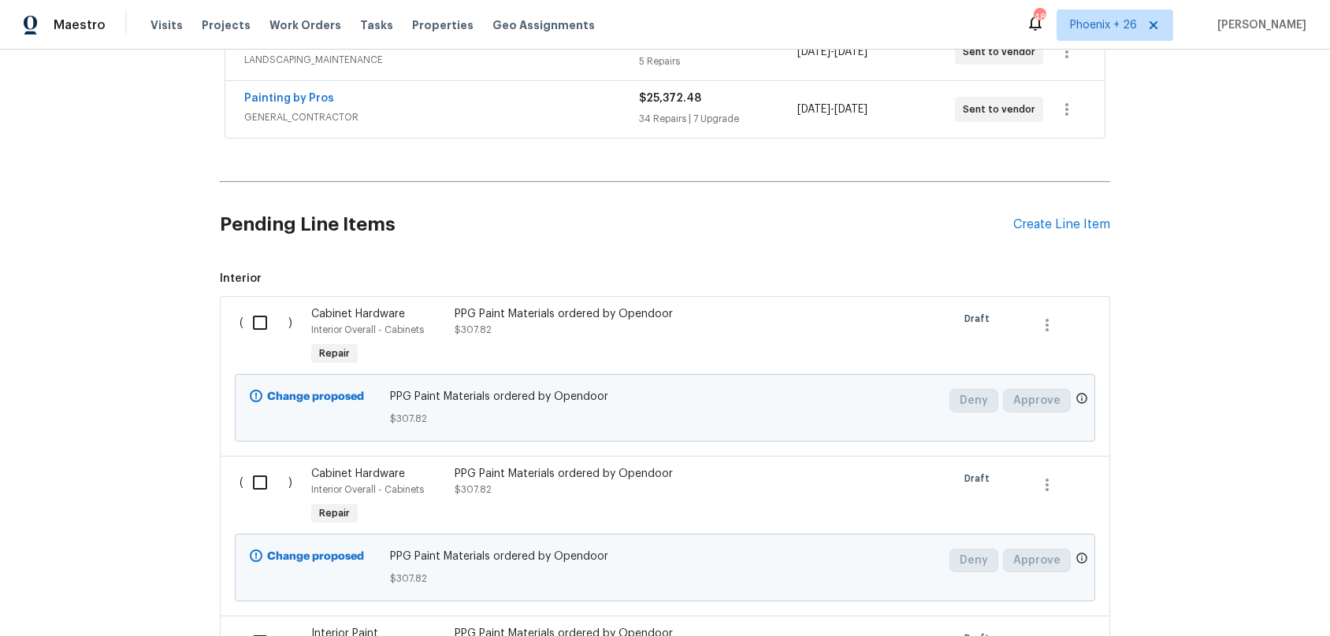
scroll to position [502, 0]
click at [1072, 225] on div "Create Line Item" at bounding box center [1061, 224] width 97 height 15
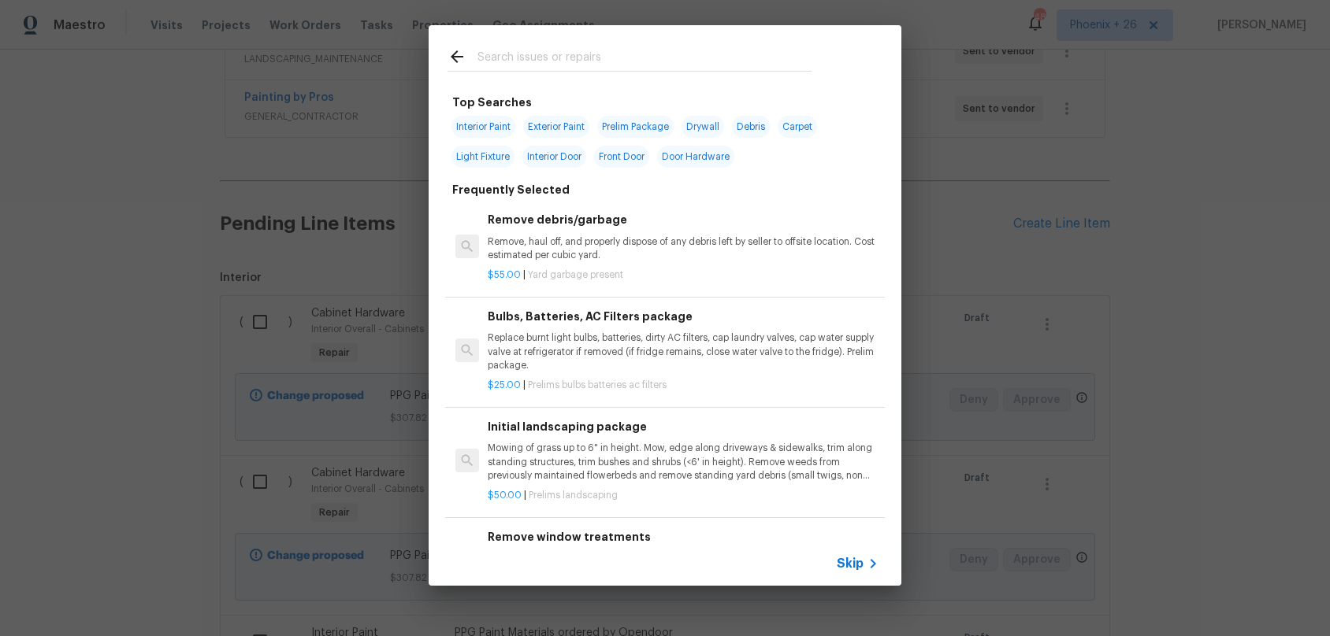
click at [631, 58] on input "text" at bounding box center [644, 59] width 334 height 24
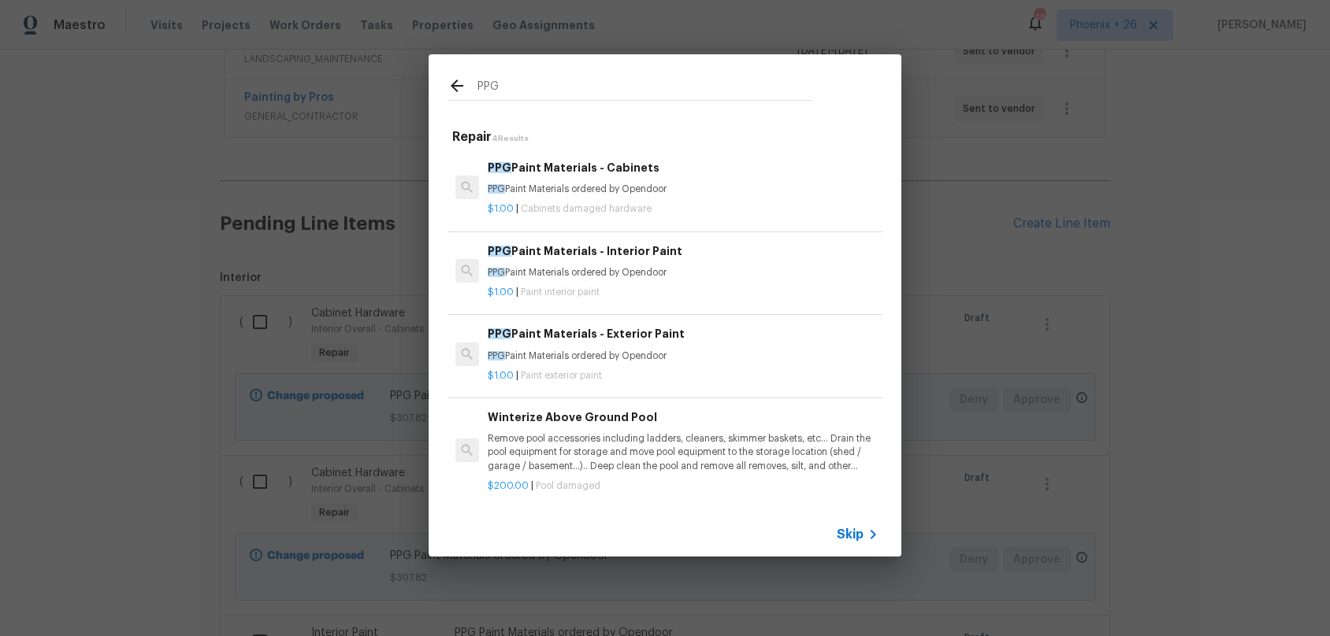
type input "PPG"
click at [666, 347] on div "PPG Paint Materials - Exterior Paint PPG Paint Materials ordered by Opendoor" at bounding box center [683, 344] width 391 height 38
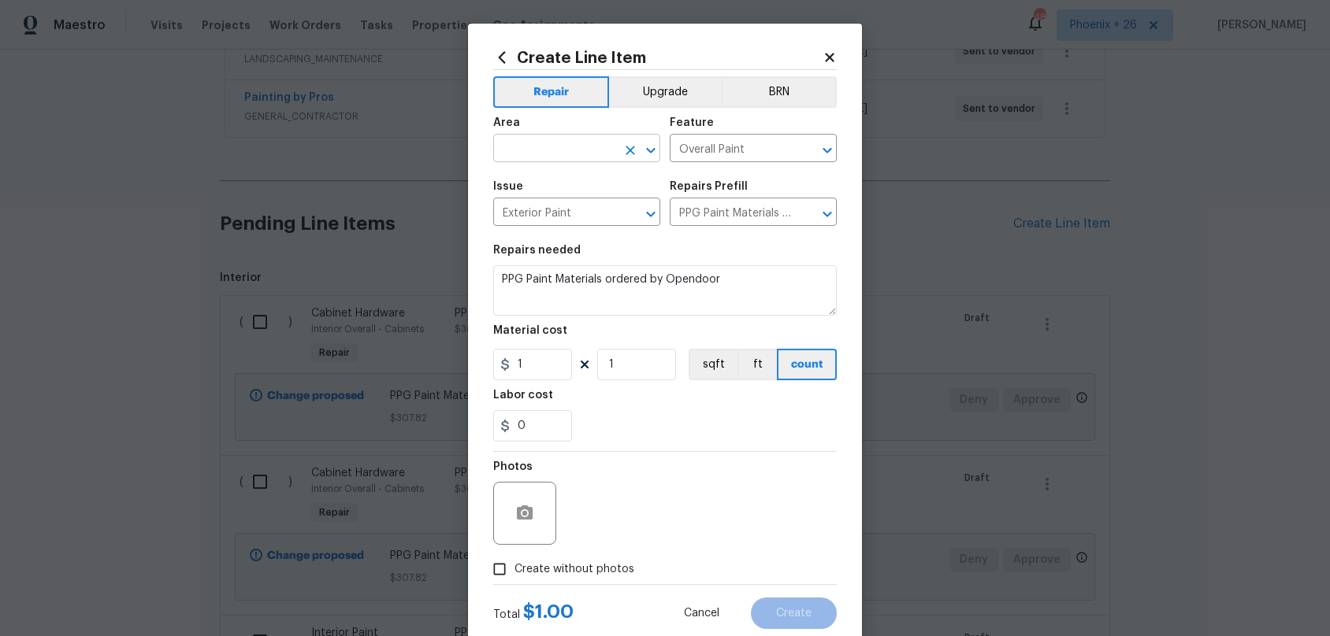
click at [555, 151] on input "text" at bounding box center [554, 150] width 123 height 24
click at [571, 186] on li "Exterior Overall" at bounding box center [576, 186] width 167 height 26
type input "Exterior Overall"
drag, startPoint x: 544, startPoint y: 362, endPoint x: 497, endPoint y: 357, distance: 46.8
click at [497, 357] on input "1" at bounding box center [532, 365] width 79 height 32
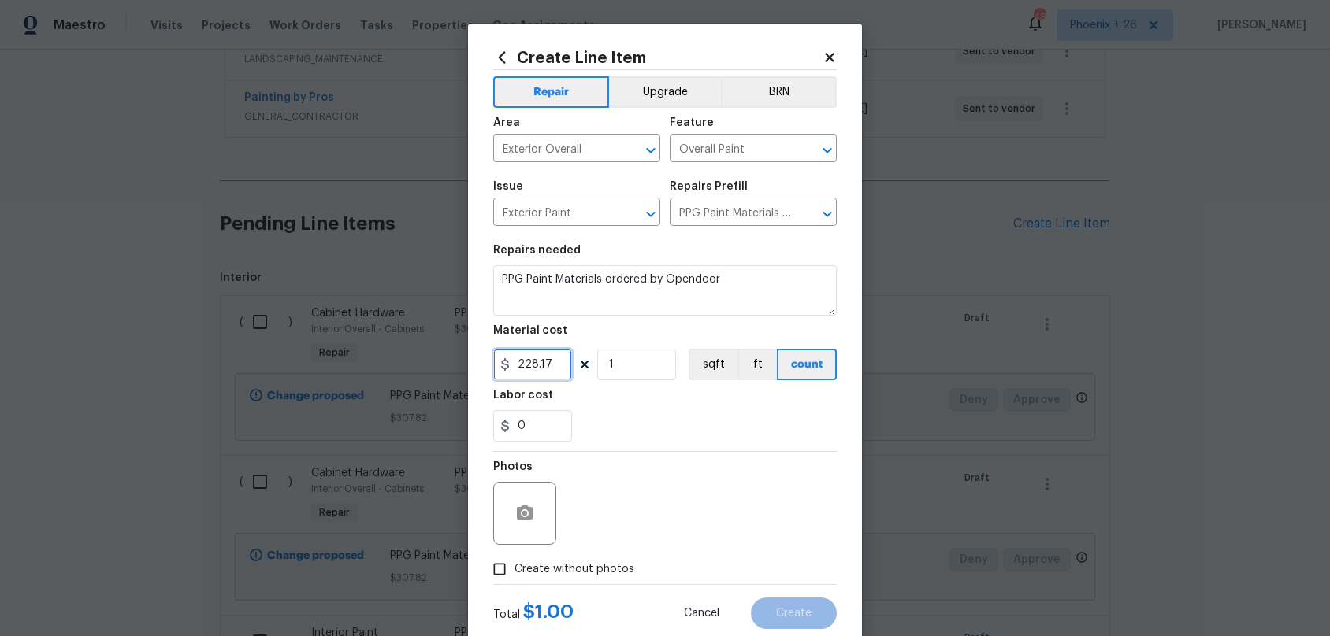
type input "228.17"
click at [594, 576] on span "Create without photos" at bounding box center [574, 570] width 120 height 17
click at [514, 576] on input "Create without photos" at bounding box center [499, 570] width 30 height 30
checkbox input "true"
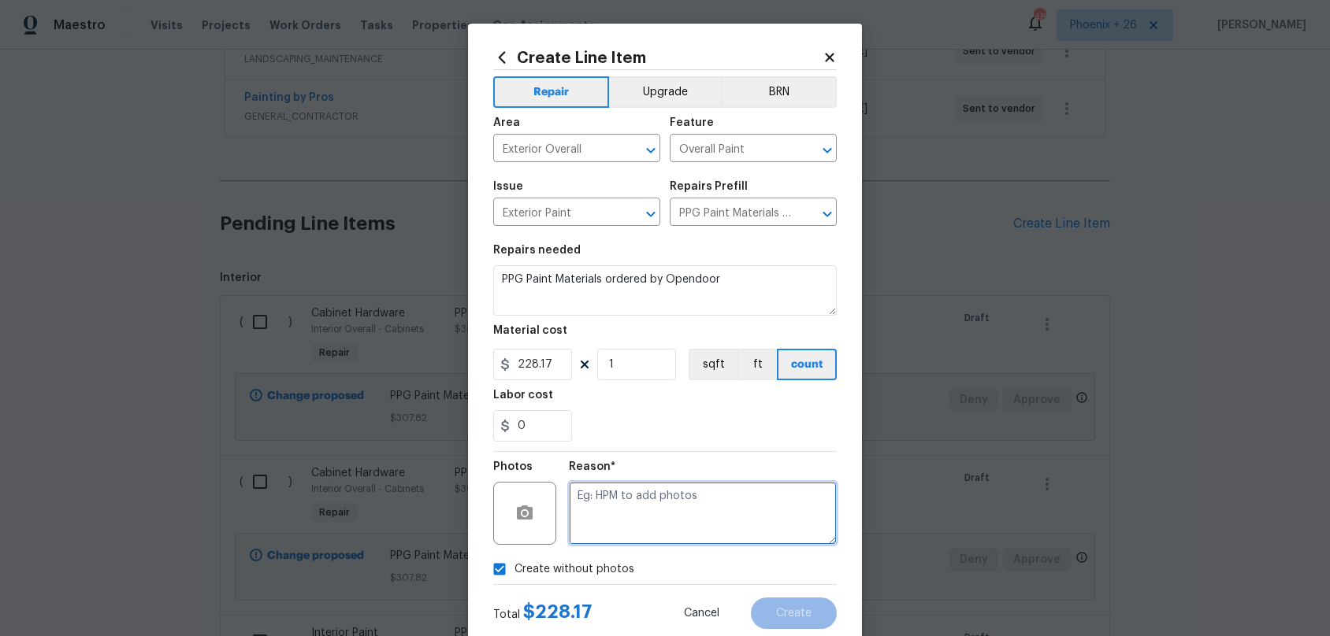
click at [596, 514] on textarea at bounding box center [703, 513] width 268 height 63
type textarea "NA"
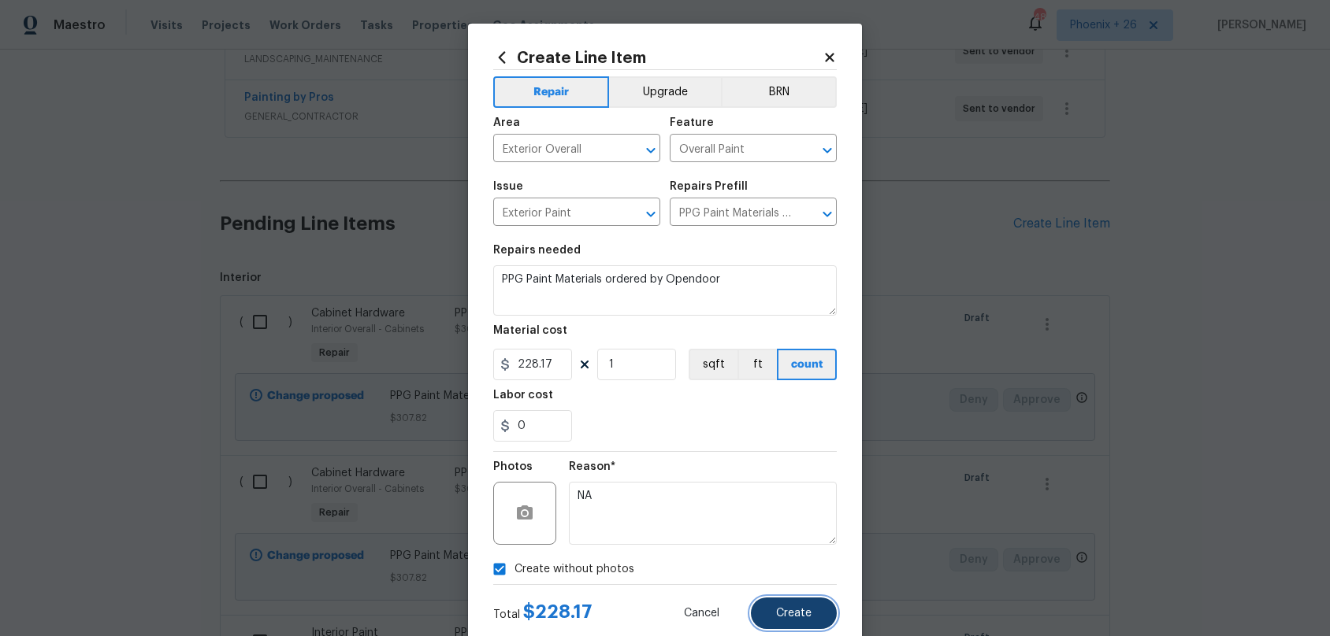
click at [791, 616] on span "Create" at bounding box center [793, 614] width 35 height 12
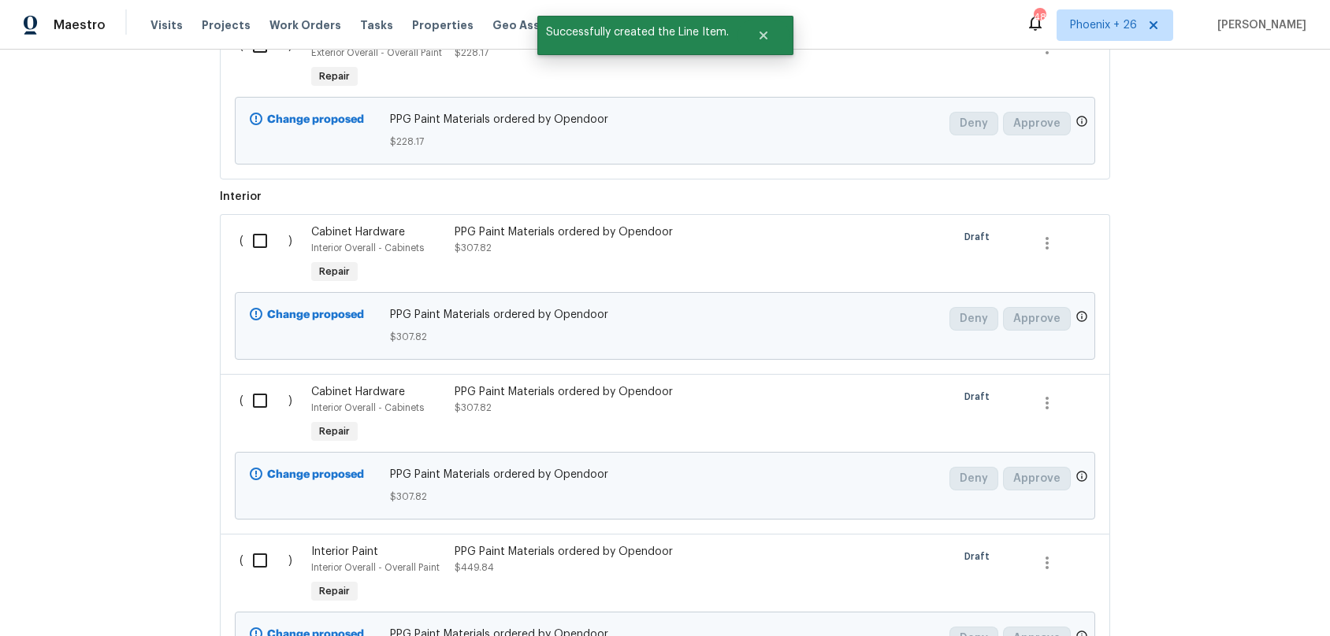
scroll to position [762, 0]
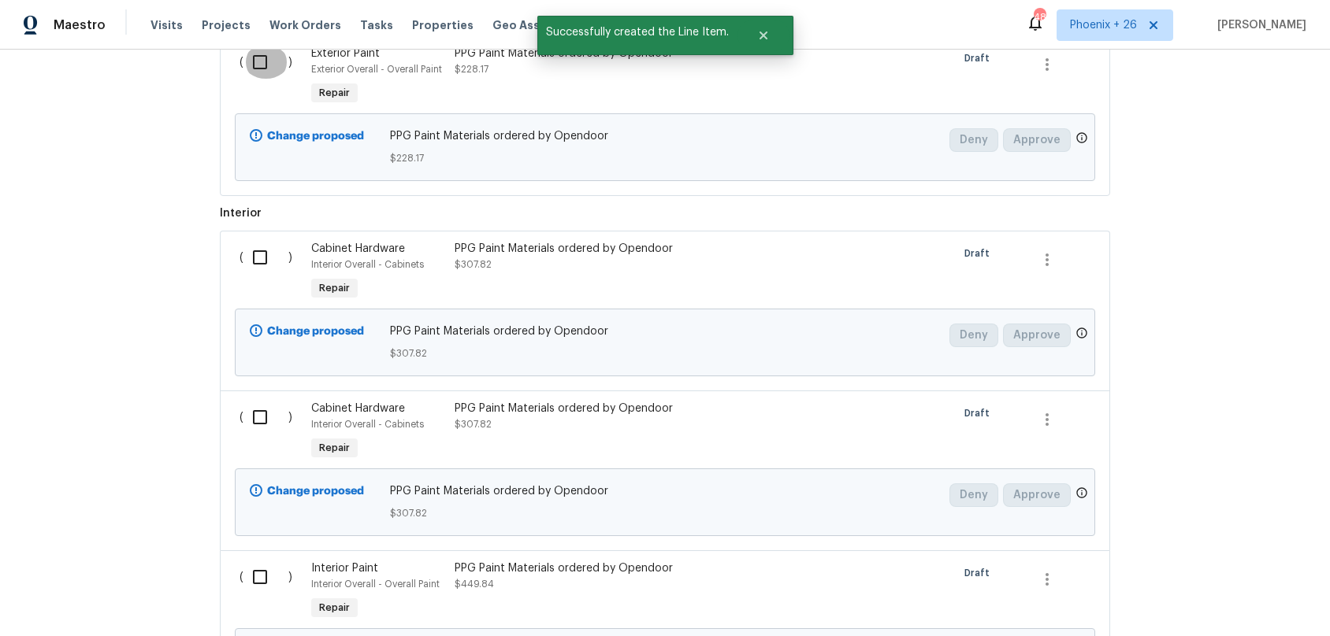
click at [256, 75] on input "checkbox" at bounding box center [265, 62] width 45 height 33
checkbox input "true"
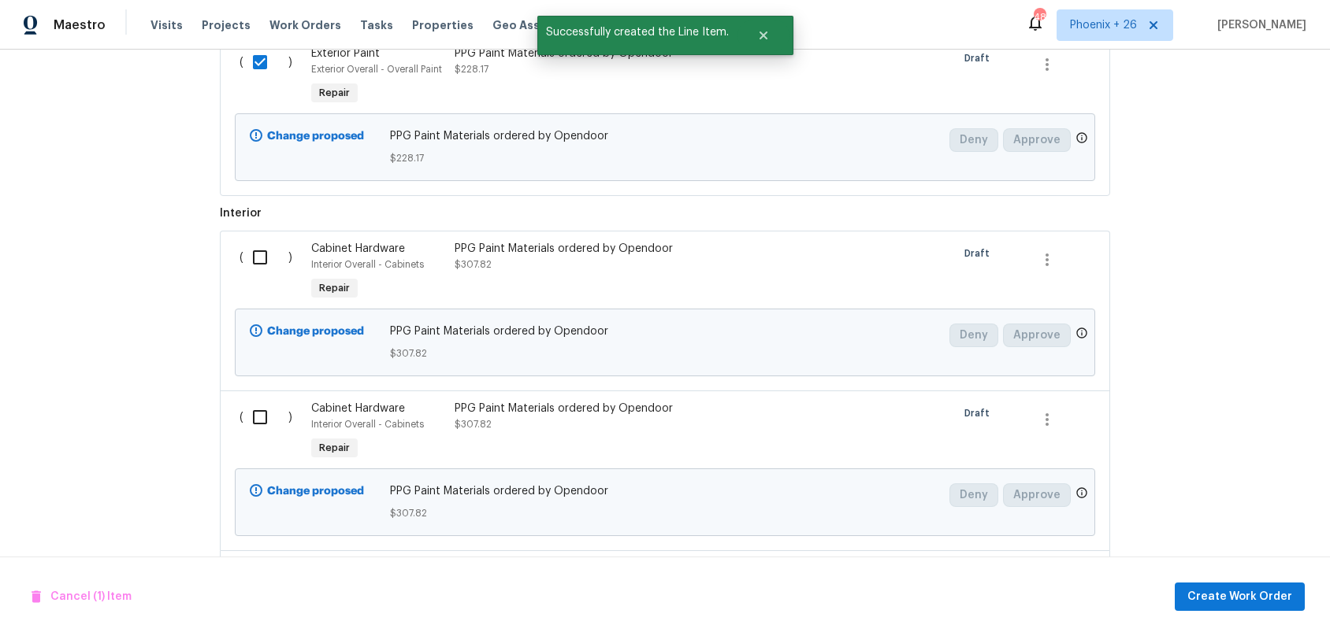
click at [261, 276] on div "( )" at bounding box center [271, 272] width 72 height 72
click at [259, 265] on input "checkbox" at bounding box center [265, 257] width 45 height 33
checkbox input "true"
drag, startPoint x: 261, startPoint y: 421, endPoint x: 286, endPoint y: 428, distance: 26.2
click at [263, 422] on input "checkbox" at bounding box center [265, 417] width 45 height 33
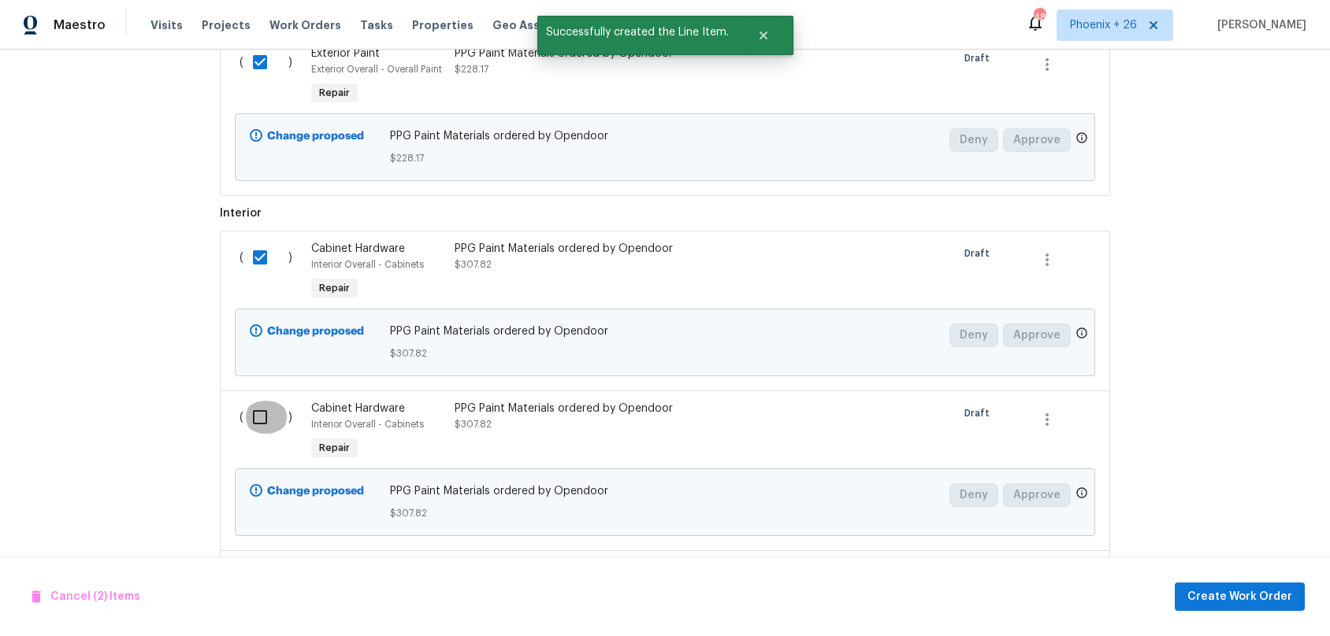
checkbox input "true"
click at [1205, 607] on button "Create Work Order" at bounding box center [1239, 597] width 130 height 29
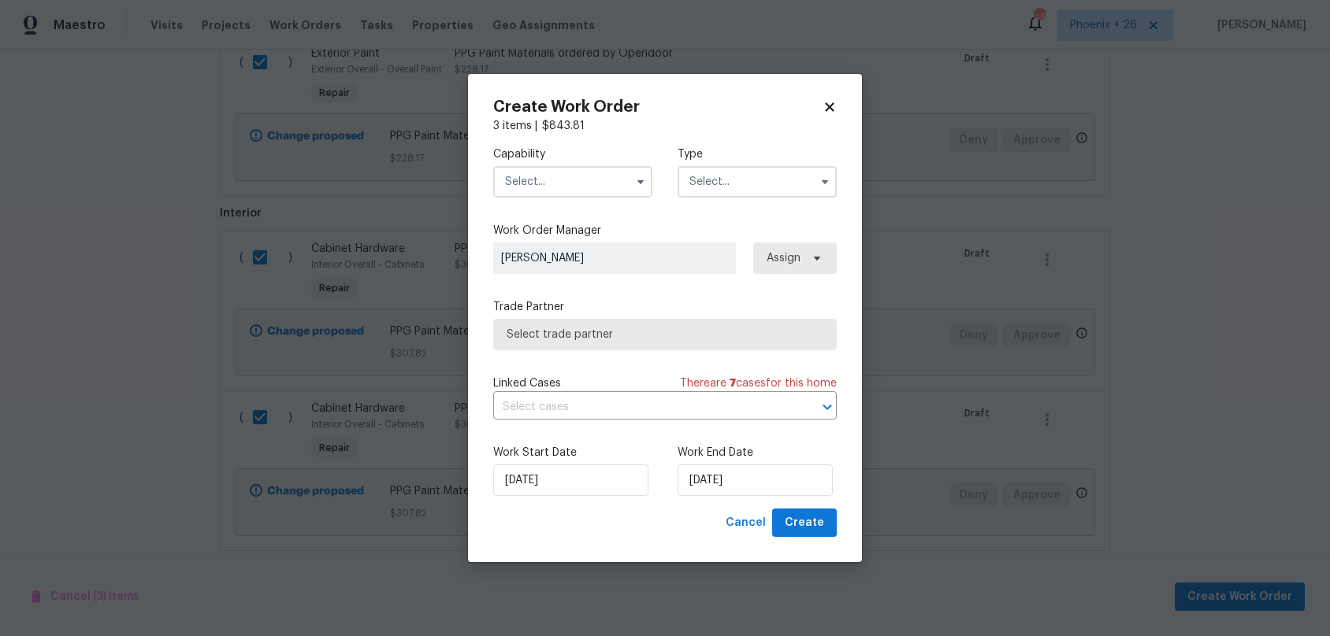
drag, startPoint x: 514, startPoint y: 182, endPoint x: 514, endPoint y: 193, distance: 11.0
click at [514, 183] on input "text" at bounding box center [572, 182] width 159 height 32
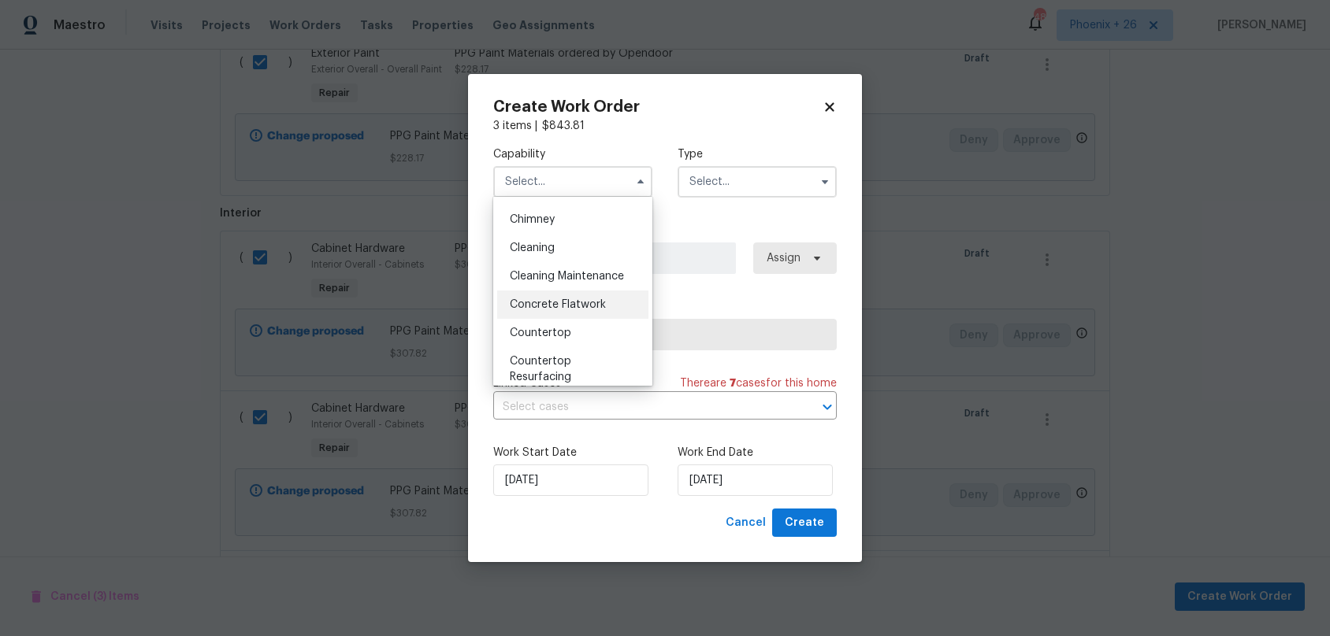
scroll to position [251, 0]
click at [837, 104] on div "Create Work Order 3 items | $ 843.81 Capability Agent Appliance Bathtub Resurfa…" at bounding box center [665, 318] width 394 height 489
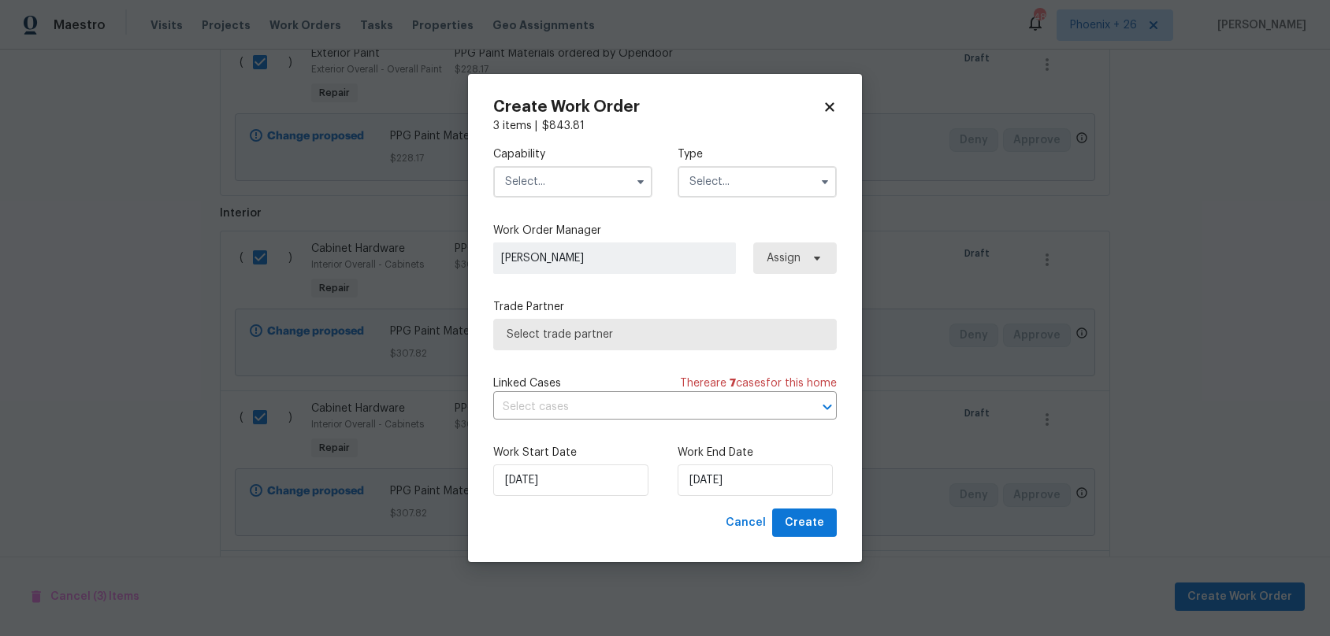
click at [826, 105] on icon at bounding box center [829, 106] width 9 height 9
checkbox input "false"
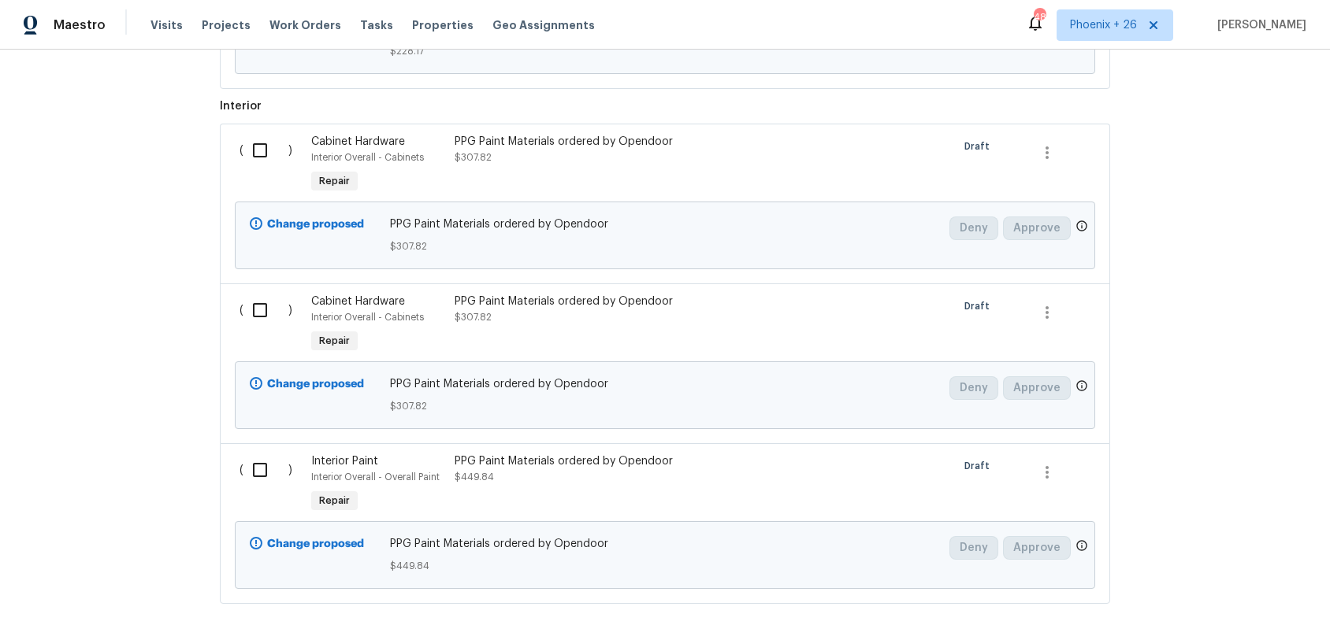
scroll to position [871, 0]
click at [1061, 143] on button "button" at bounding box center [1047, 151] width 38 height 38
click at [1056, 160] on li "Cancel" at bounding box center [1058, 151] width 61 height 26
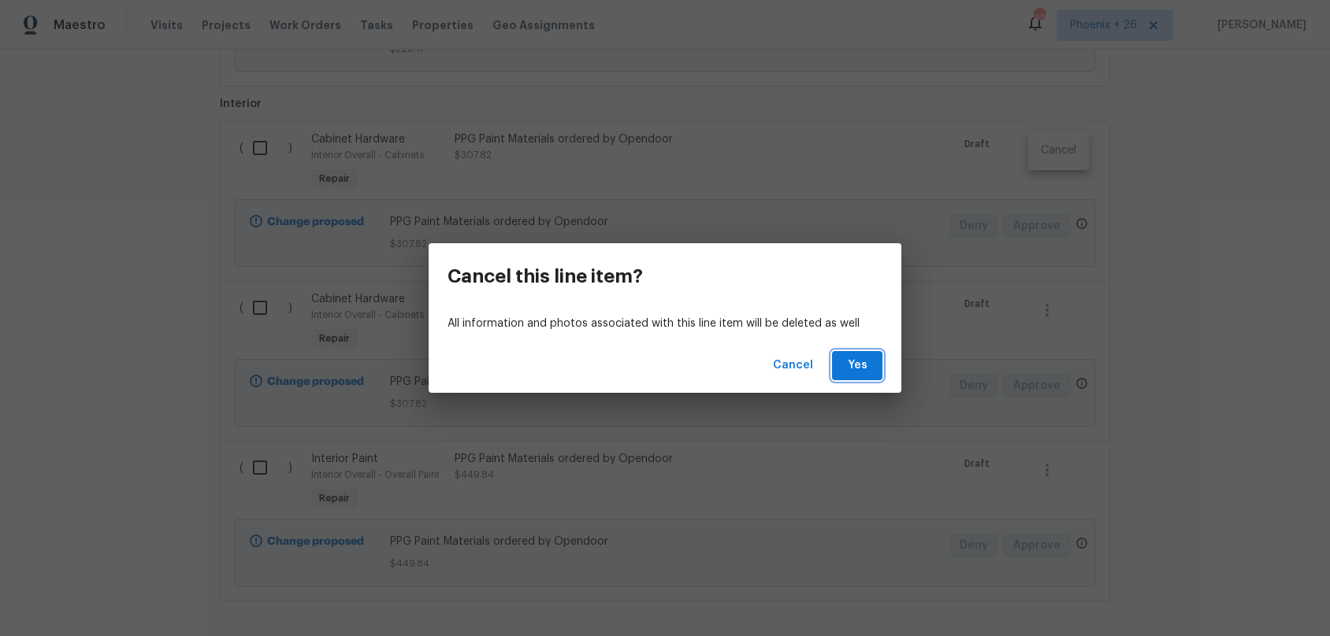
click at [873, 360] on button "Yes" at bounding box center [857, 365] width 50 height 29
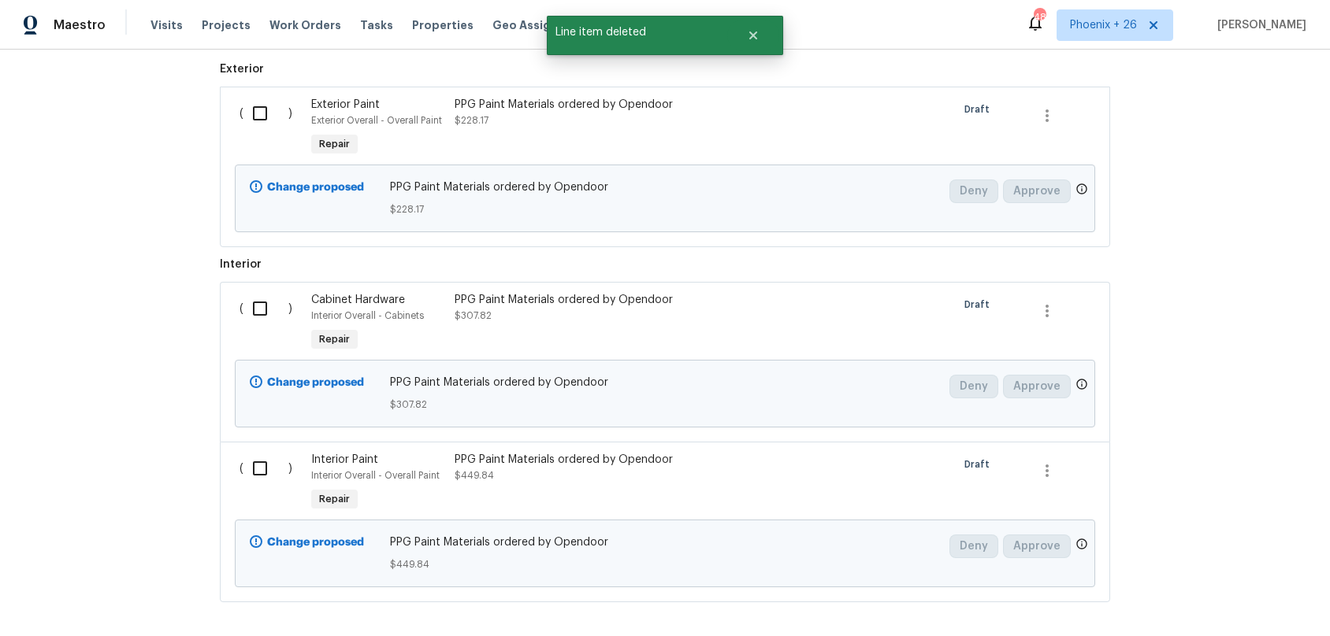
scroll to position [707, 0]
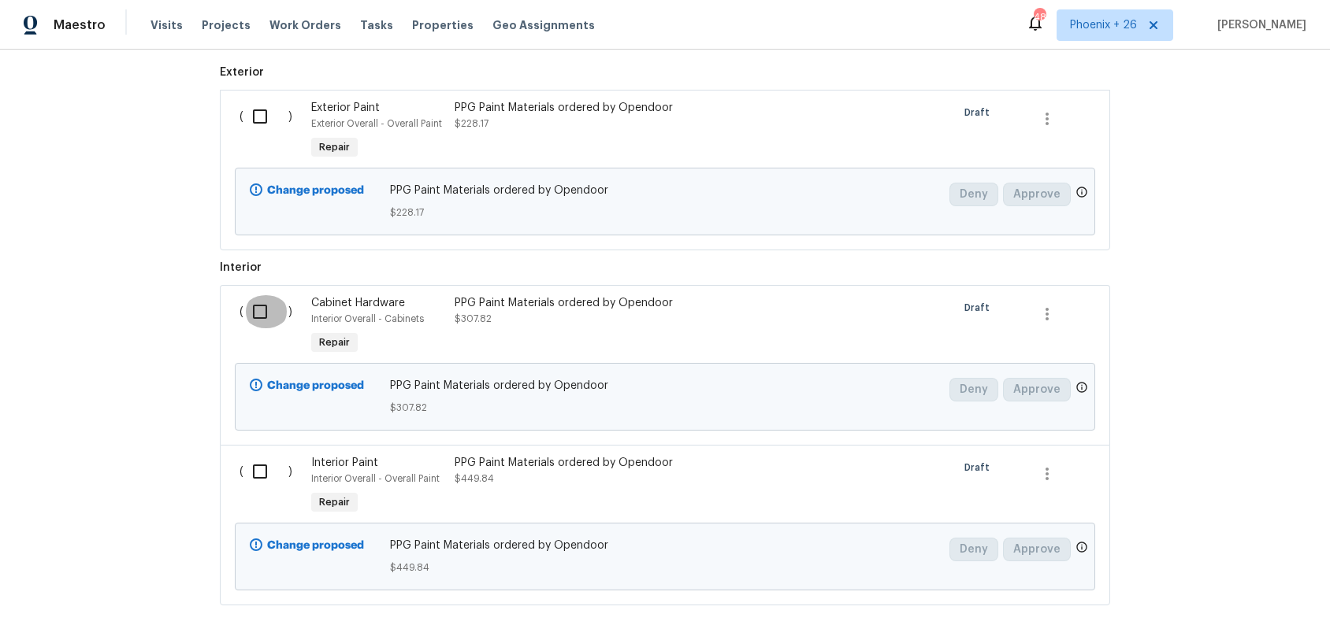
click at [264, 308] on input "checkbox" at bounding box center [265, 311] width 45 height 33
checkbox input "true"
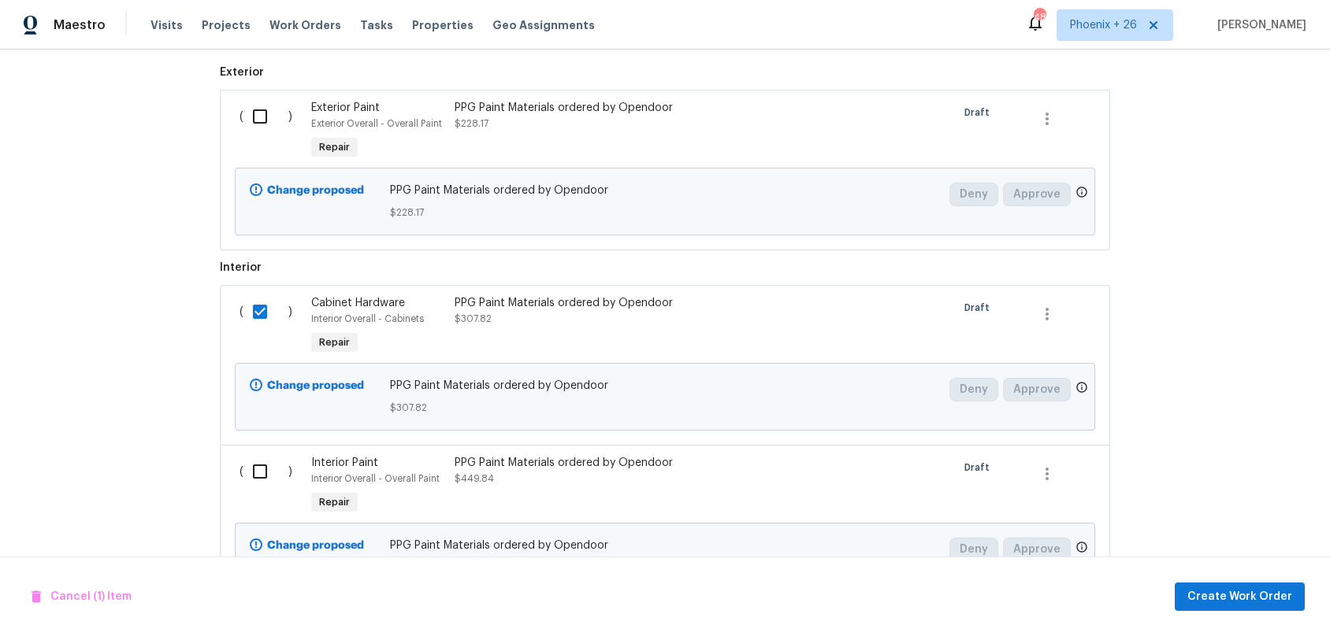
drag, startPoint x: 262, startPoint y: 119, endPoint x: 259, endPoint y: 132, distance: 13.8
click at [262, 120] on input "checkbox" at bounding box center [265, 116] width 45 height 33
checkbox input "true"
drag, startPoint x: 247, startPoint y: 491, endPoint x: 251, endPoint y: 477, distance: 14.2
click at [247, 489] on div "( )" at bounding box center [271, 487] width 72 height 72
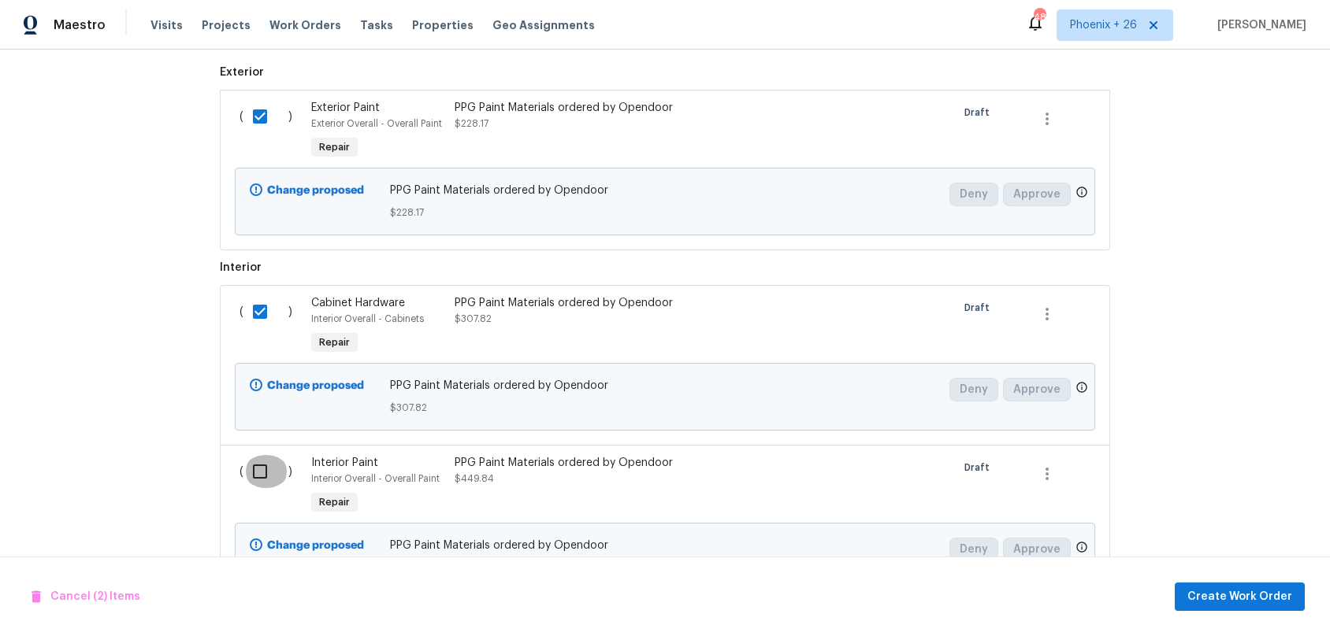
click at [253, 477] on input "checkbox" at bounding box center [265, 471] width 45 height 33
checkbox input "true"
click at [1197, 603] on span "Create Work Order" at bounding box center [1239, 598] width 105 height 20
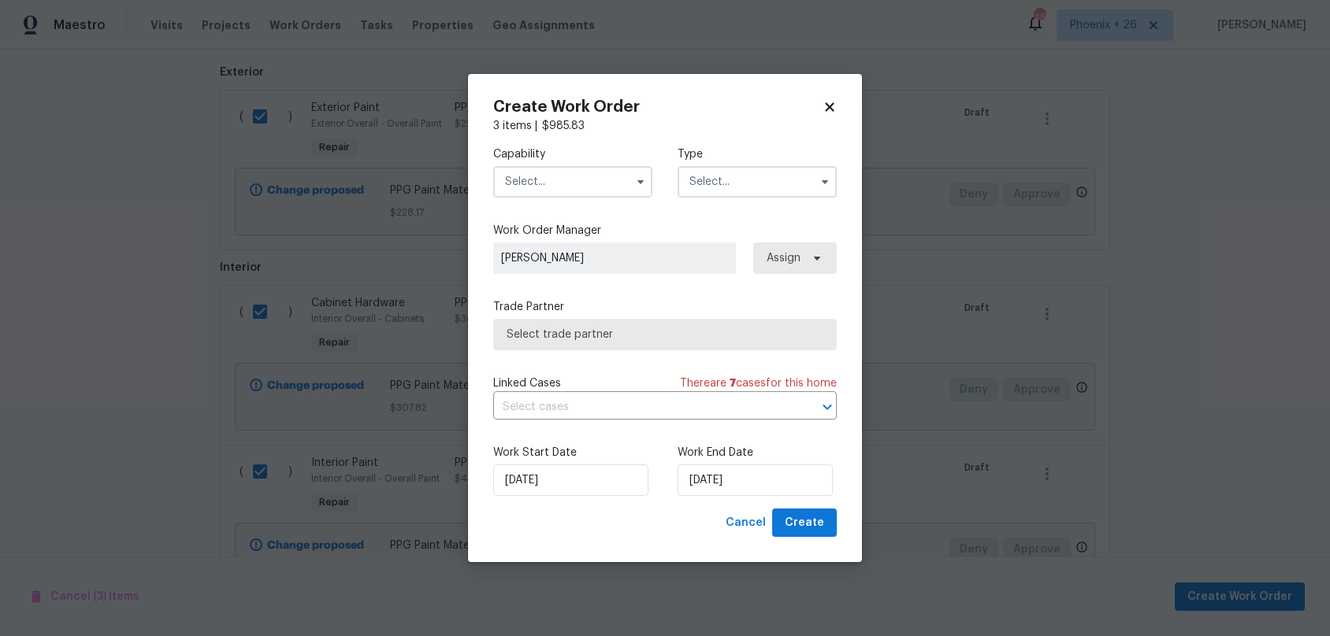
click at [568, 180] on input "text" at bounding box center [572, 182] width 159 height 32
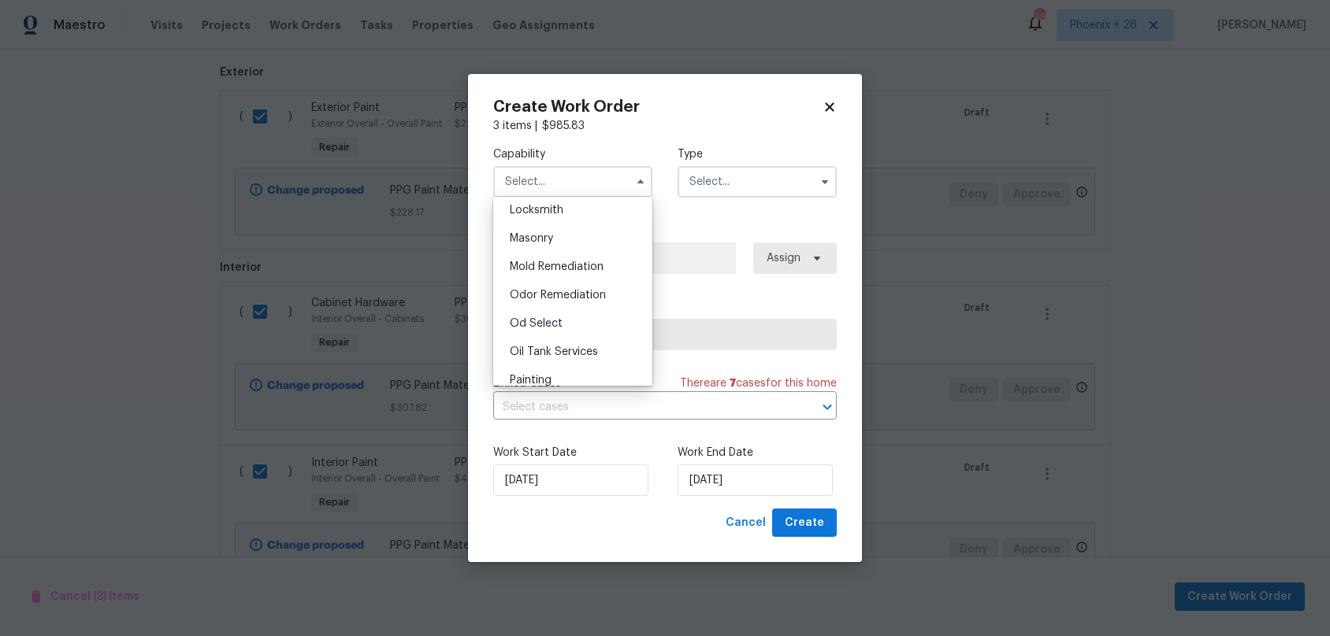
scroll to position [1308, 0]
click at [577, 232] on div "Painting" at bounding box center [572, 230] width 151 height 28
type input "Painting"
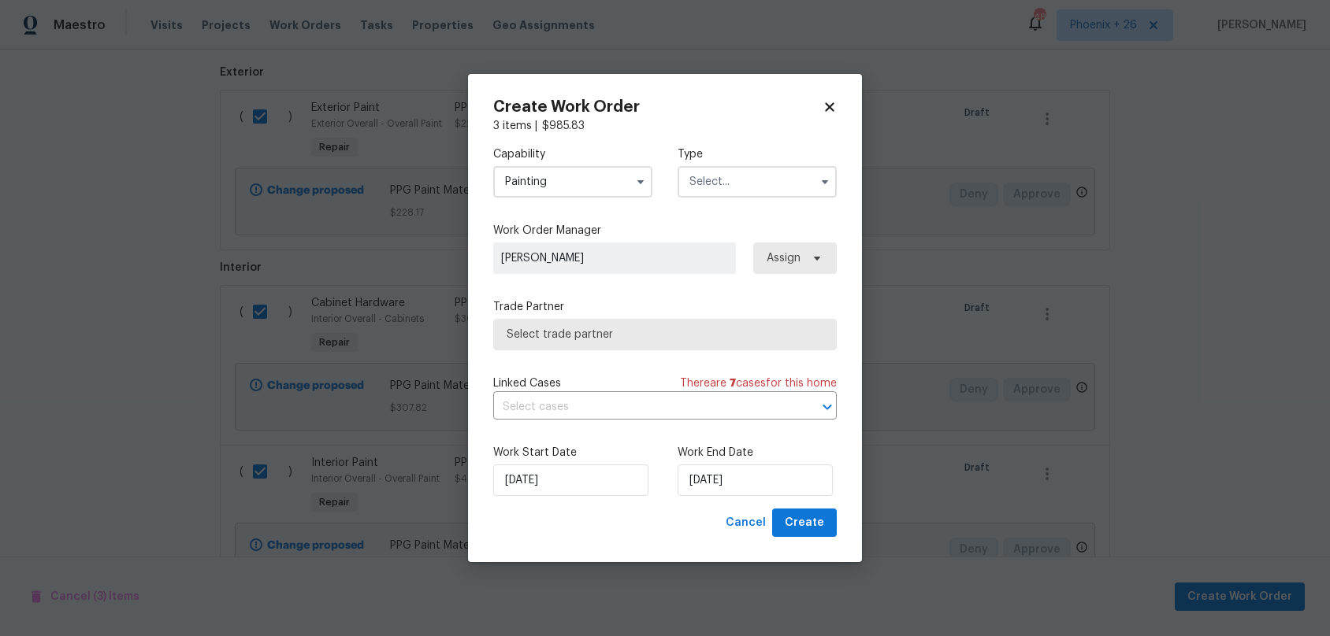
click at [709, 195] on input "text" at bounding box center [756, 182] width 159 height 32
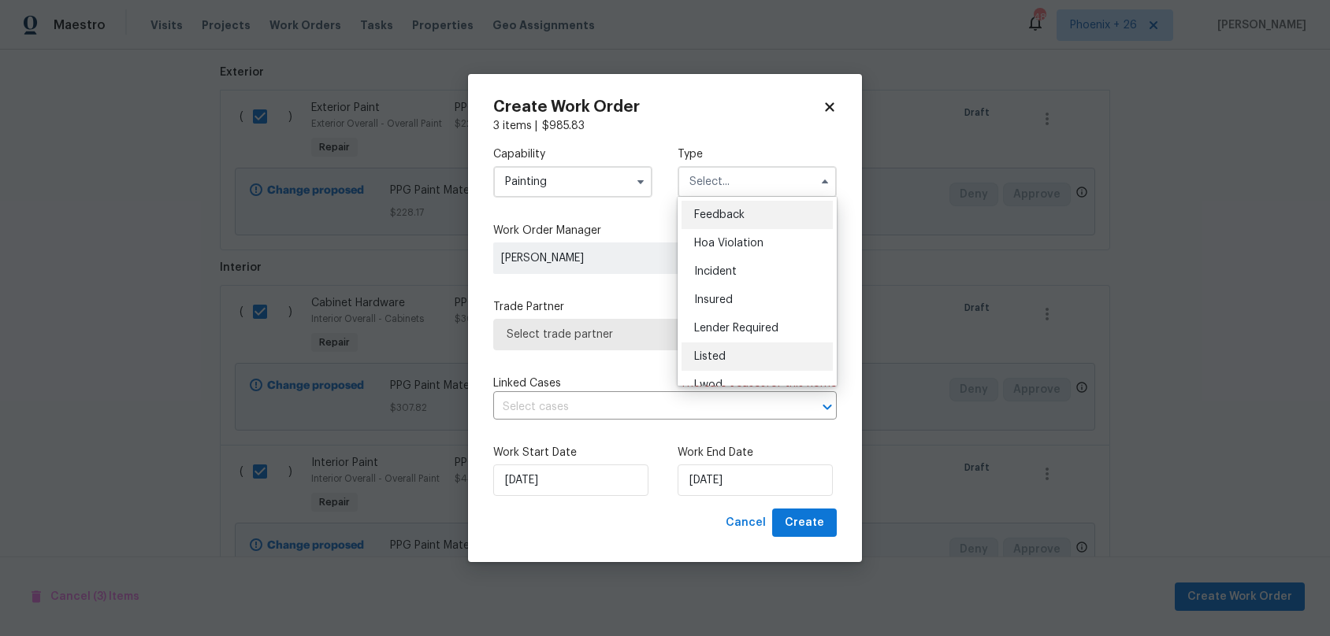
scroll to position [187, 0]
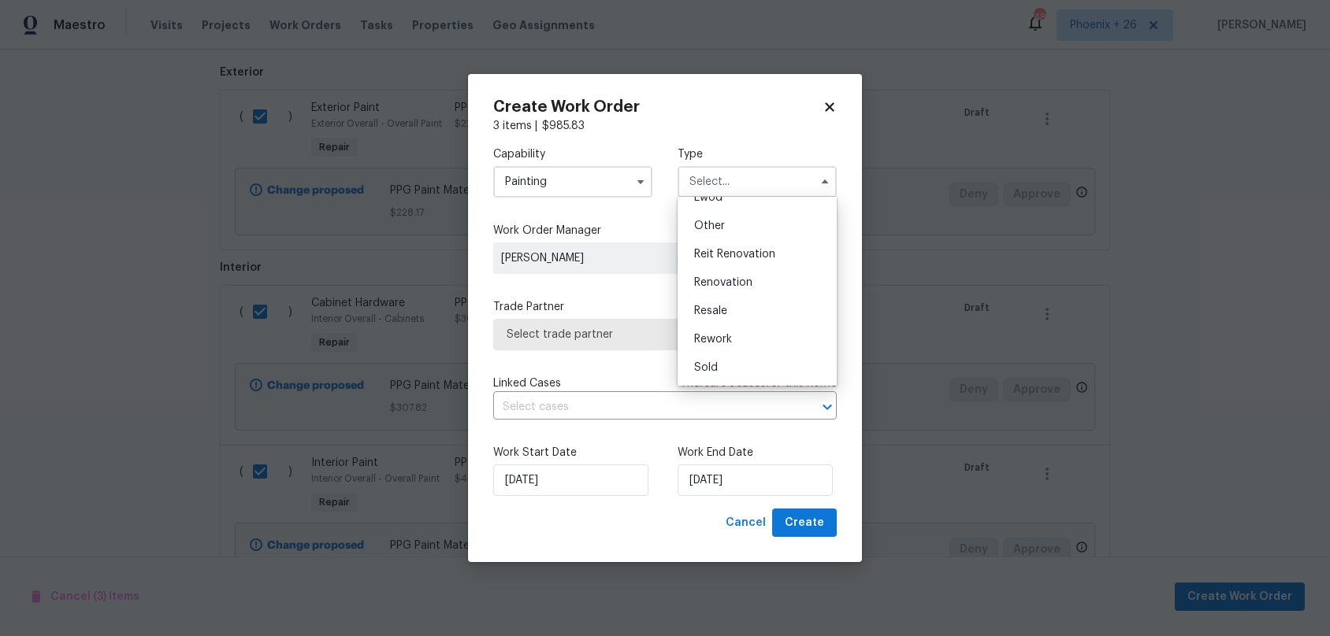
drag, startPoint x: 762, startPoint y: 279, endPoint x: 790, endPoint y: 262, distance: 32.8
click at [762, 280] on div "Renovation" at bounding box center [756, 283] width 151 height 28
type input "Renovation"
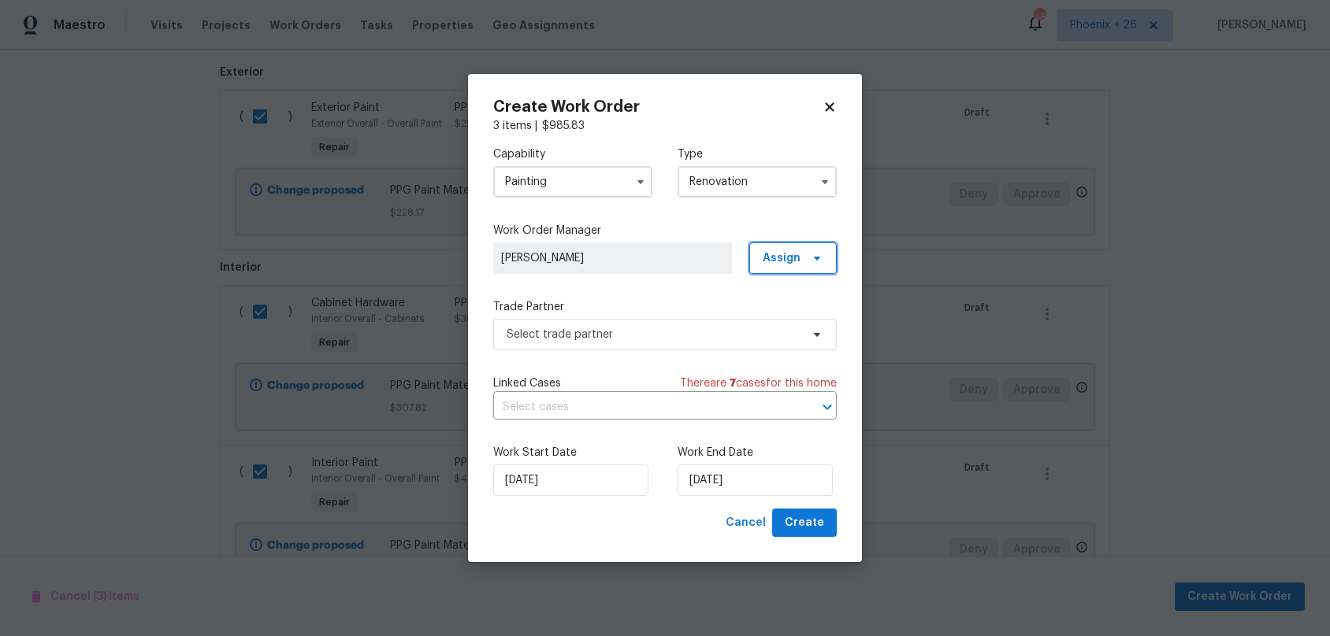
drag, startPoint x: 792, startPoint y: 259, endPoint x: 791, endPoint y: 275, distance: 15.8
click at [792, 259] on span "Assign" at bounding box center [781, 258] width 38 height 16
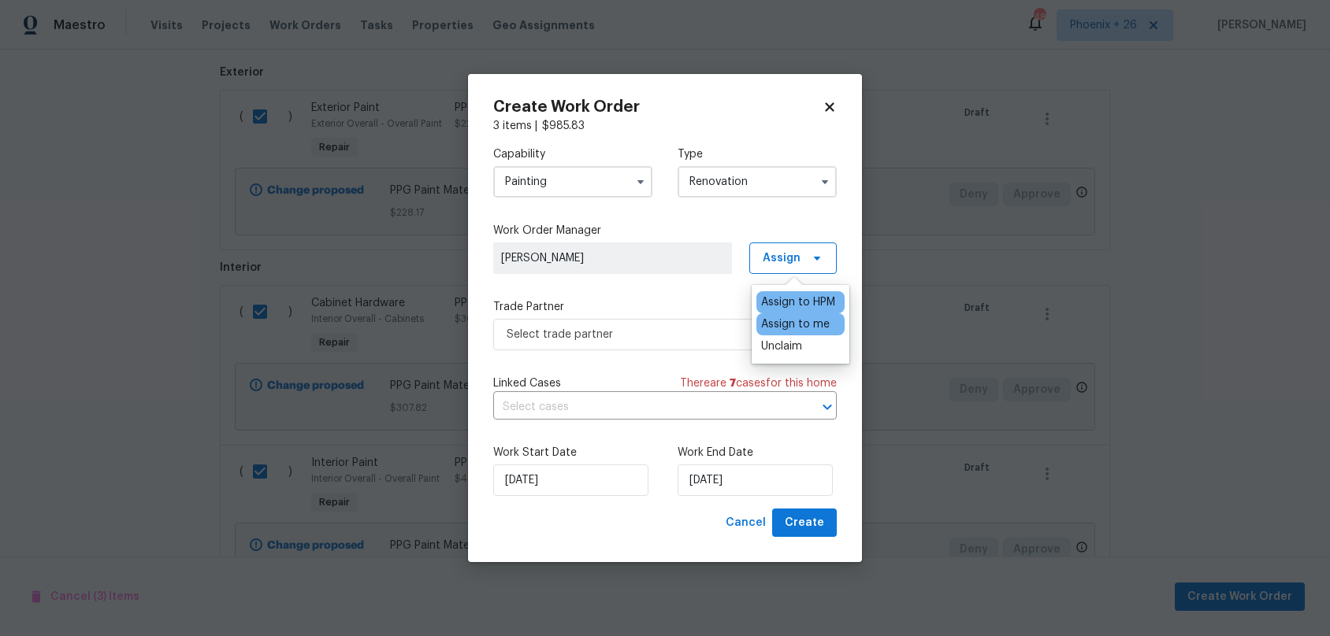
click at [774, 326] on div "Assign to me" at bounding box center [795, 325] width 69 height 16
click at [771, 321] on div "Assign to me" at bounding box center [795, 325] width 69 height 16
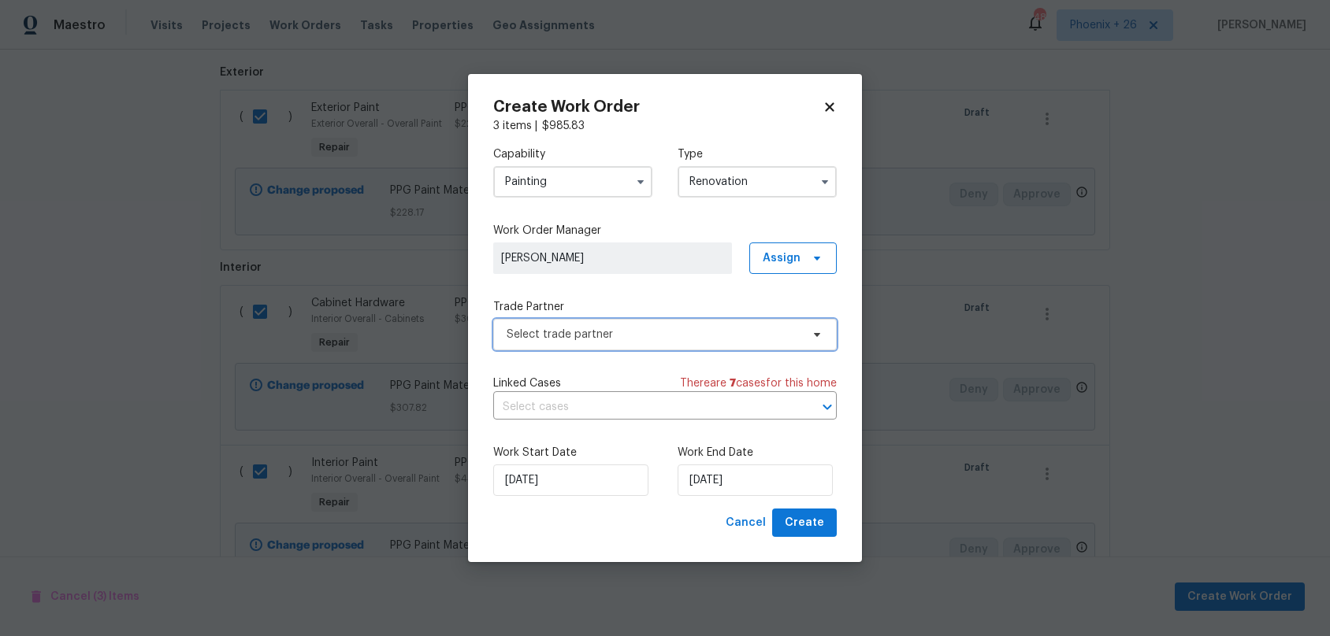
click at [653, 339] on span "Select trade partner" at bounding box center [653, 335] width 294 height 16
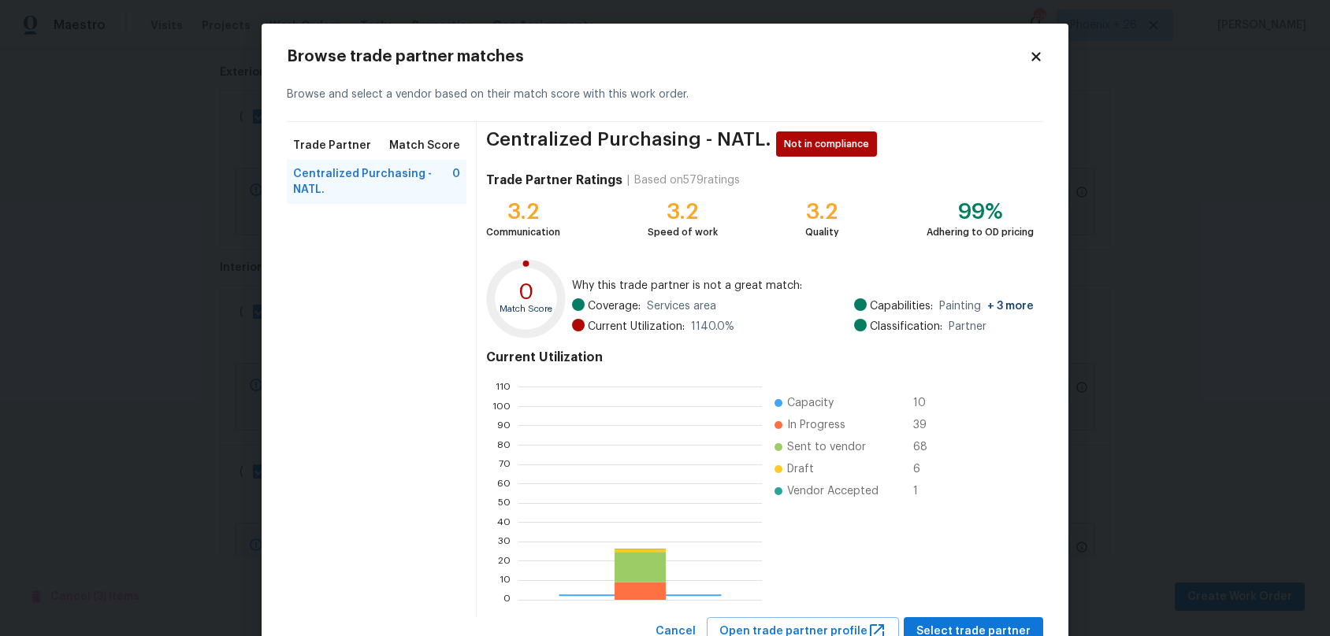
scroll to position [221, 243]
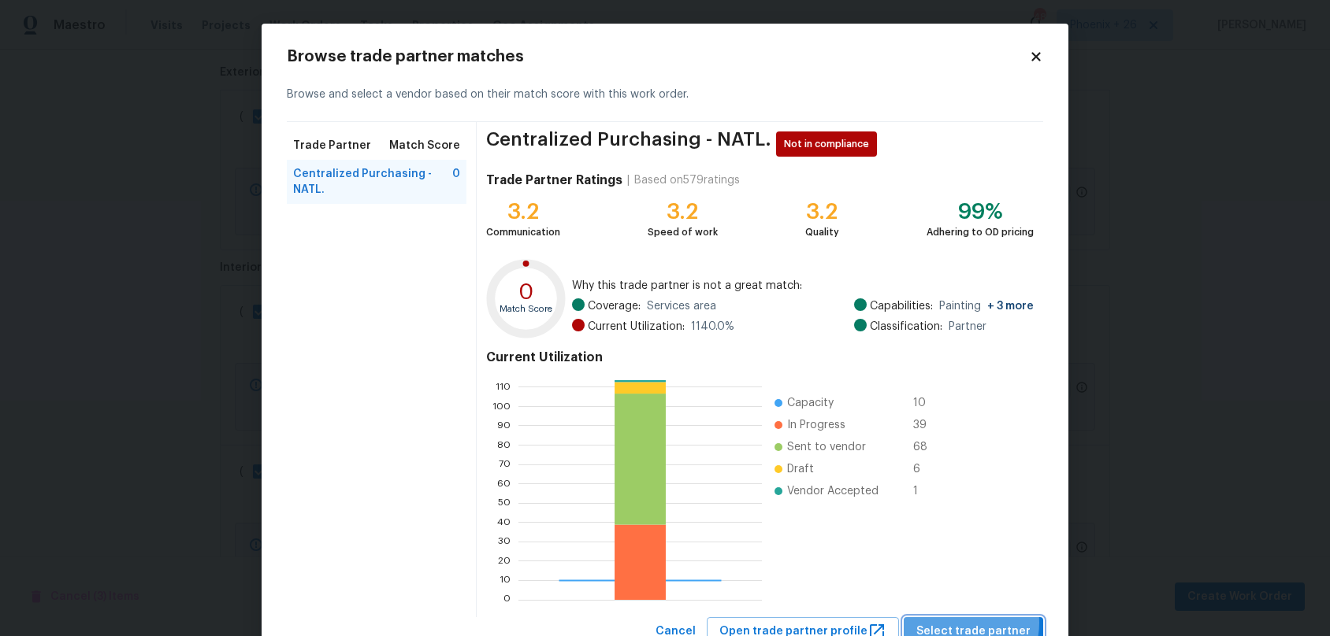
click at [963, 623] on span "Select trade partner" at bounding box center [973, 632] width 114 height 20
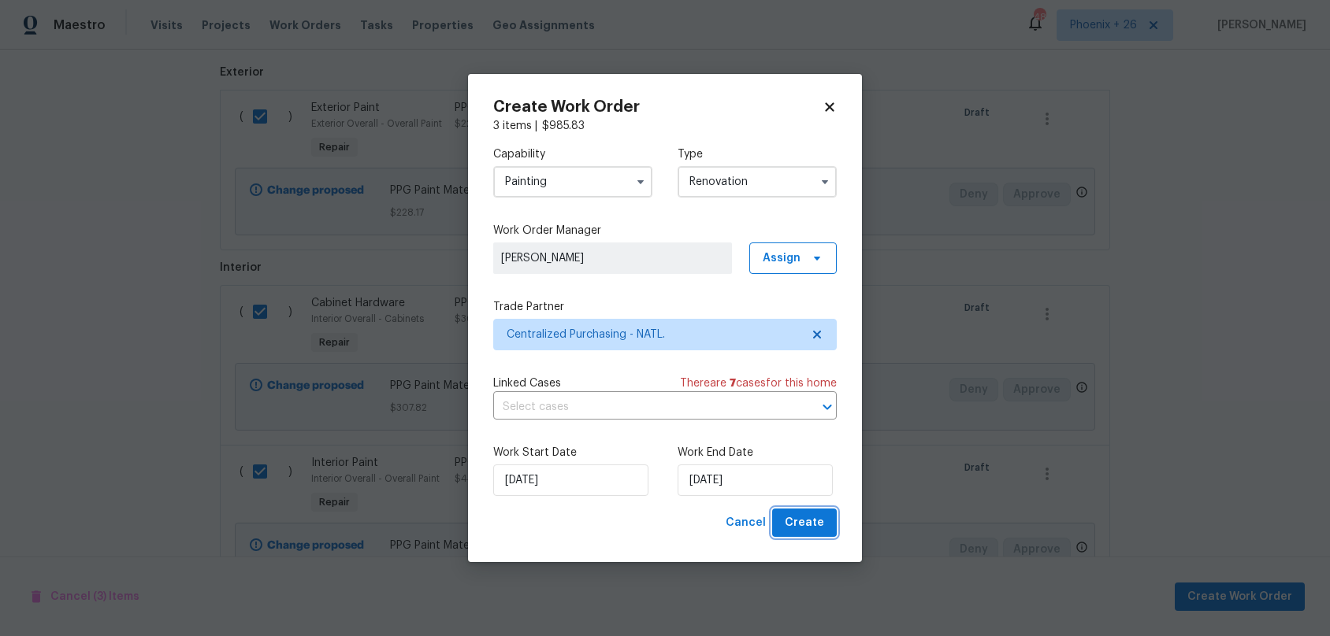
click at [788, 518] on span "Create" at bounding box center [804, 524] width 39 height 20
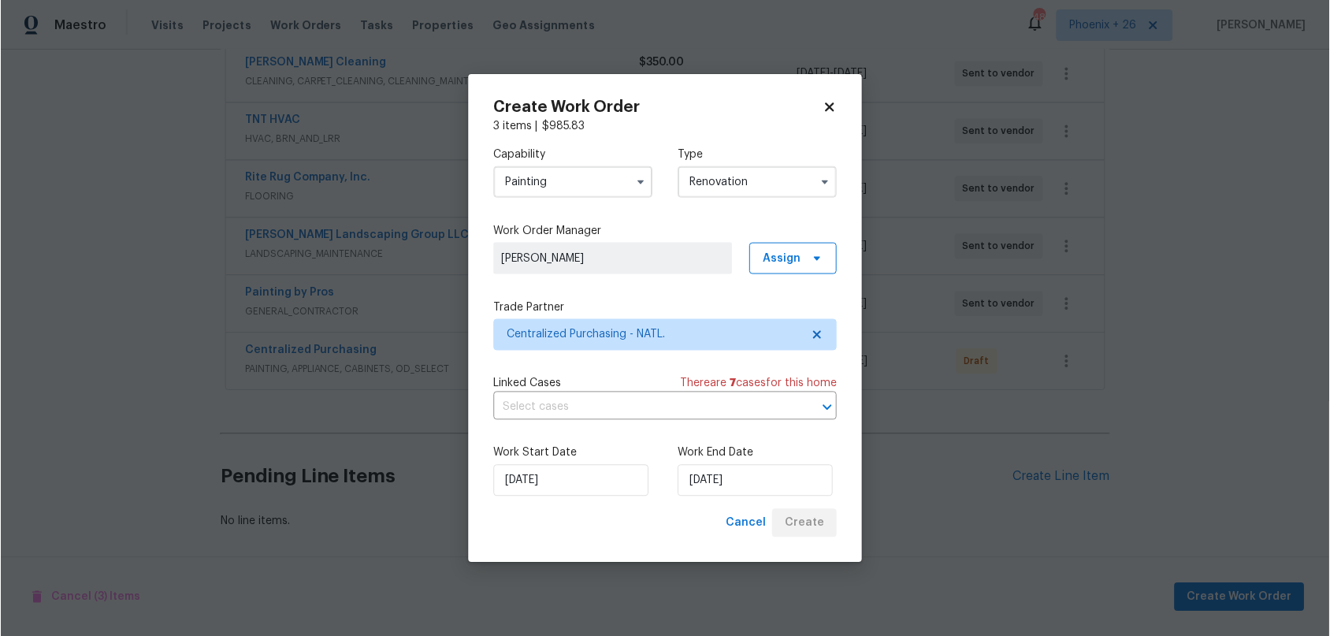
scroll to position [306, 0]
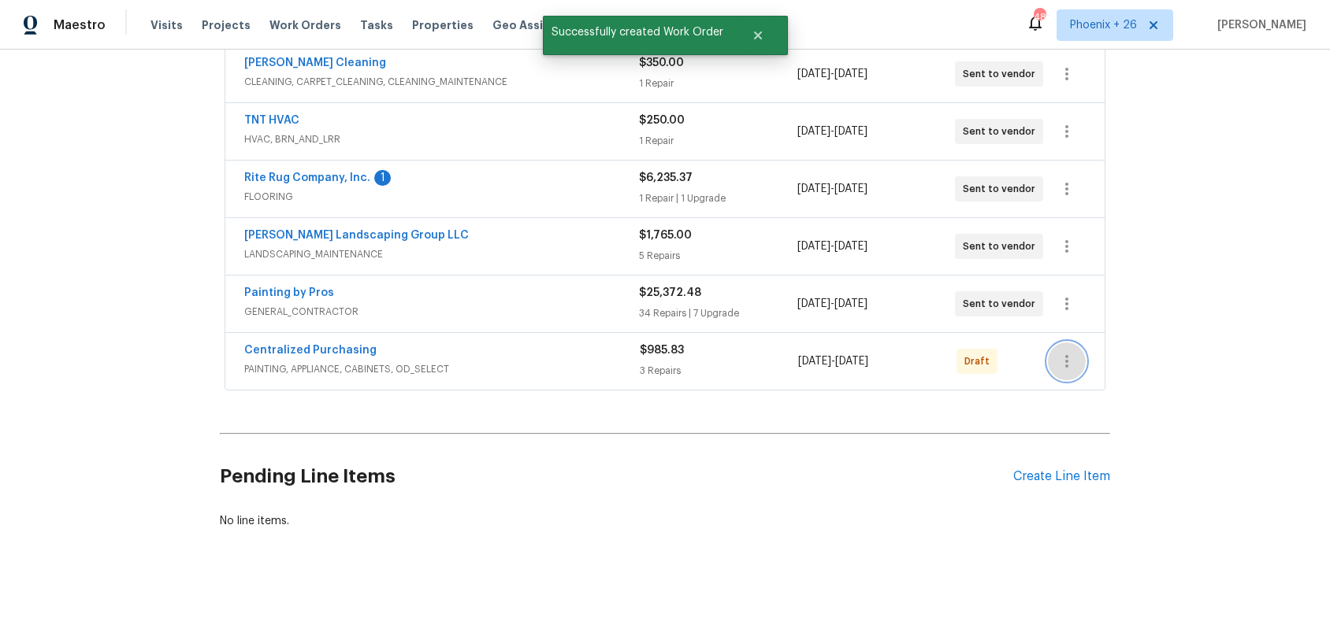
click at [1063, 372] on button "button" at bounding box center [1067, 362] width 38 height 38
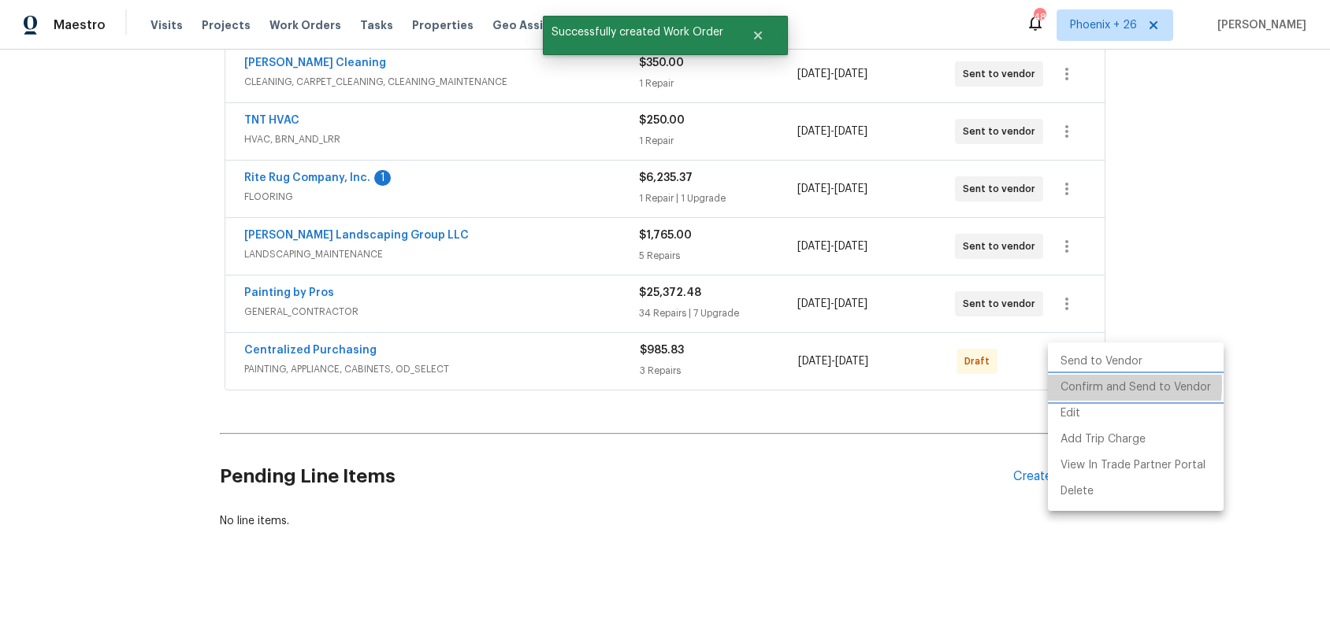
click at [1063, 384] on li "Confirm and Send to Vendor" at bounding box center [1136, 388] width 176 height 26
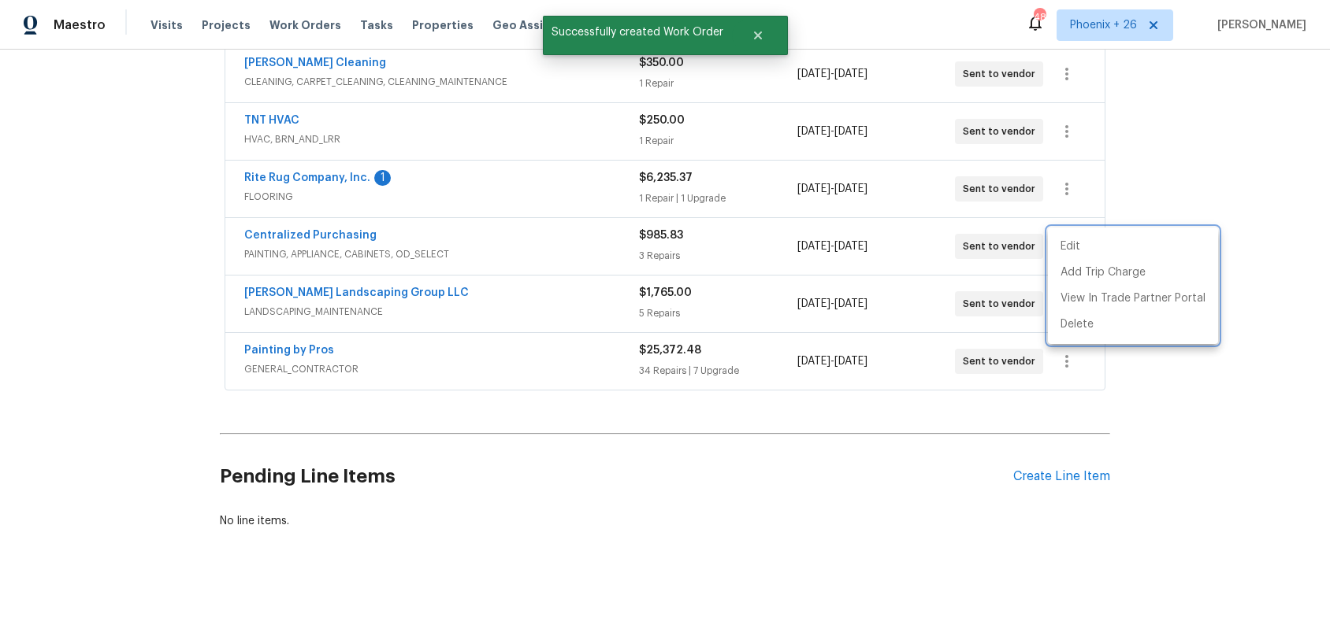
drag, startPoint x: 447, startPoint y: 247, endPoint x: 408, endPoint y: 244, distance: 39.5
click at [429, 247] on div at bounding box center [665, 318] width 1330 height 636
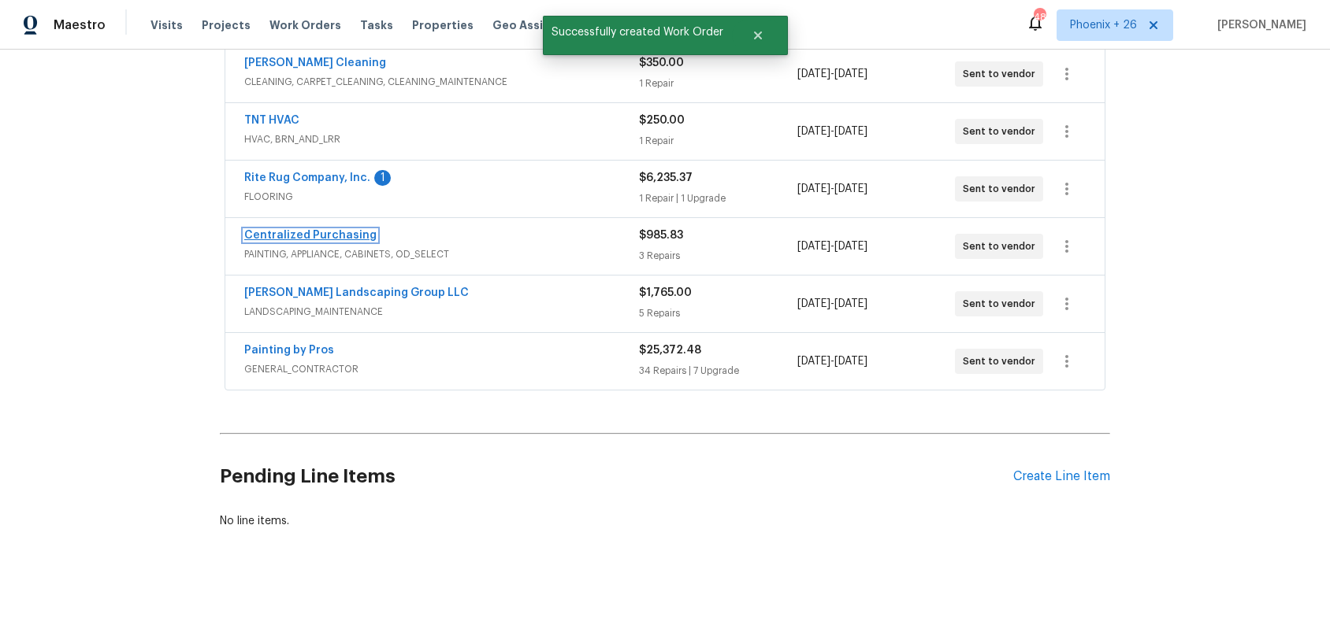
click at [363, 238] on link "Centralized Purchasing" at bounding box center [310, 235] width 132 height 11
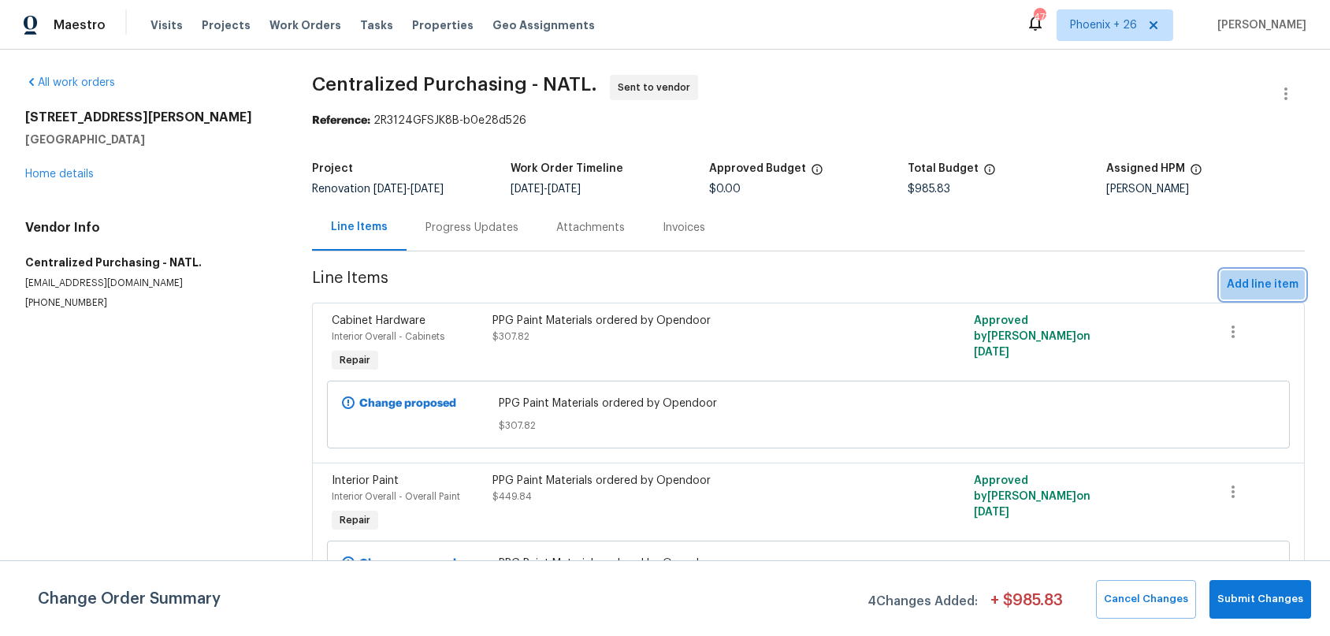
click at [1245, 274] on button "Add line item" at bounding box center [1262, 284] width 84 height 29
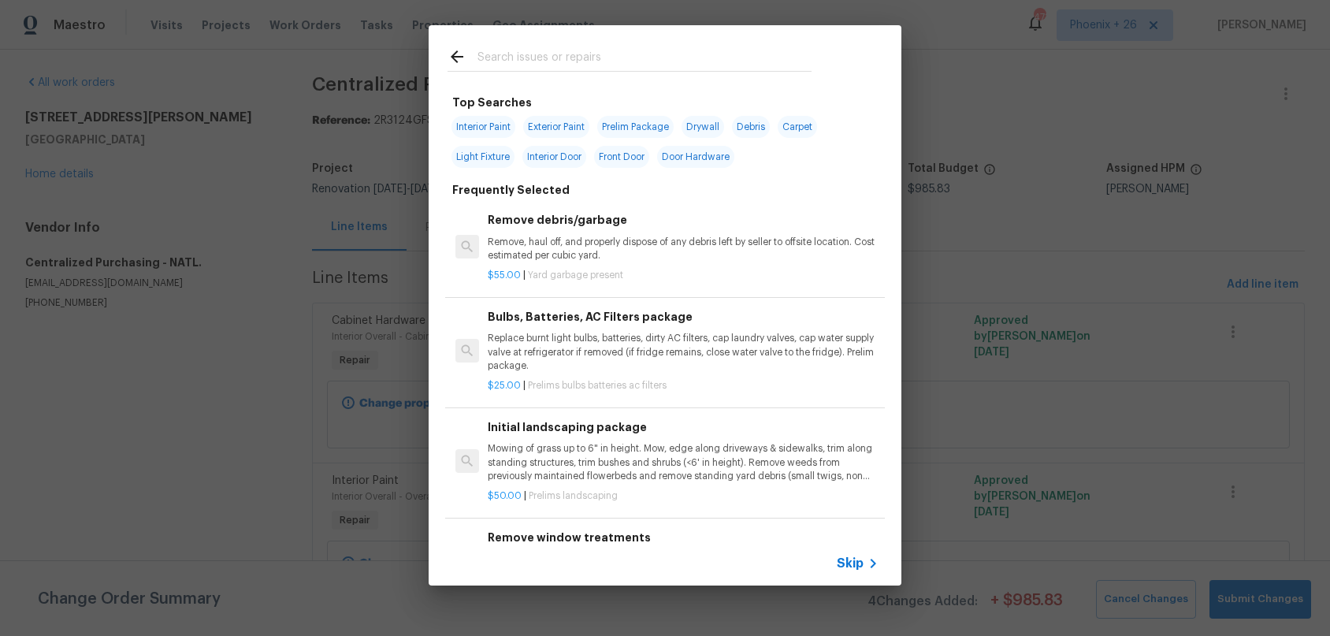
click at [527, 55] on input "text" at bounding box center [644, 59] width 334 height 24
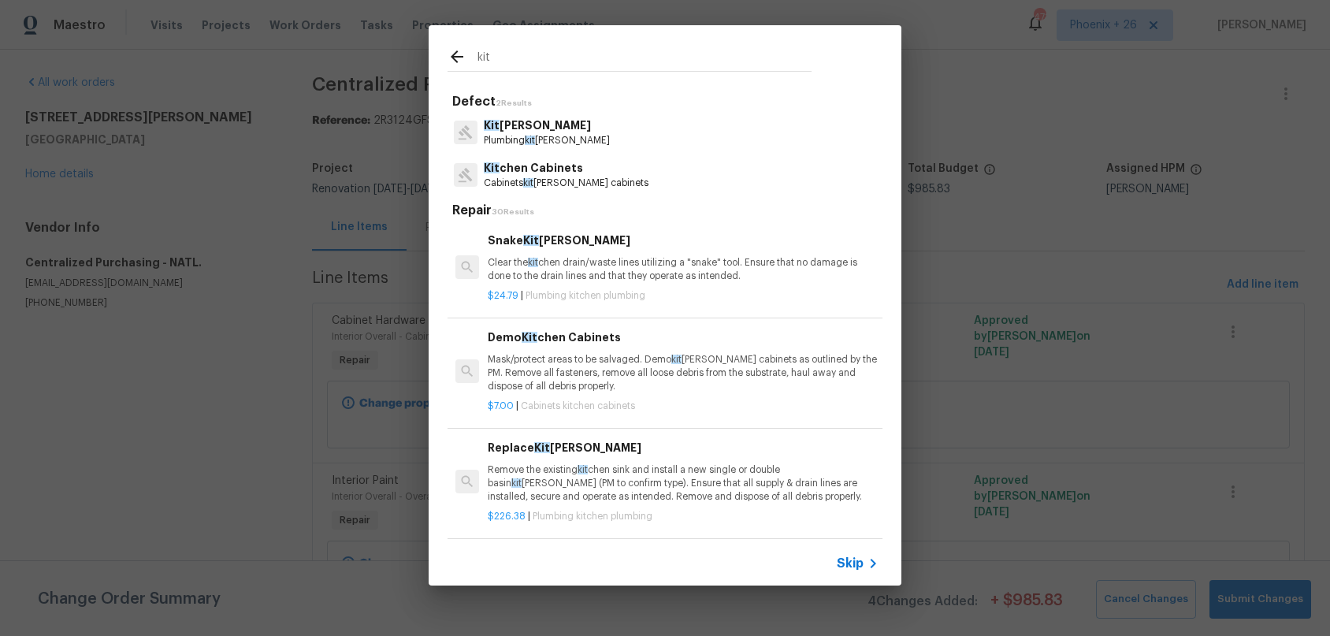
drag, startPoint x: 538, startPoint y: 65, endPoint x: 441, endPoint y: 58, distance: 97.2
click at [441, 58] on div "kit" at bounding box center [630, 56] width 402 height 62
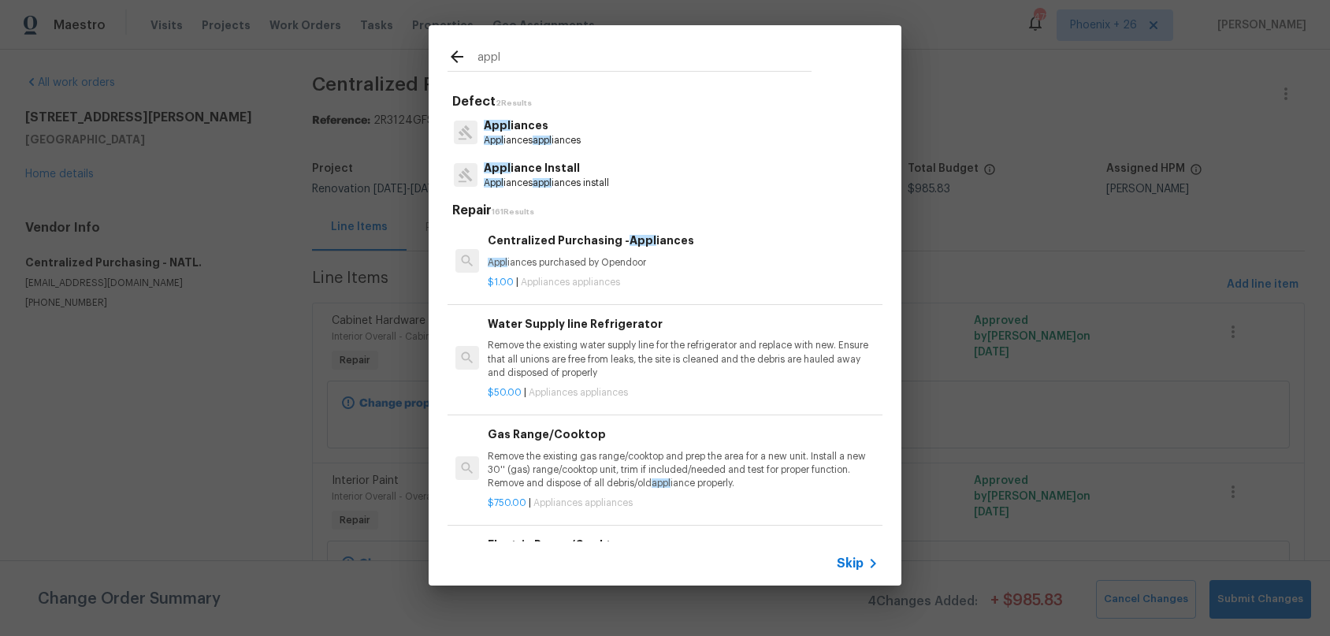
type input "appl"
click at [644, 238] on span "Appl" at bounding box center [642, 240] width 27 height 11
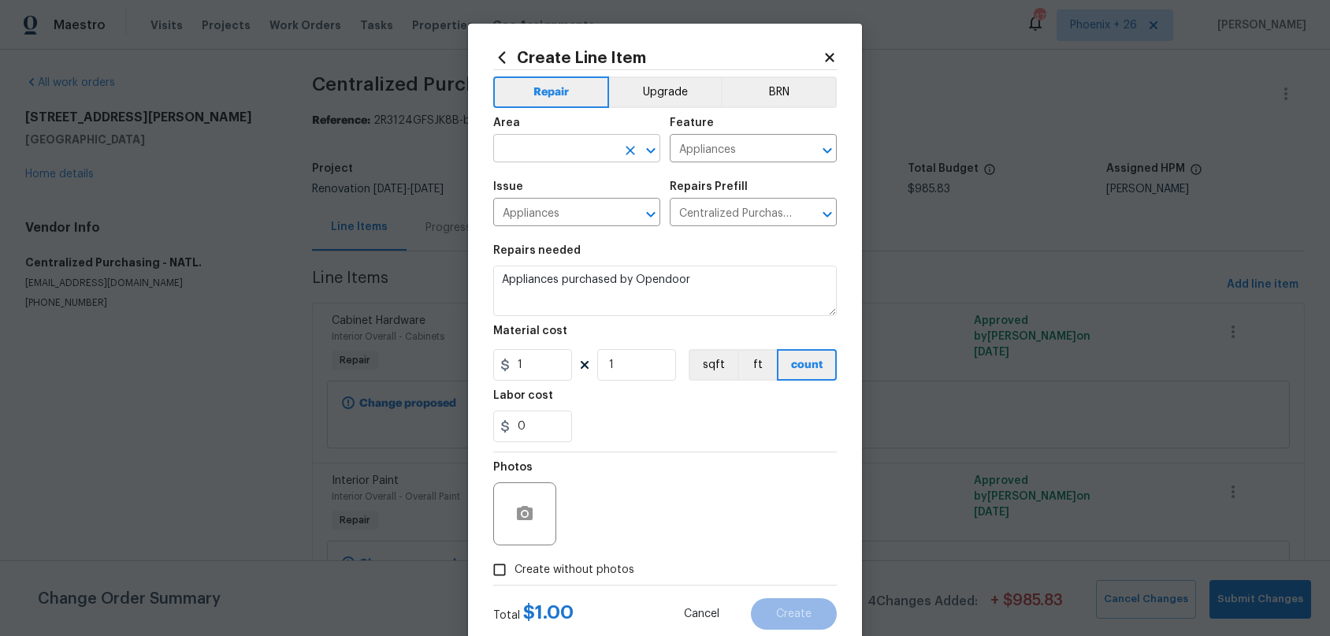
click at [584, 151] on input "text" at bounding box center [554, 150] width 123 height 24
click at [586, 182] on li "Kitchen" at bounding box center [576, 186] width 167 height 26
type input "Kitchen"
drag, startPoint x: 602, startPoint y: 476, endPoint x: 525, endPoint y: 379, distance: 123.4
click at [599, 473] on div "Photos" at bounding box center [664, 503] width 343 height 102
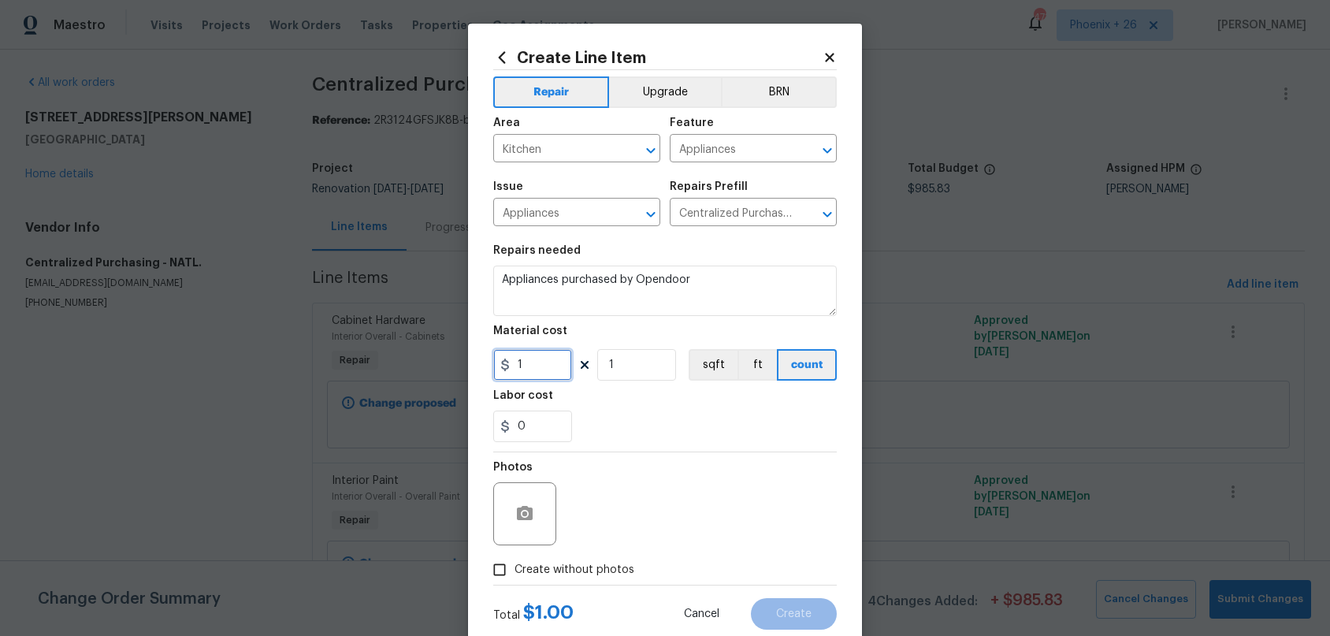
click at [530, 359] on input "1" at bounding box center [532, 365] width 79 height 32
type input "1236.95"
click at [624, 563] on span "Create without photos" at bounding box center [574, 570] width 120 height 17
click at [514, 563] on input "Create without photos" at bounding box center [499, 570] width 30 height 30
checkbox input "true"
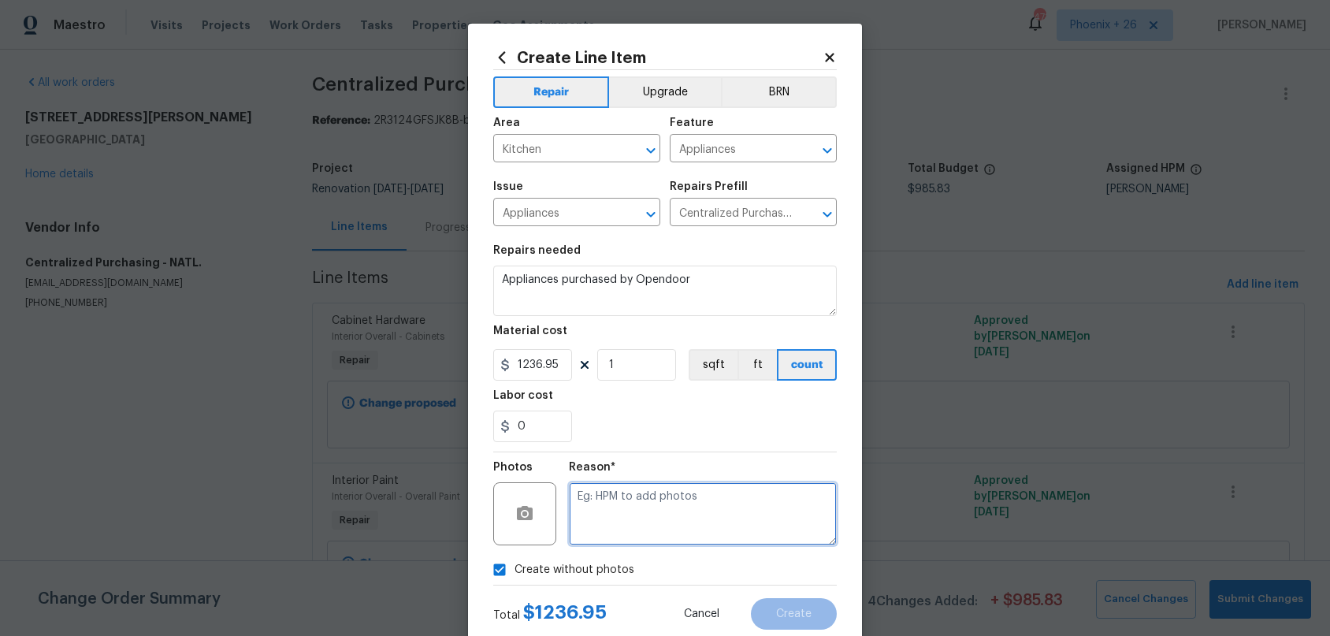
click at [629, 532] on textarea at bounding box center [703, 513] width 268 height 63
type textarea "NA"
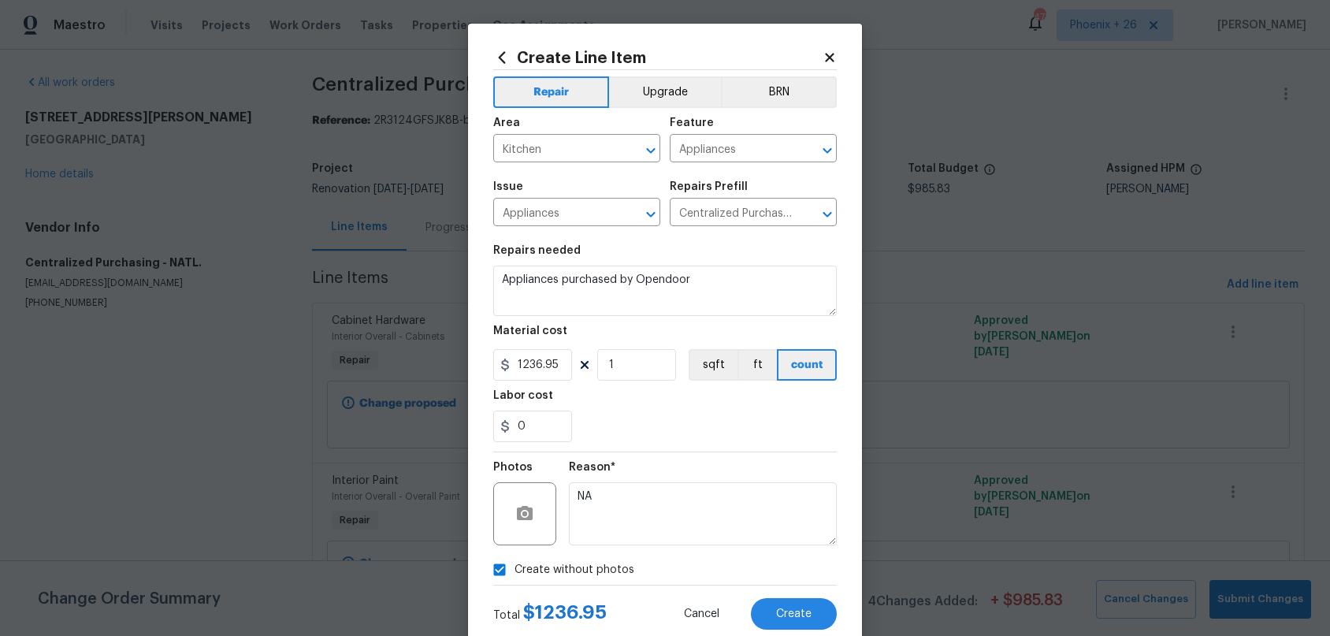
click at [690, 458] on div "Reason* NA" at bounding box center [703, 503] width 268 height 102
click at [792, 606] on button "Create" at bounding box center [794, 614] width 86 height 32
